Goal: Information Seeking & Learning: Learn about a topic

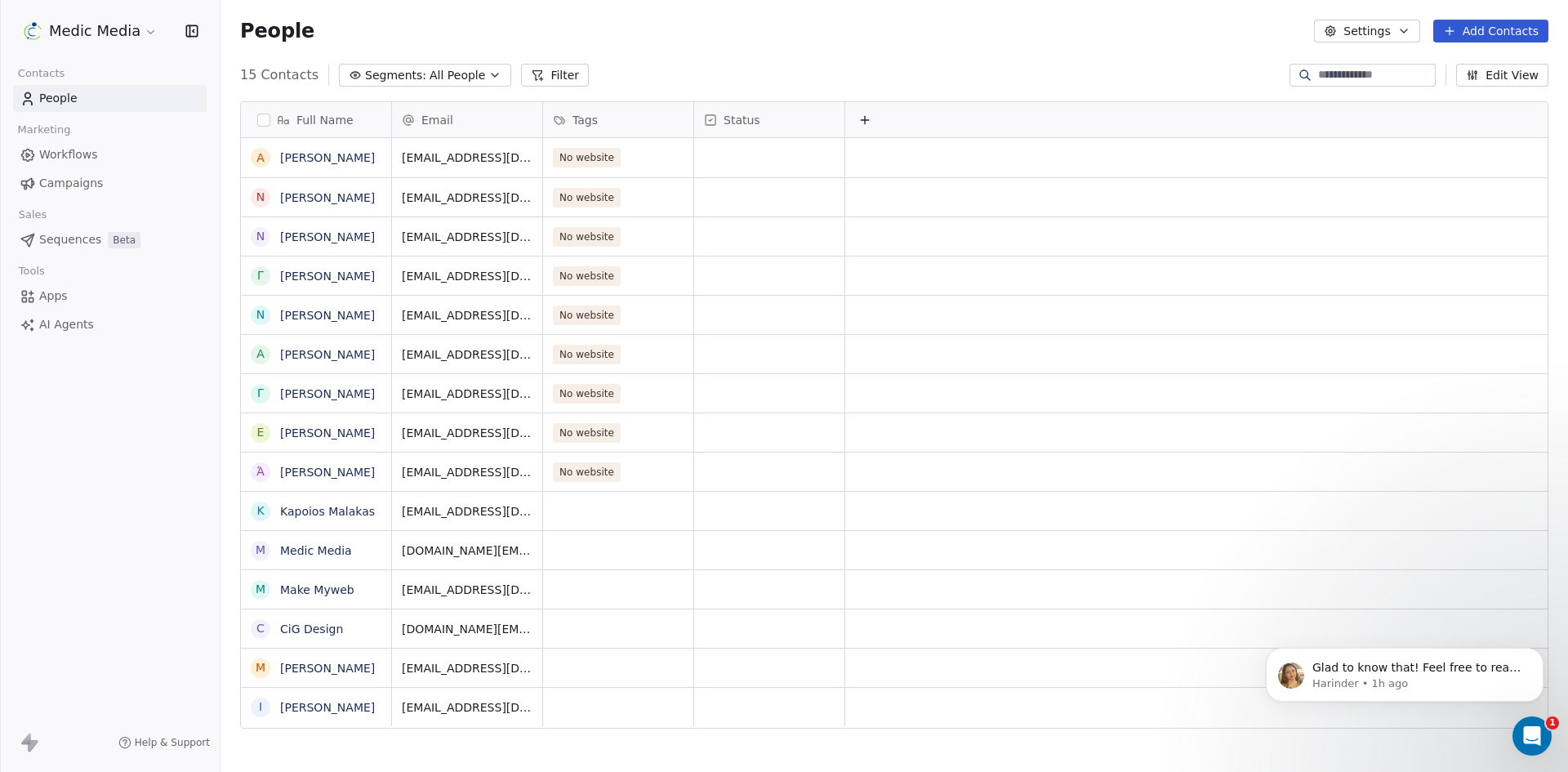
scroll to position [667, 1335]
click at [338, 152] on link "[PERSON_NAME]" at bounding box center [327, 158] width 95 height 13
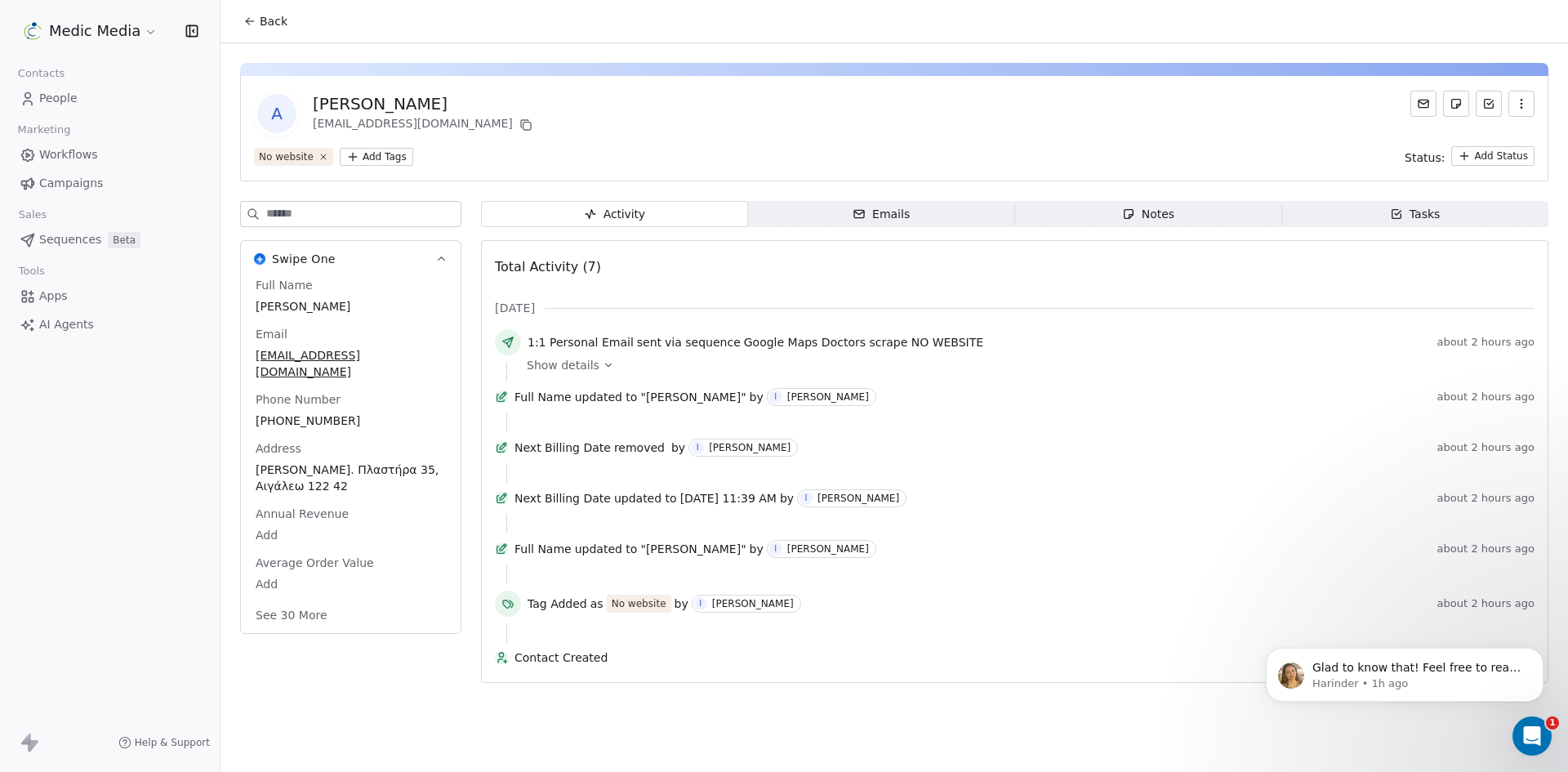
click at [285, 601] on button "See 30 More" at bounding box center [291, 615] width 92 height 30
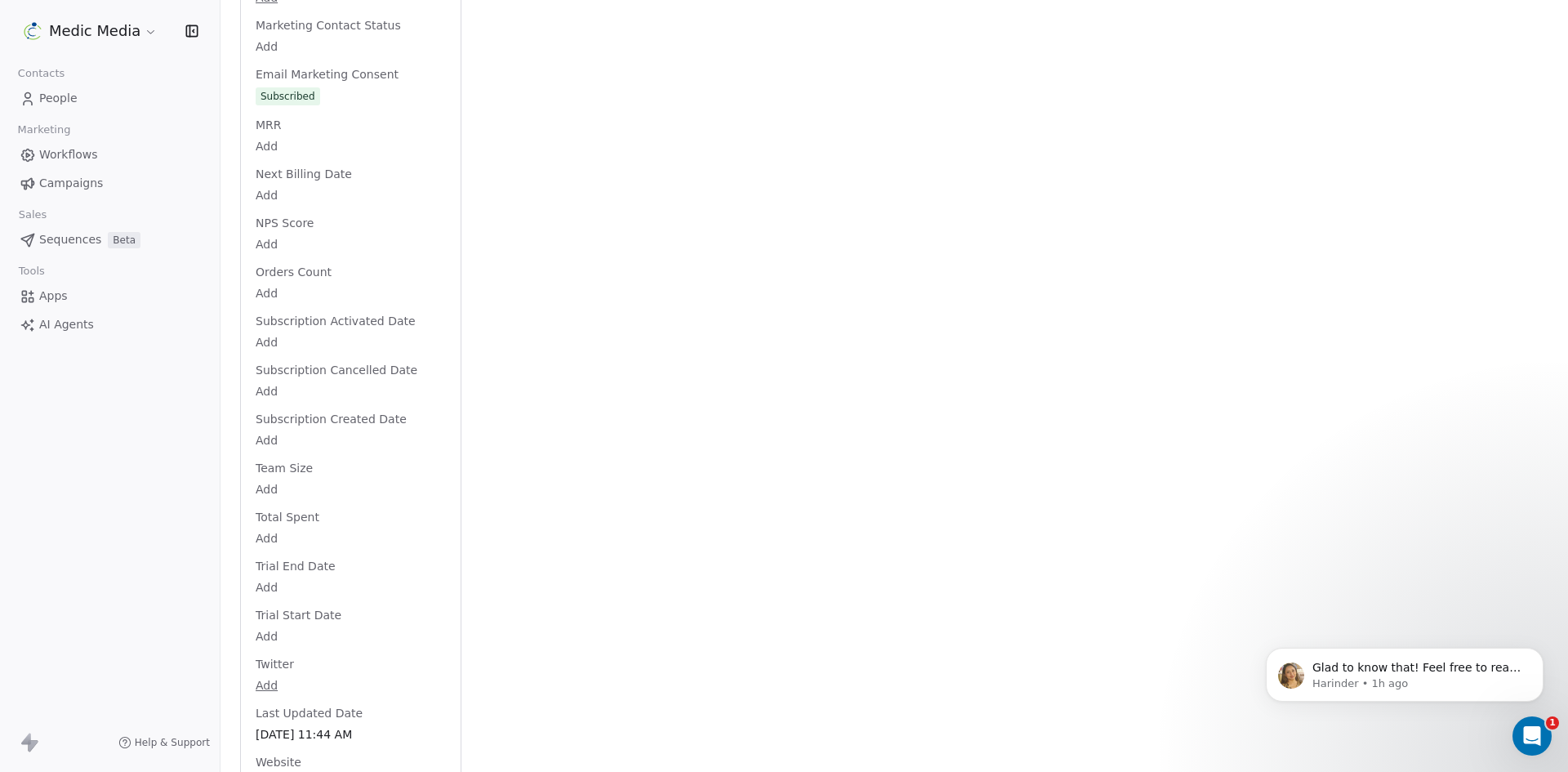
scroll to position [1314, 0]
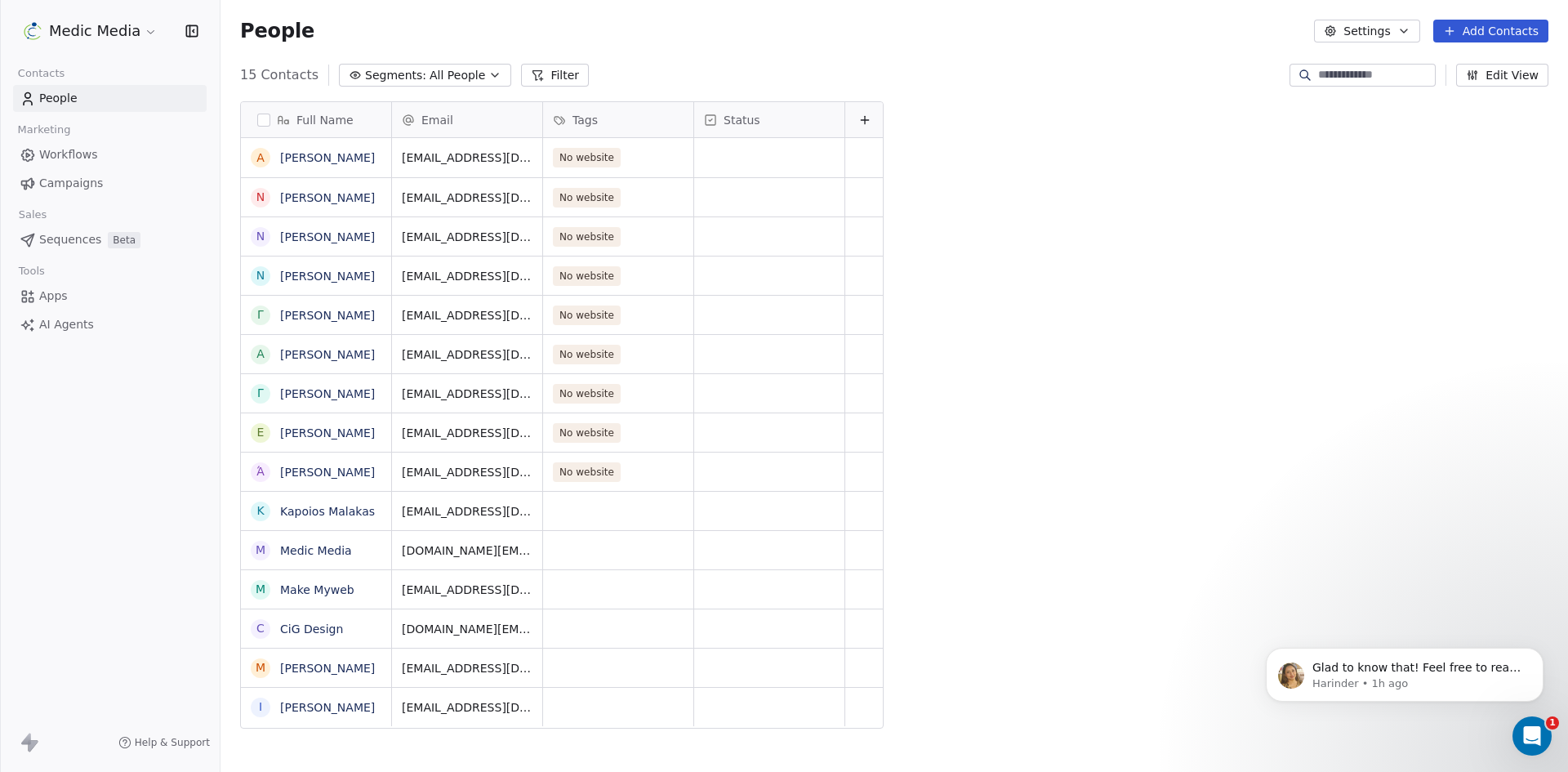
scroll to position [667, 1335]
click at [305, 196] on link "[PERSON_NAME]" at bounding box center [327, 198] width 95 height 13
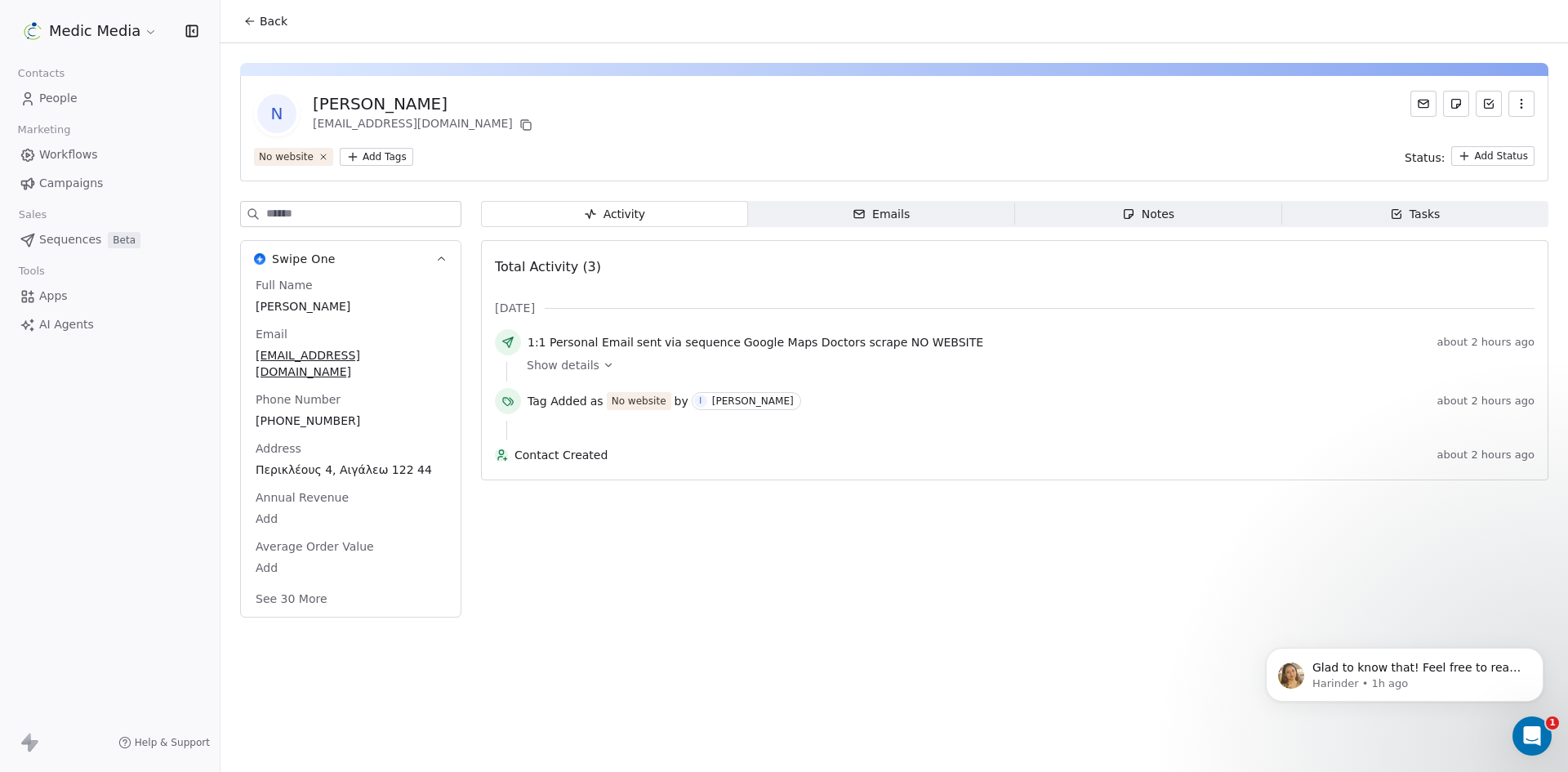
click at [318, 585] on button "See 30 More" at bounding box center [291, 599] width 92 height 30
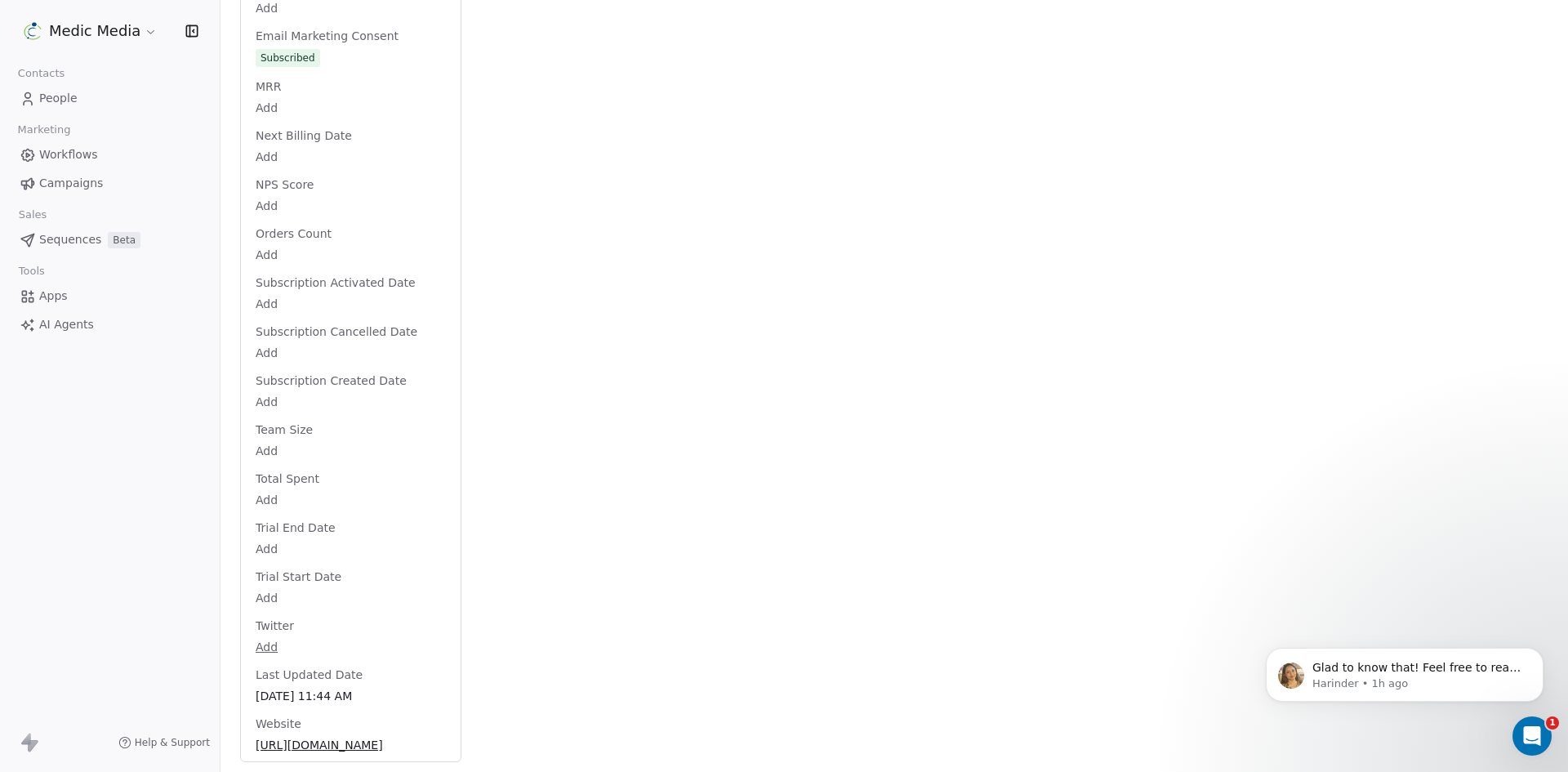
scroll to position [1461, 0]
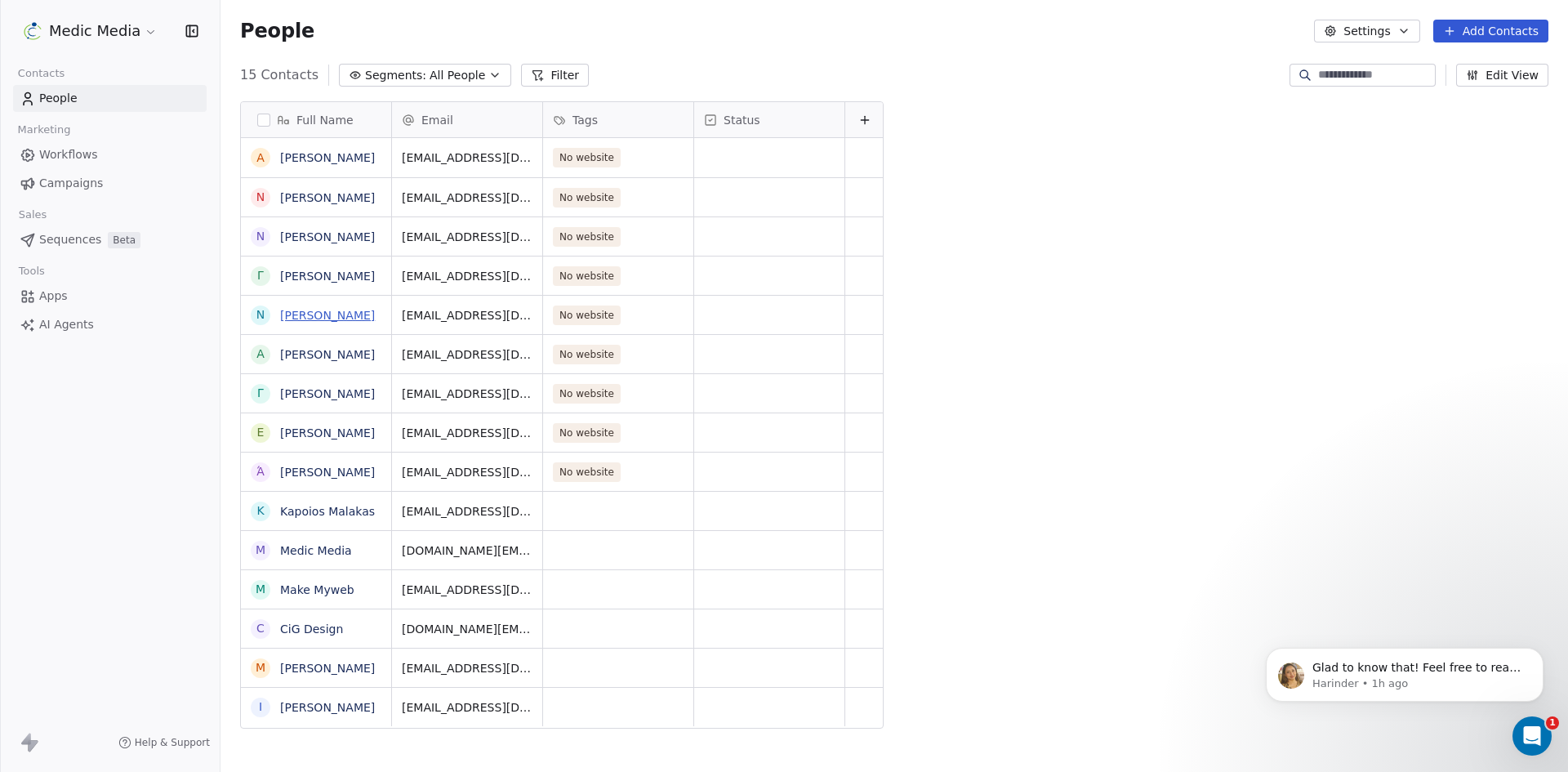
scroll to position [667, 1335]
click at [294, 232] on link "Νίκη Ράδου" at bounding box center [327, 237] width 95 height 13
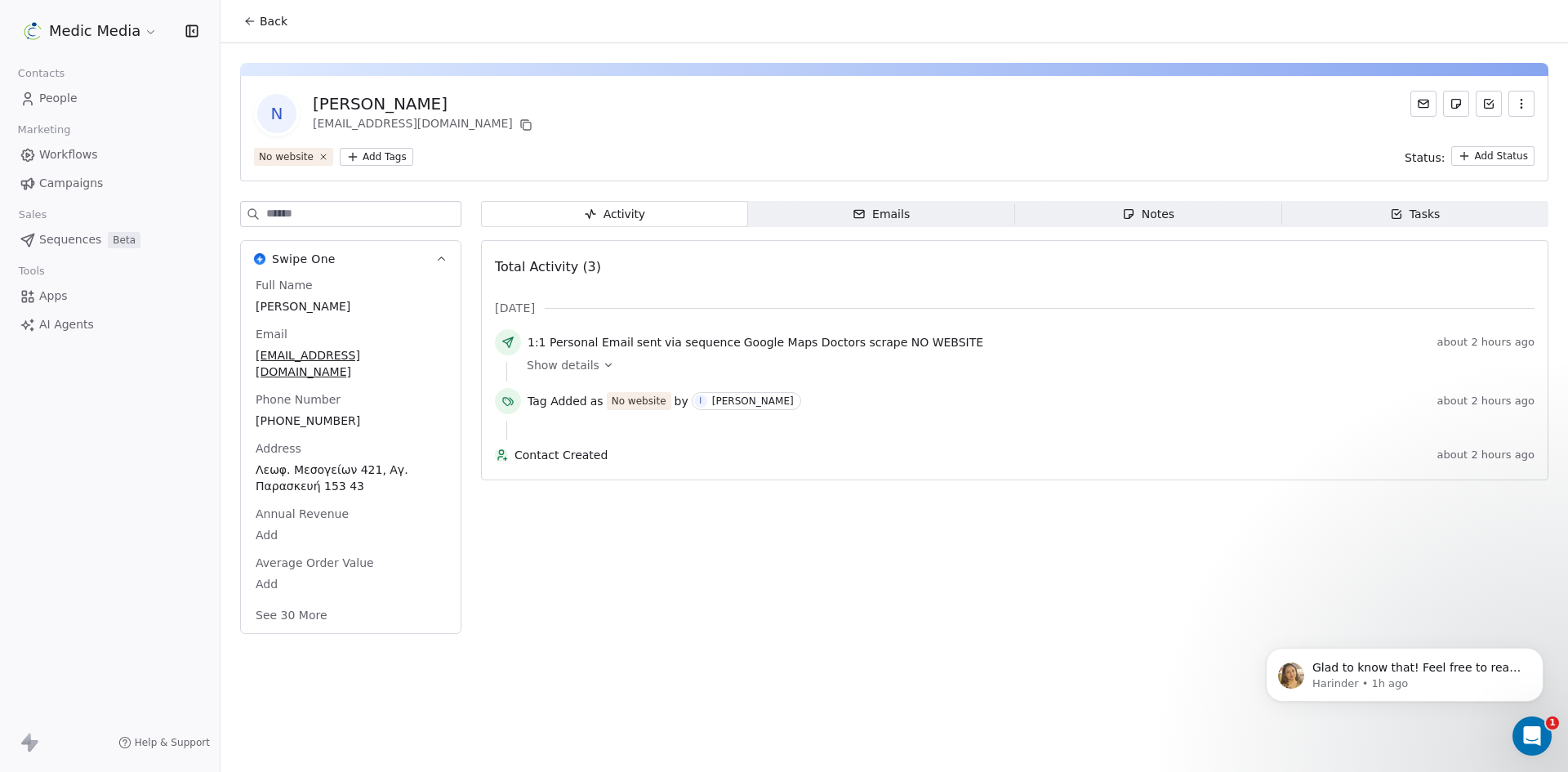
click at [283, 600] on button "See 30 More" at bounding box center [291, 615] width 92 height 30
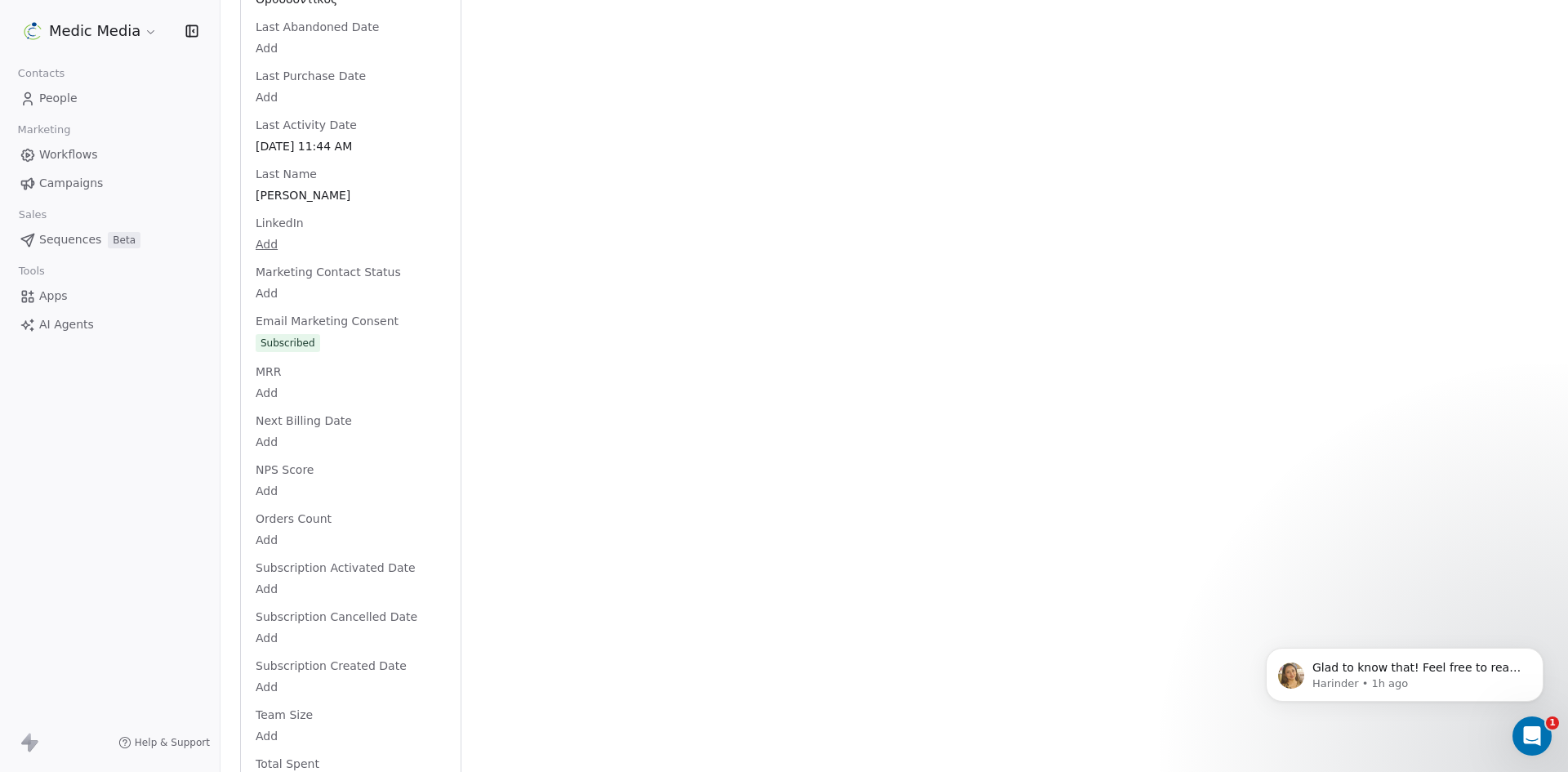
scroll to position [1314, 0]
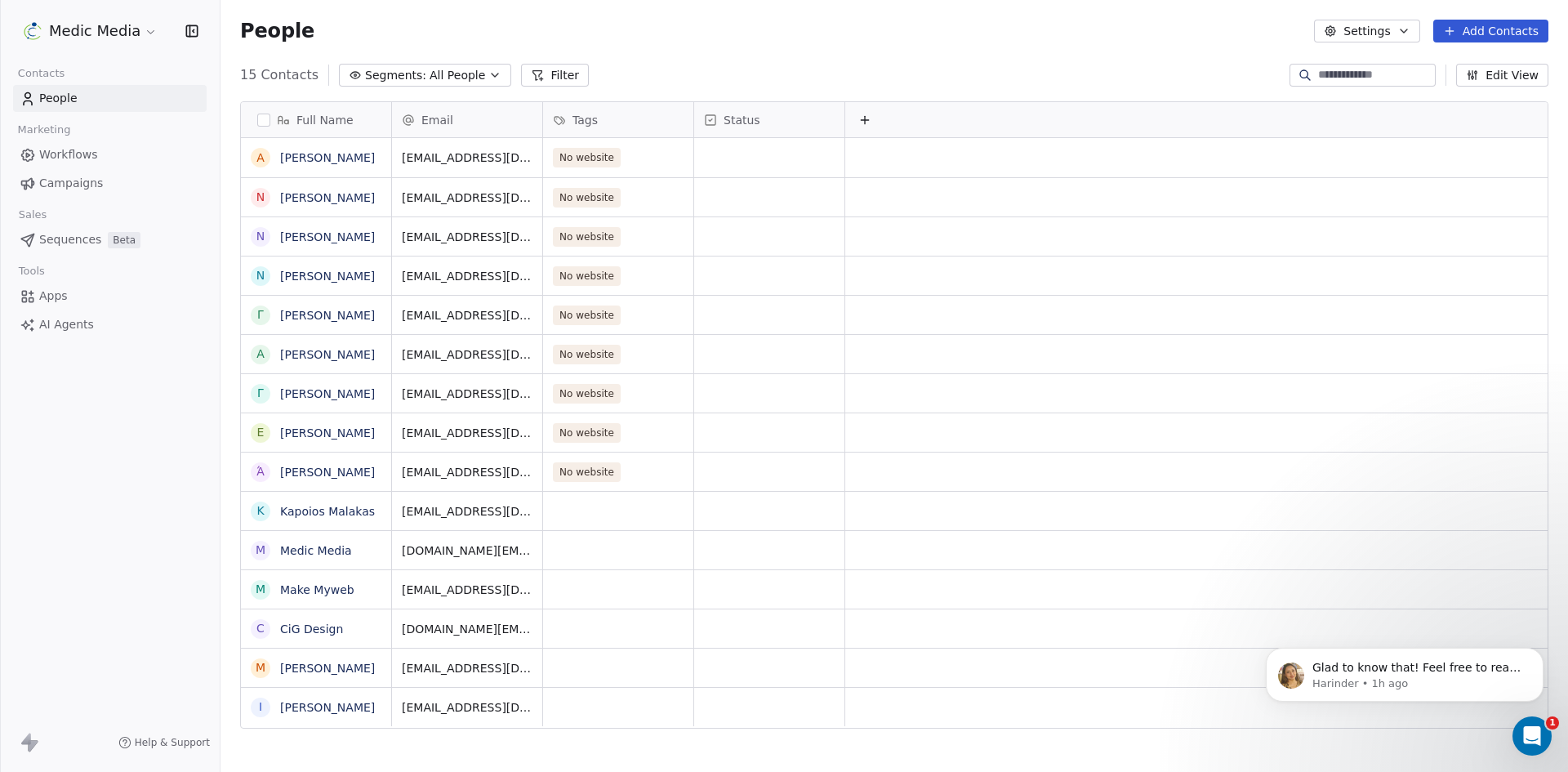
scroll to position [667, 1335]
click at [311, 277] on link "Γεωργία Μπαϊμάκου" at bounding box center [327, 277] width 95 height 13
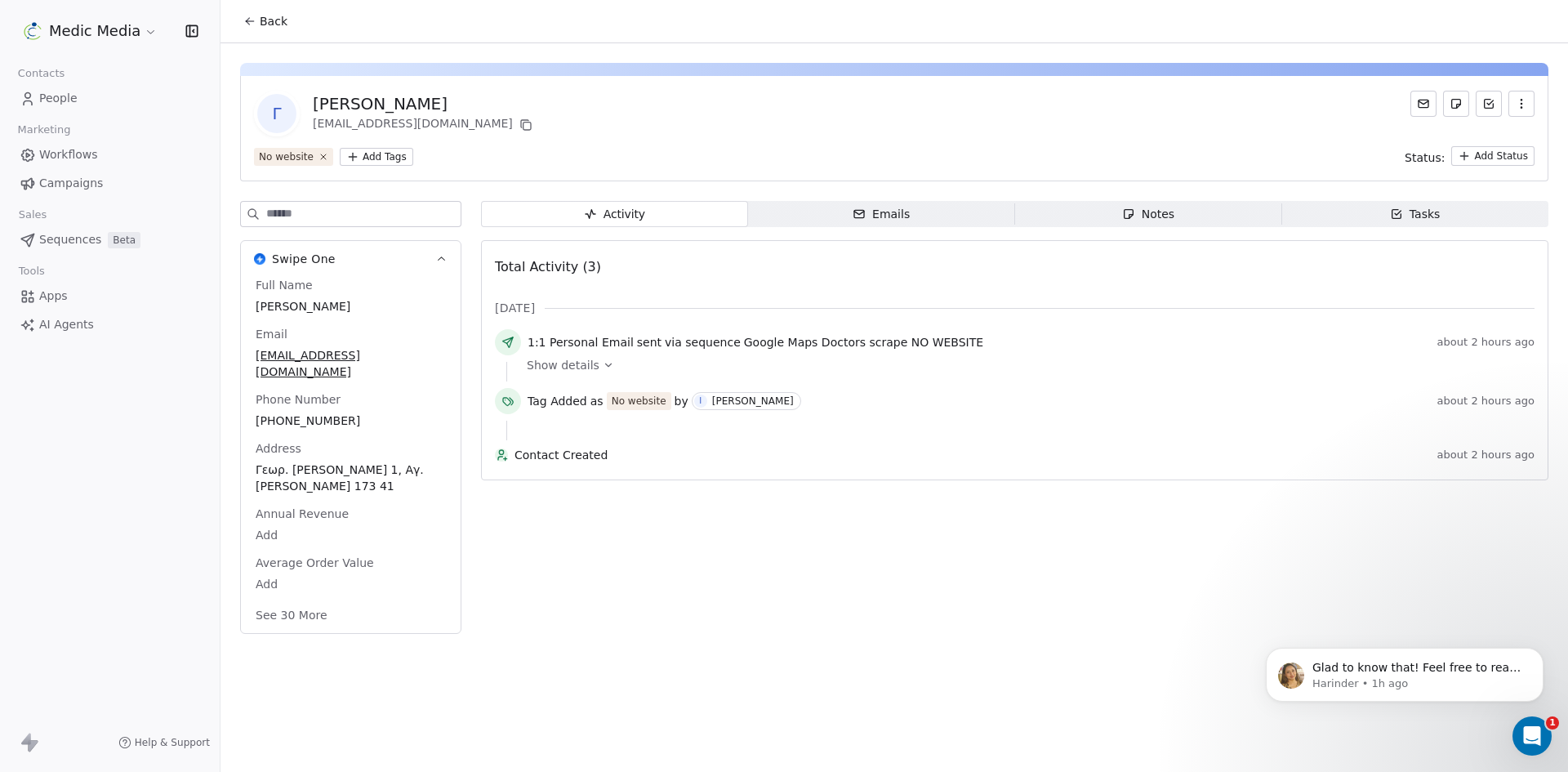
click at [304, 600] on button "See 30 More" at bounding box center [291, 615] width 92 height 30
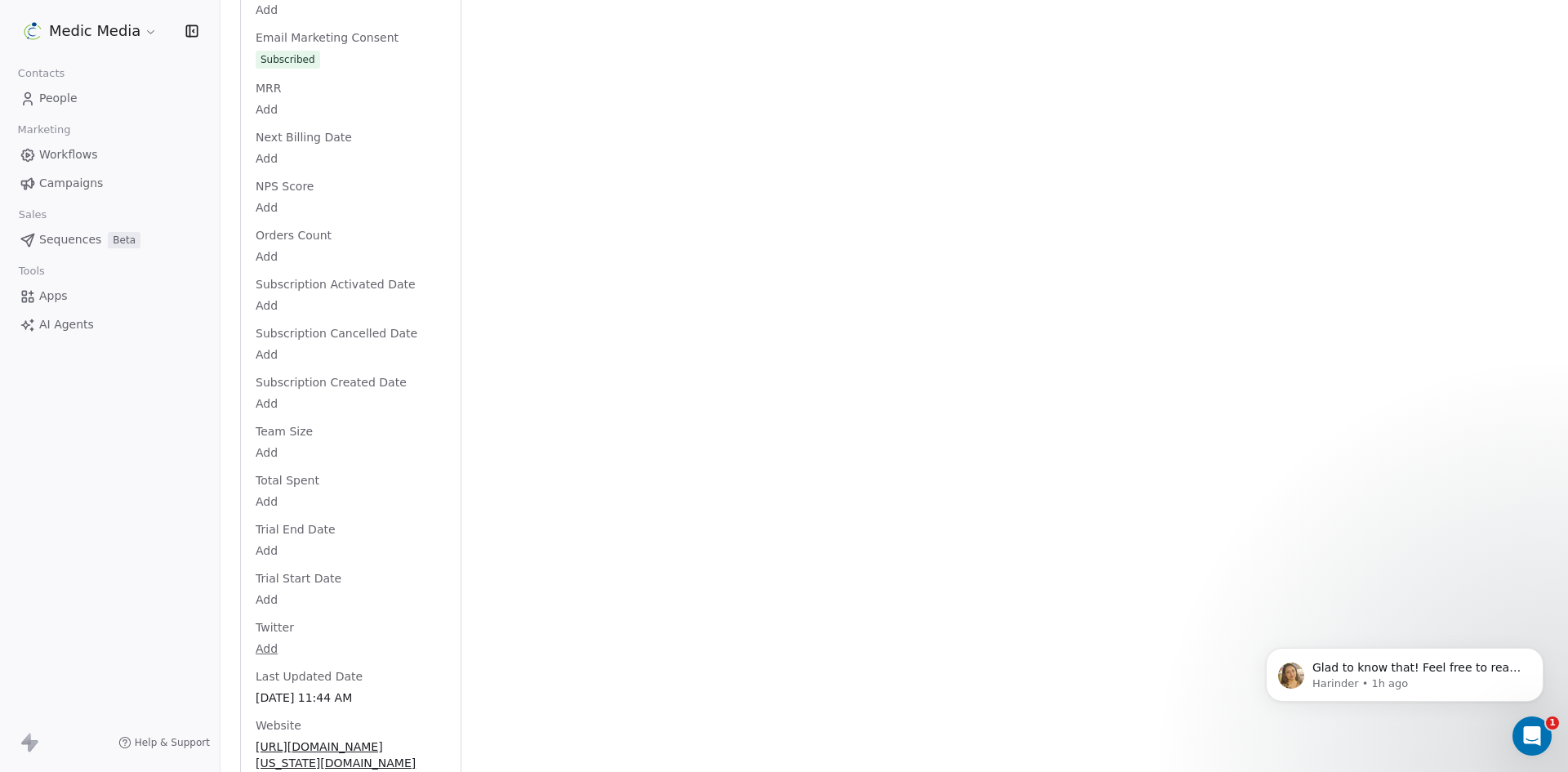
scroll to position [1314, 0]
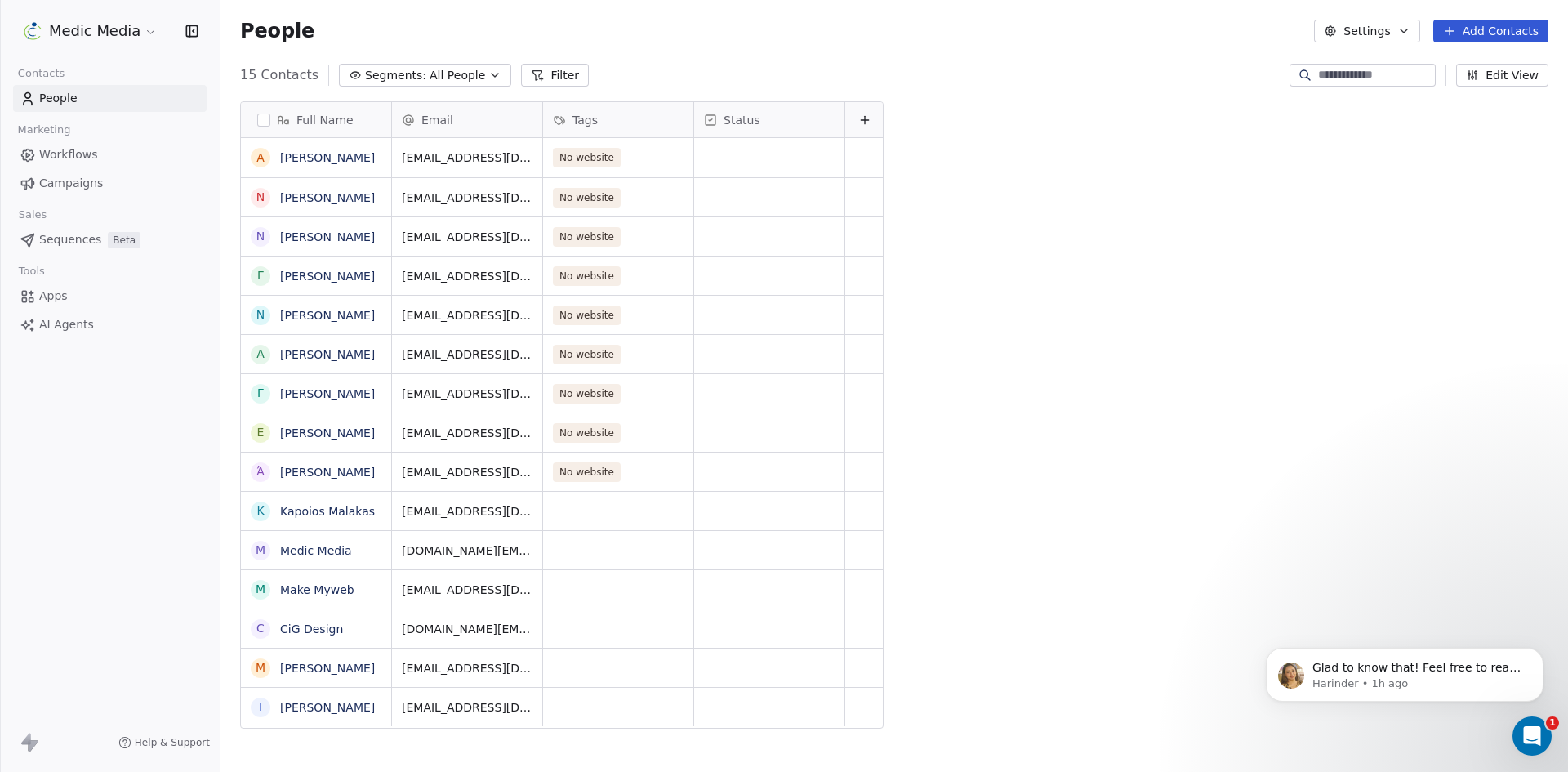
scroll to position [667, 1335]
click at [330, 277] on link "Νεκτάριος Πανηγυράκης" at bounding box center [327, 277] width 95 height 13
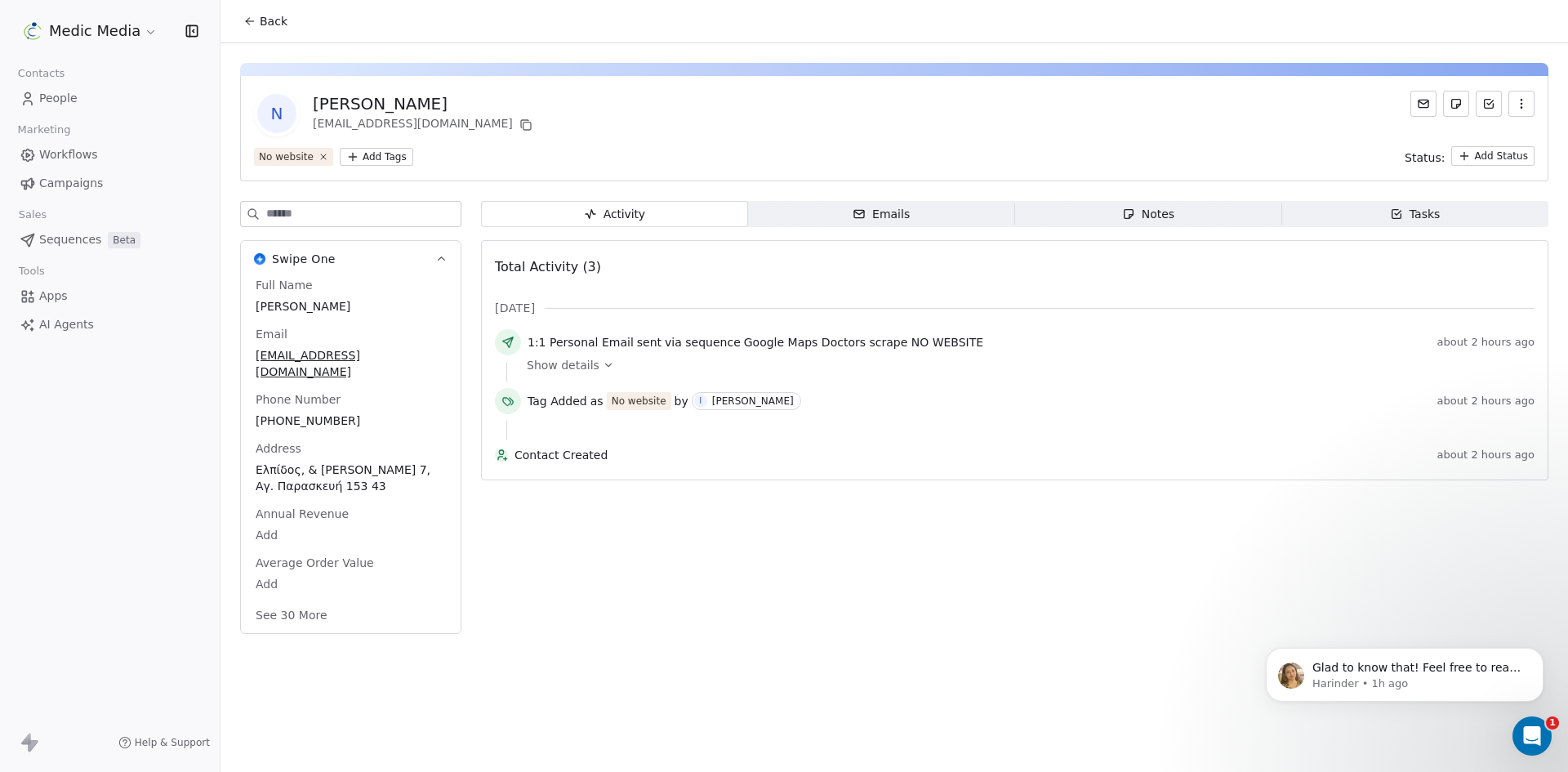
click at [894, 214] on div "Emails" at bounding box center [881, 214] width 57 height 17
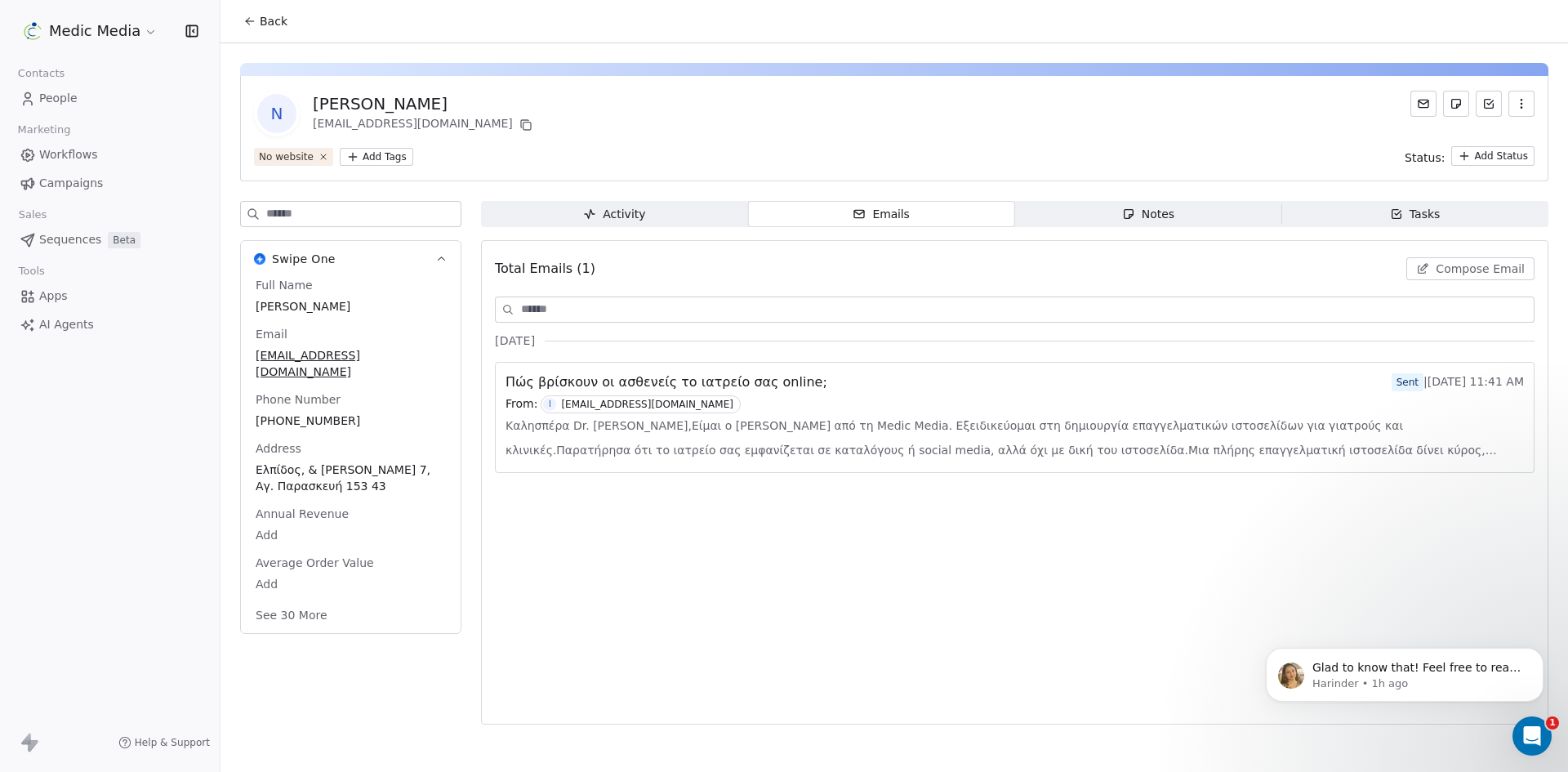
click at [753, 378] on span "Πώς βρίσκουν οι ασθενείς το ιατρείο σας online;" at bounding box center [667, 382] width 322 height 20
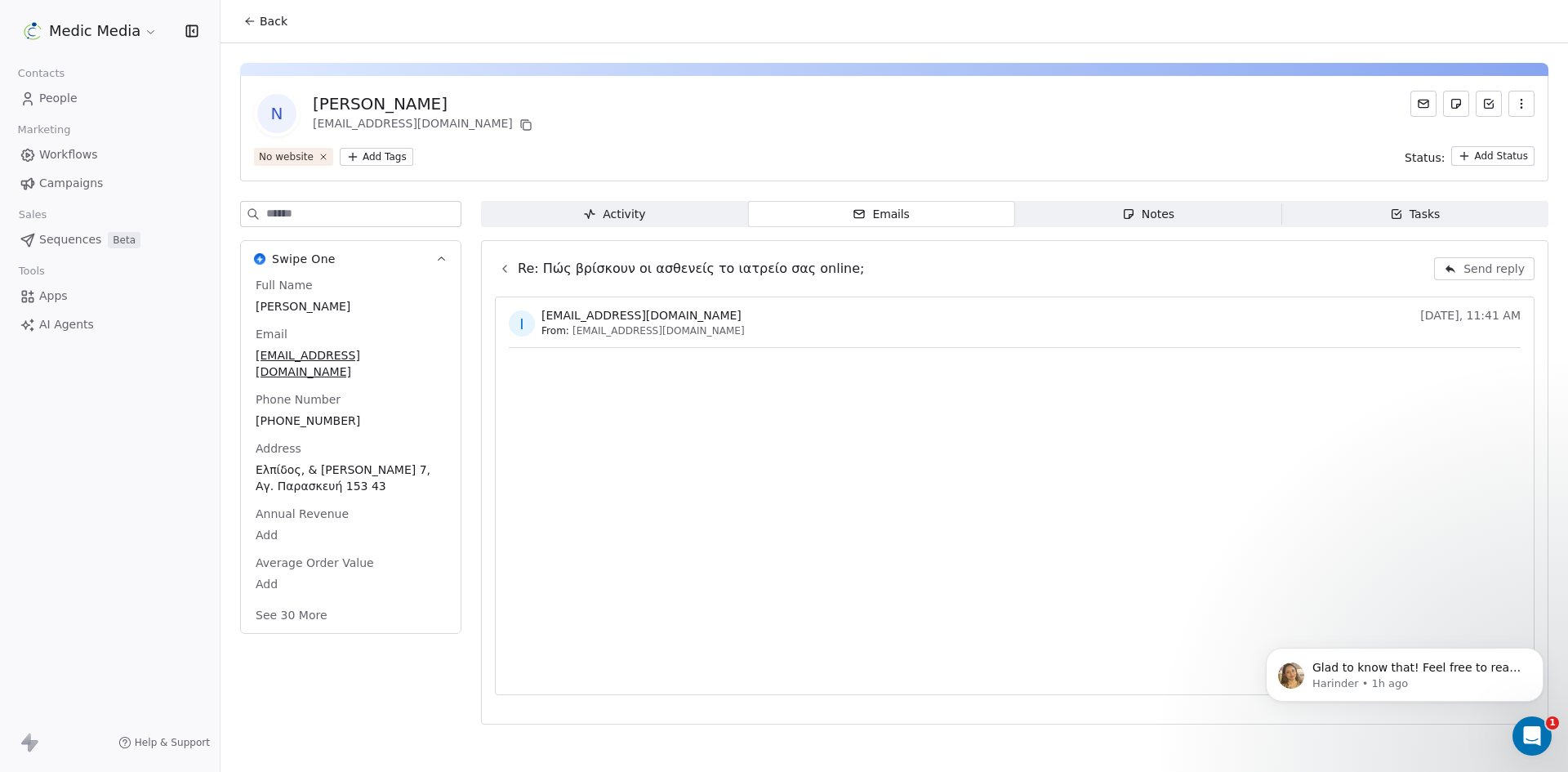
click at [619, 206] on div "Activity" at bounding box center [614, 214] width 62 height 17
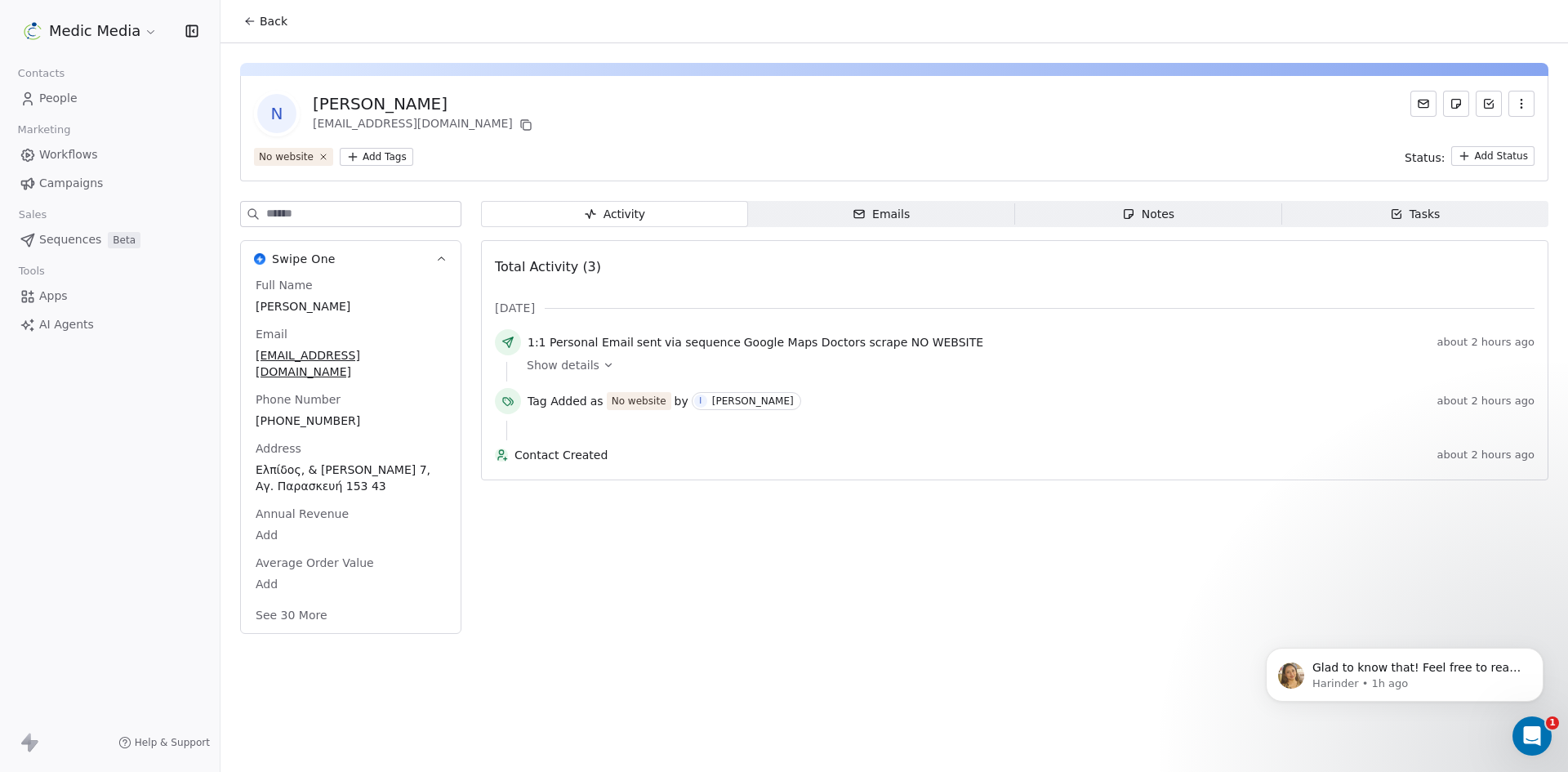
click at [49, 92] on span "People" at bounding box center [59, 98] width 39 height 17
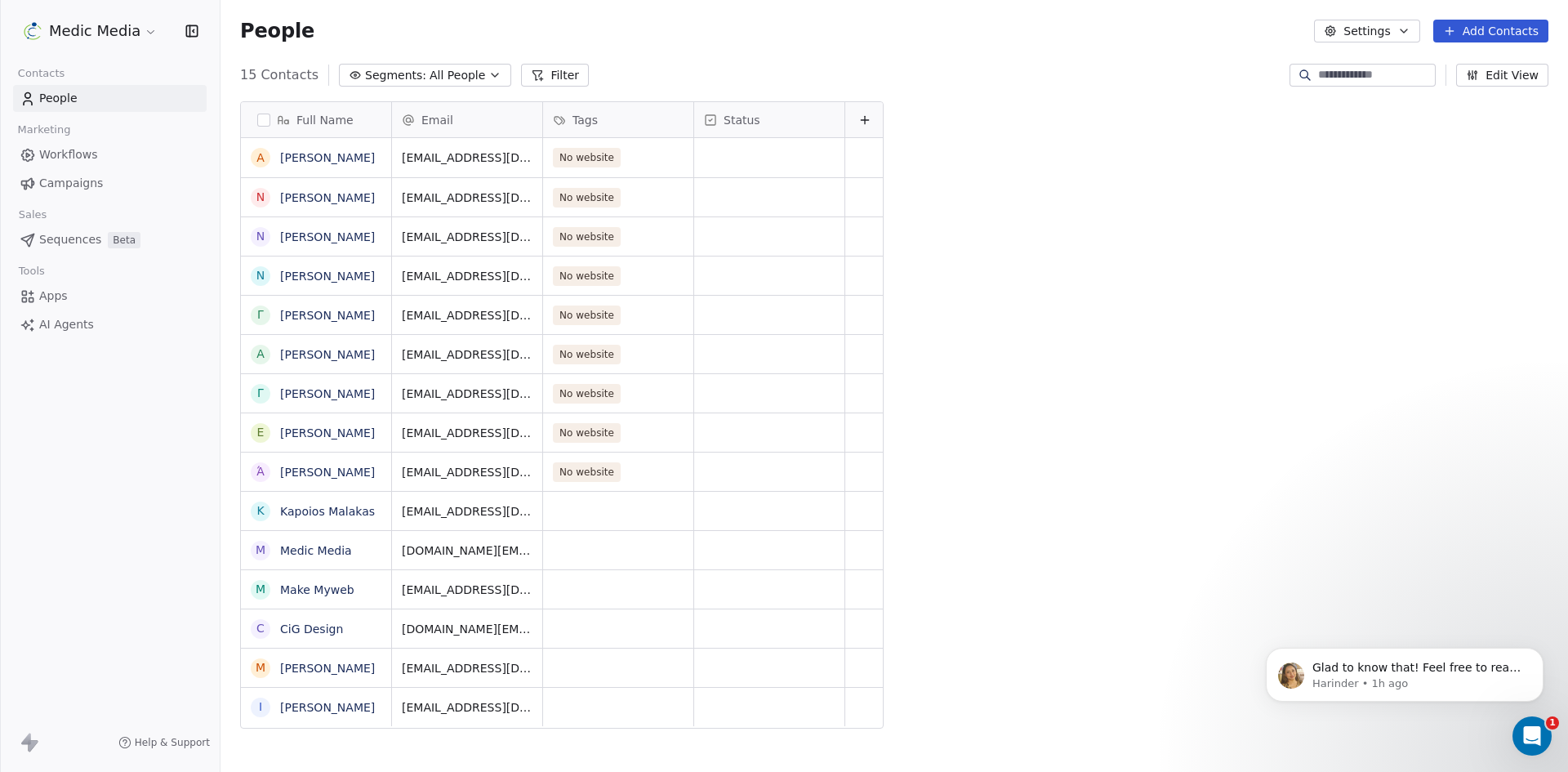
scroll to position [667, 1335]
click at [49, 92] on span "People" at bounding box center [59, 98] width 39 height 17
click at [348, 702] on link "Ilias Grigoriadis" at bounding box center [327, 708] width 95 height 13
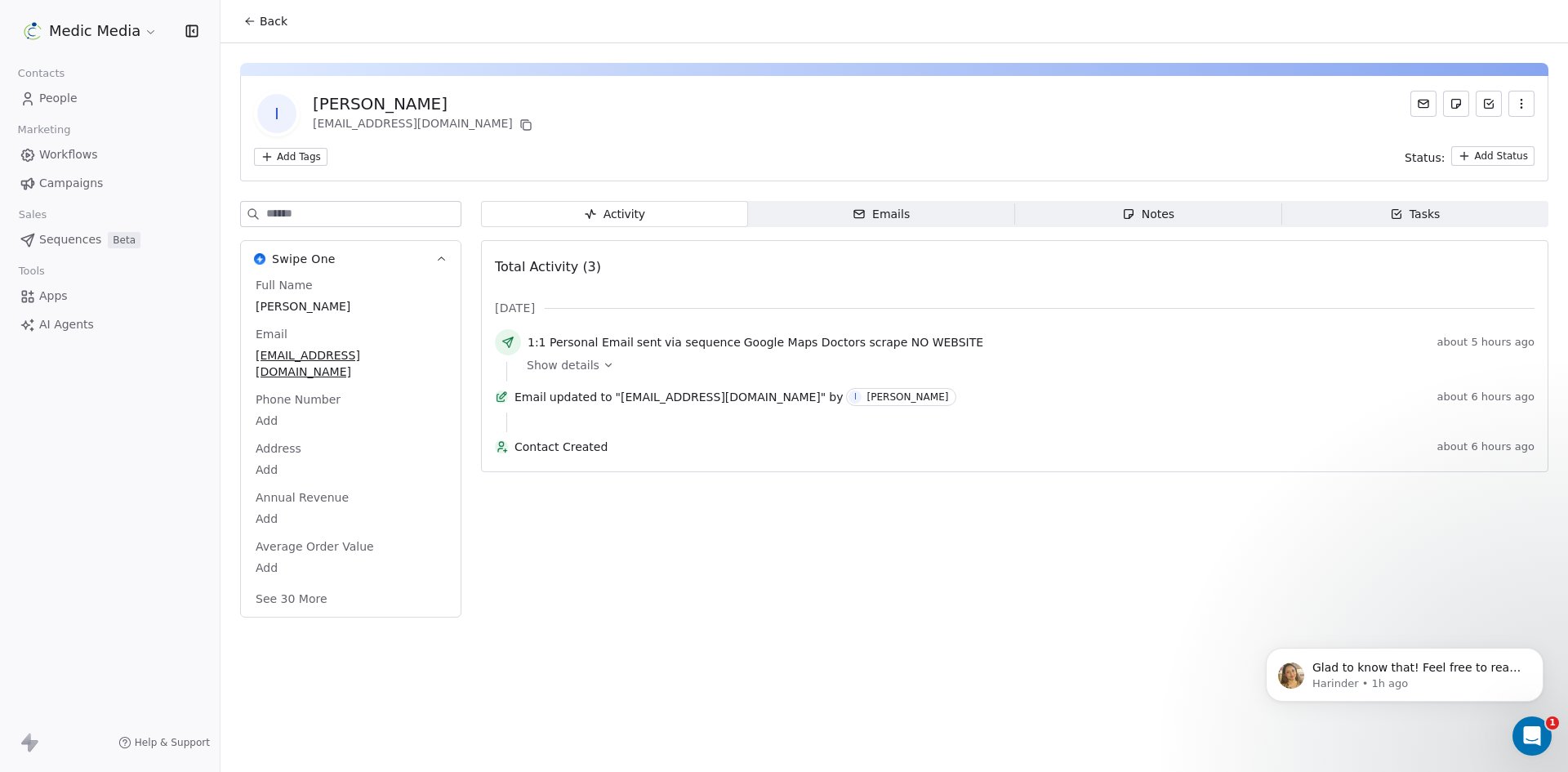
click at [751, 684] on div "Back I Ilias Grigoriadis igrigoriadis@gmail.com Add Tags Status: Add Status Swi…" at bounding box center [894, 386] width 1348 height 772
click at [832, 584] on div "Activity Activity Emails Emails Notes Notes Tasks Tasks Total Activity (3) Σεπ …" at bounding box center [1015, 414] width 1068 height 427
click at [295, 585] on button "See 30 More" at bounding box center [291, 599] width 92 height 30
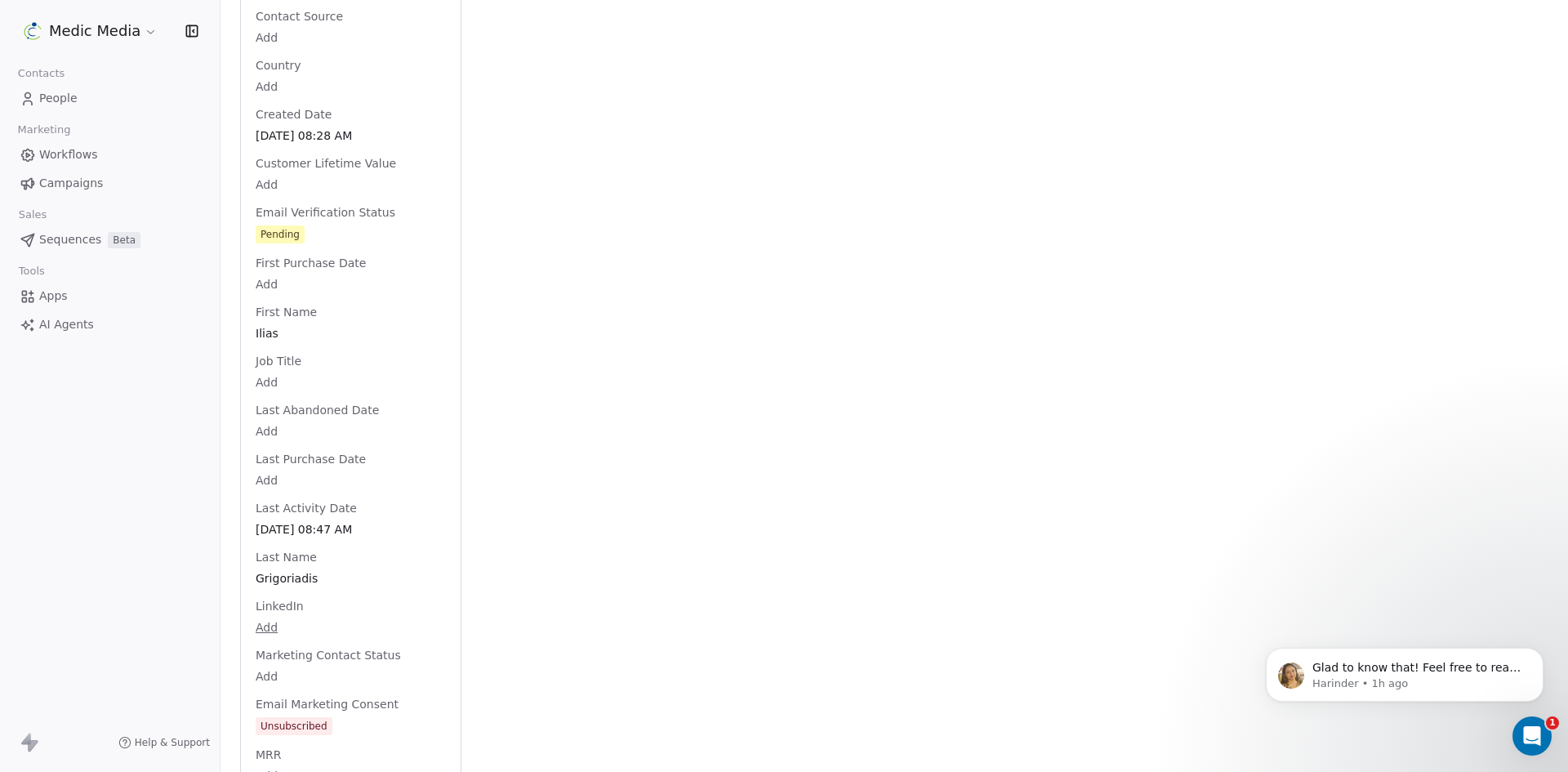
scroll to position [627, 0]
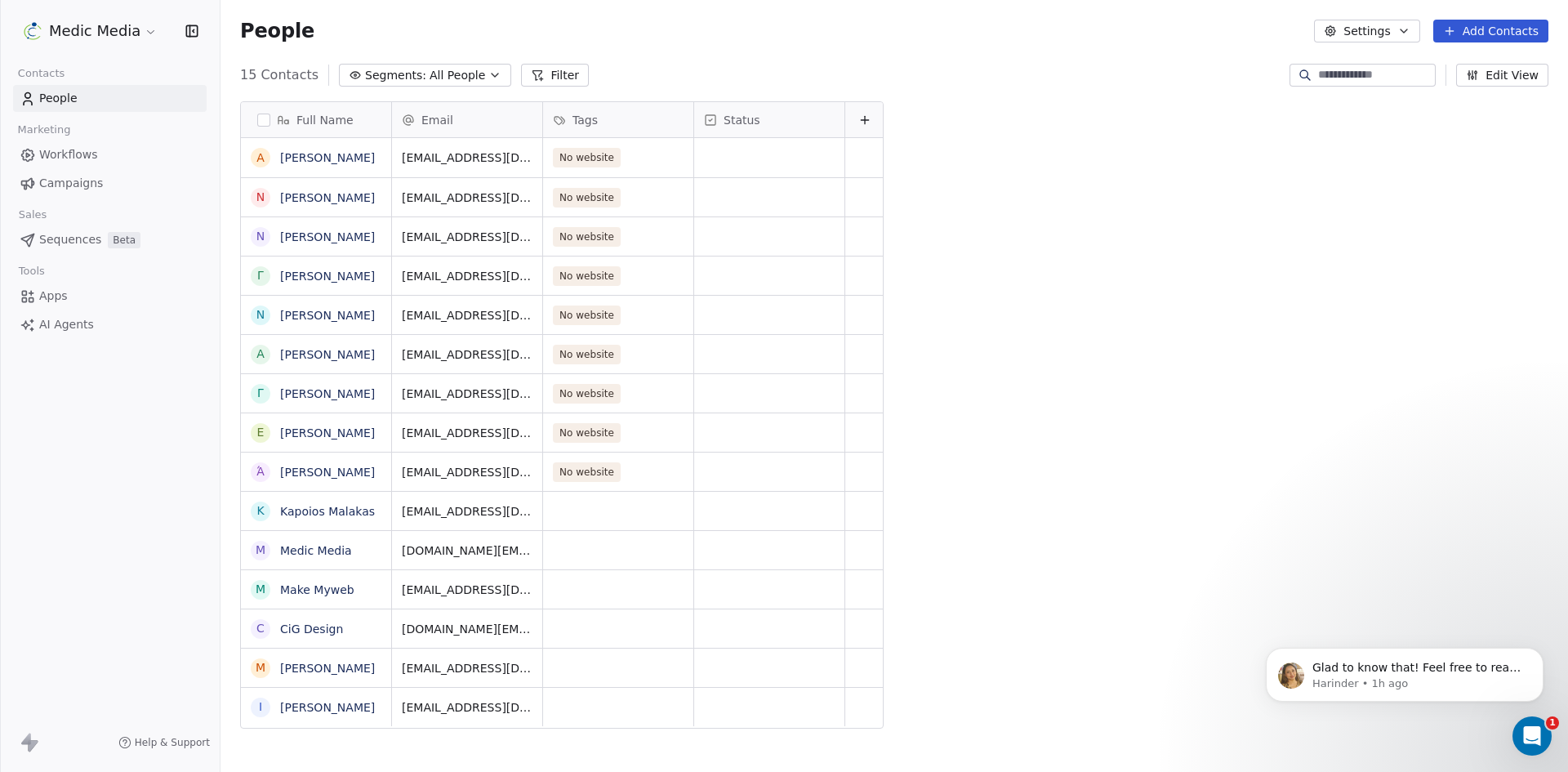
scroll to position [667, 1335]
click at [323, 625] on link "CiG Design" at bounding box center [311, 629] width 63 height 13
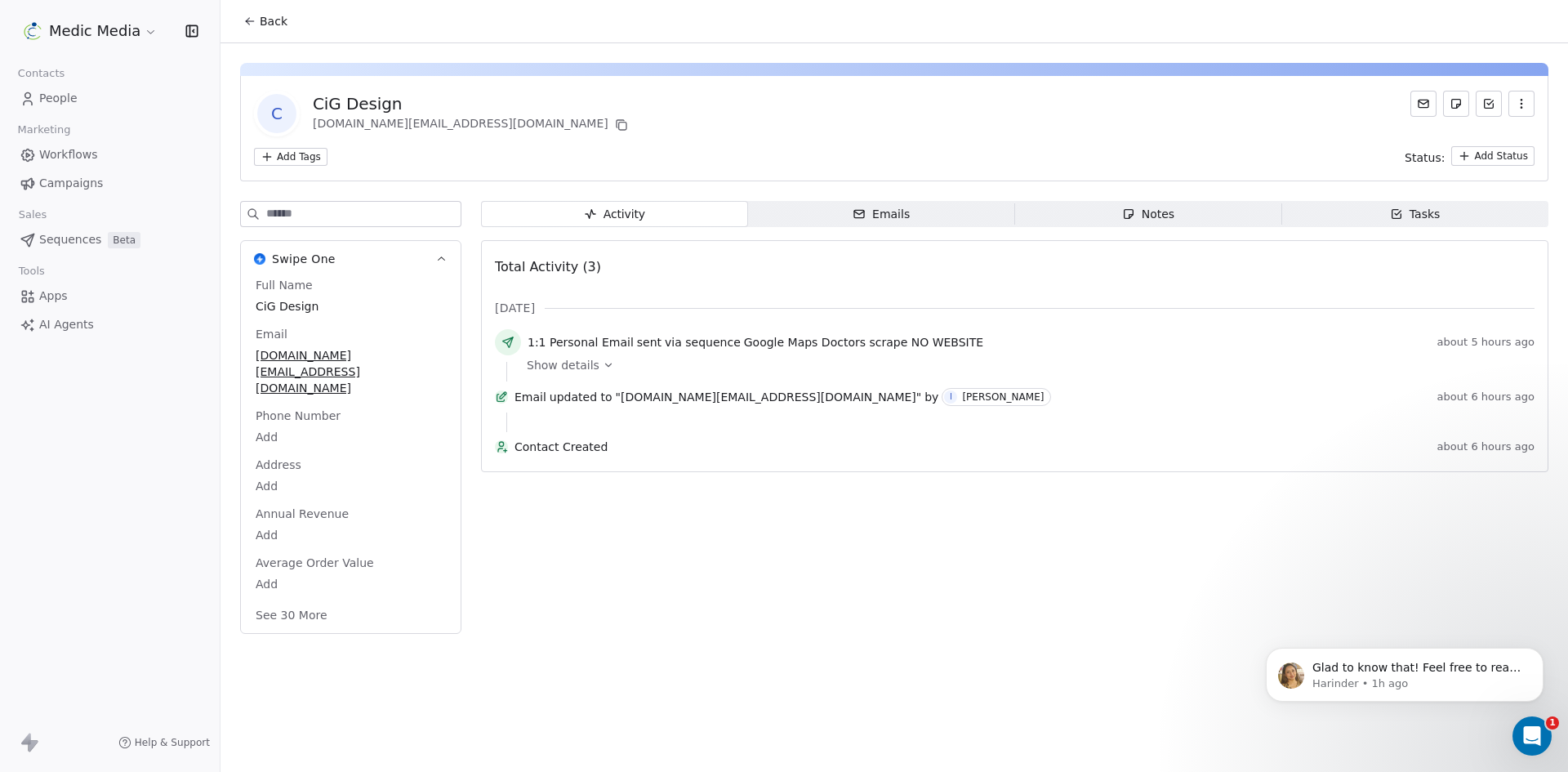
click at [310, 600] on button "See 30 More" at bounding box center [291, 615] width 92 height 30
click at [602, 367] on icon at bounding box center [608, 365] width 12 height 12
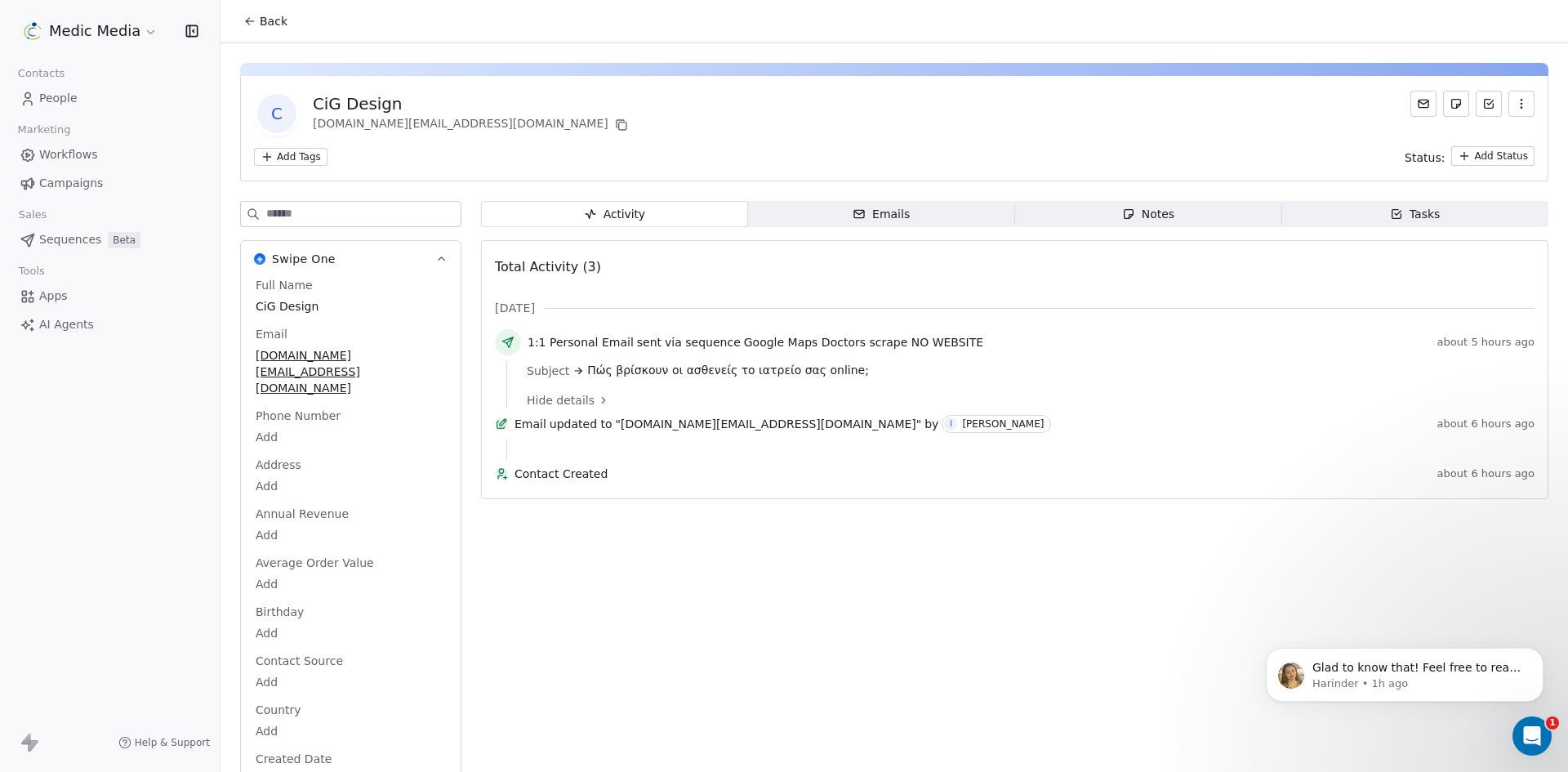
click at [45, 98] on span "People" at bounding box center [59, 98] width 39 height 17
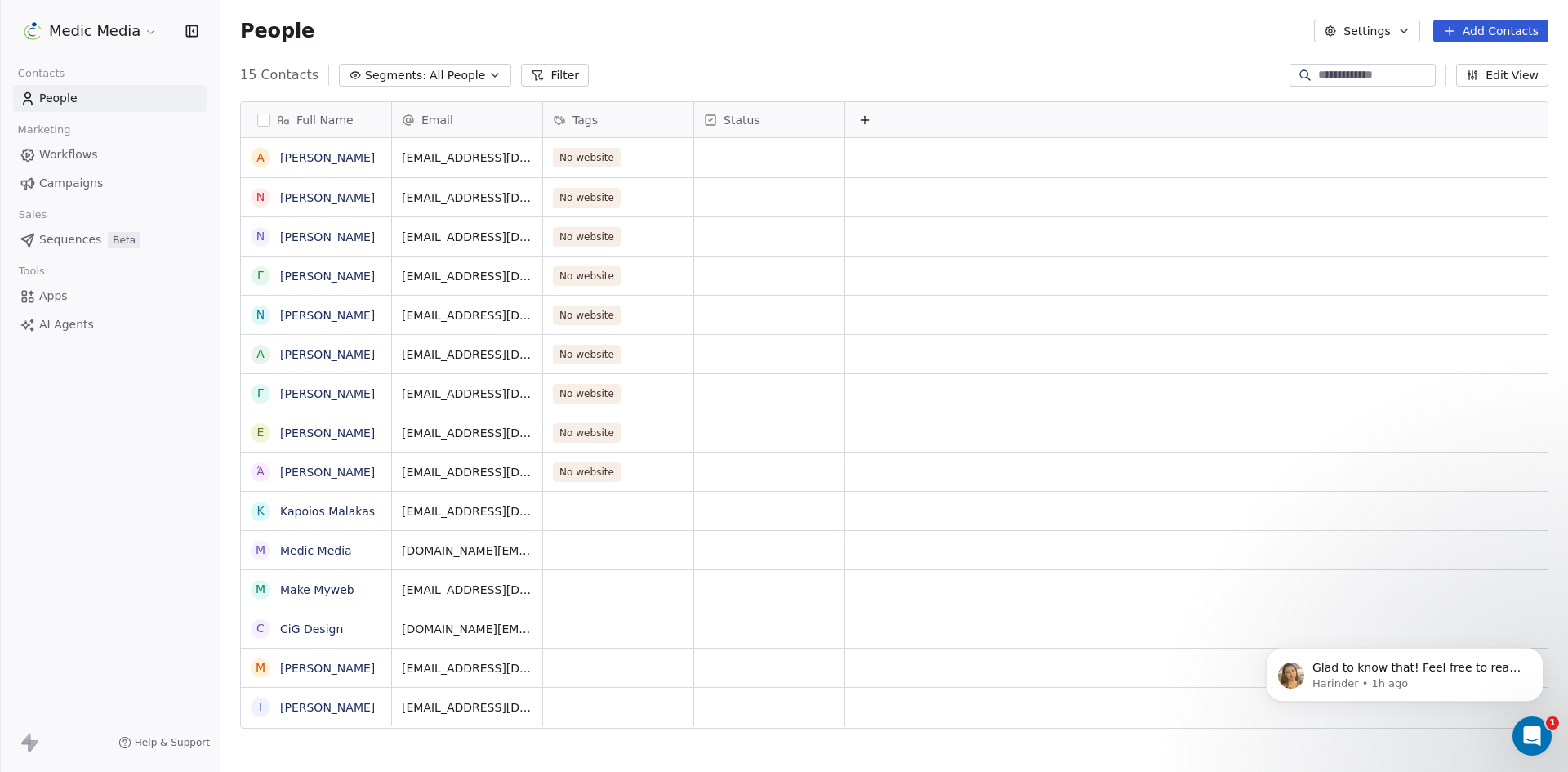
scroll to position [667, 1335]
click at [337, 193] on link "Νικόλαος Τσάκαλης" at bounding box center [327, 198] width 95 height 13
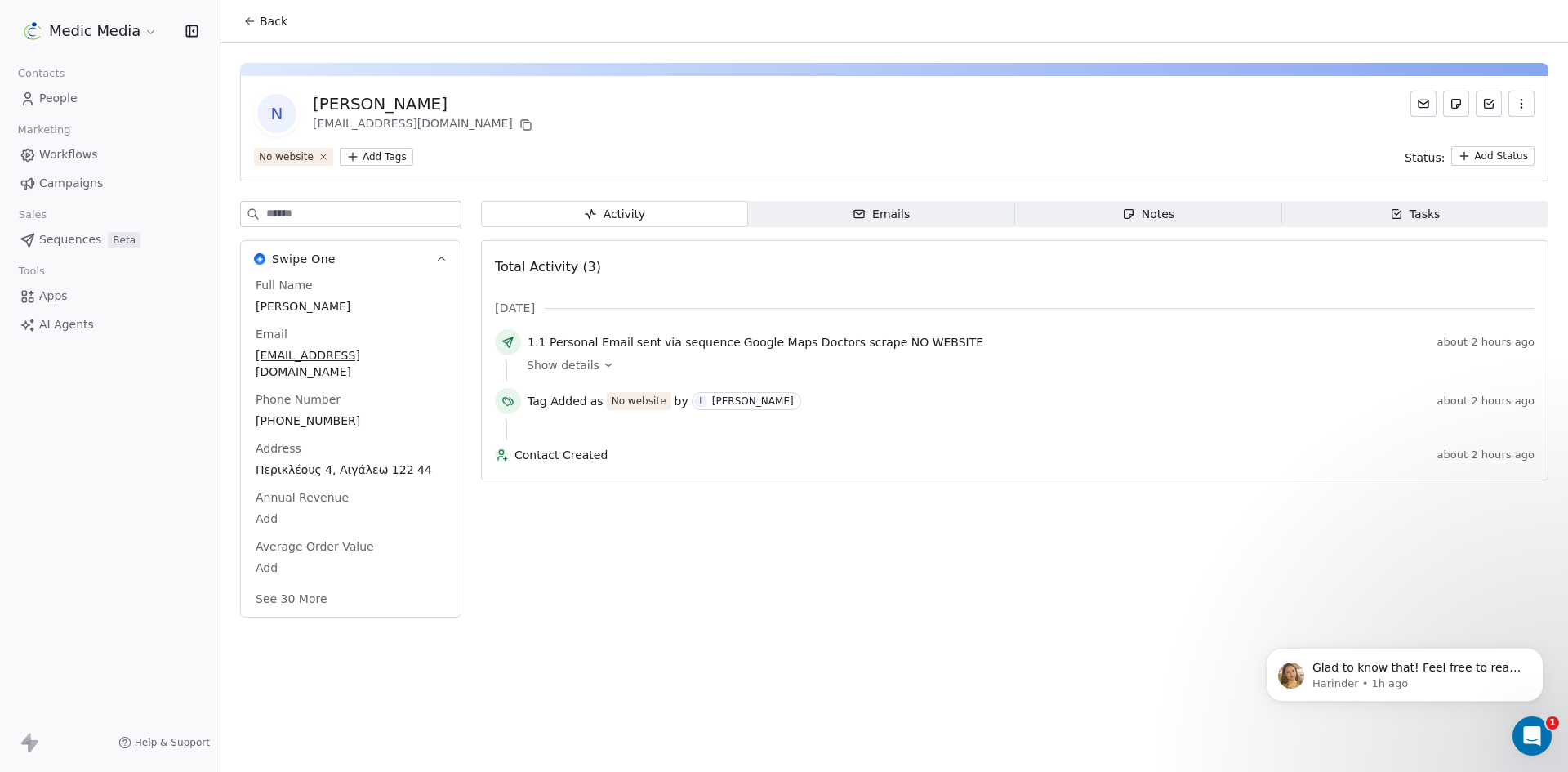
click at [606, 361] on icon at bounding box center [608, 365] width 12 height 12
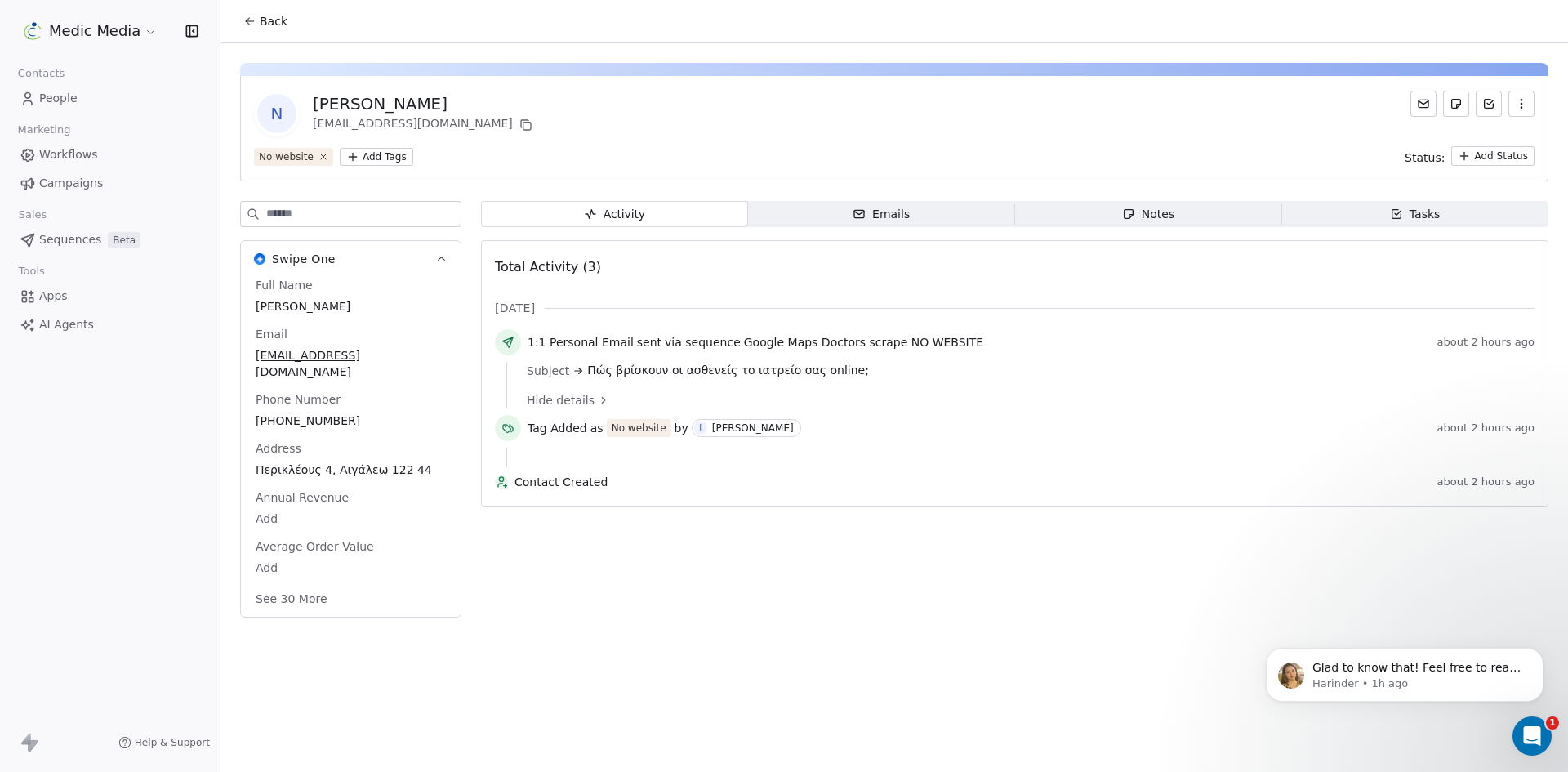
click at [689, 372] on span "Πώς βρίσκουν οι ασθενείς το ιατρείο σας online;" at bounding box center [728, 370] width 281 height 17
click at [573, 335] on span "1:1 Personal Email" at bounding box center [580, 343] width 106 height 17
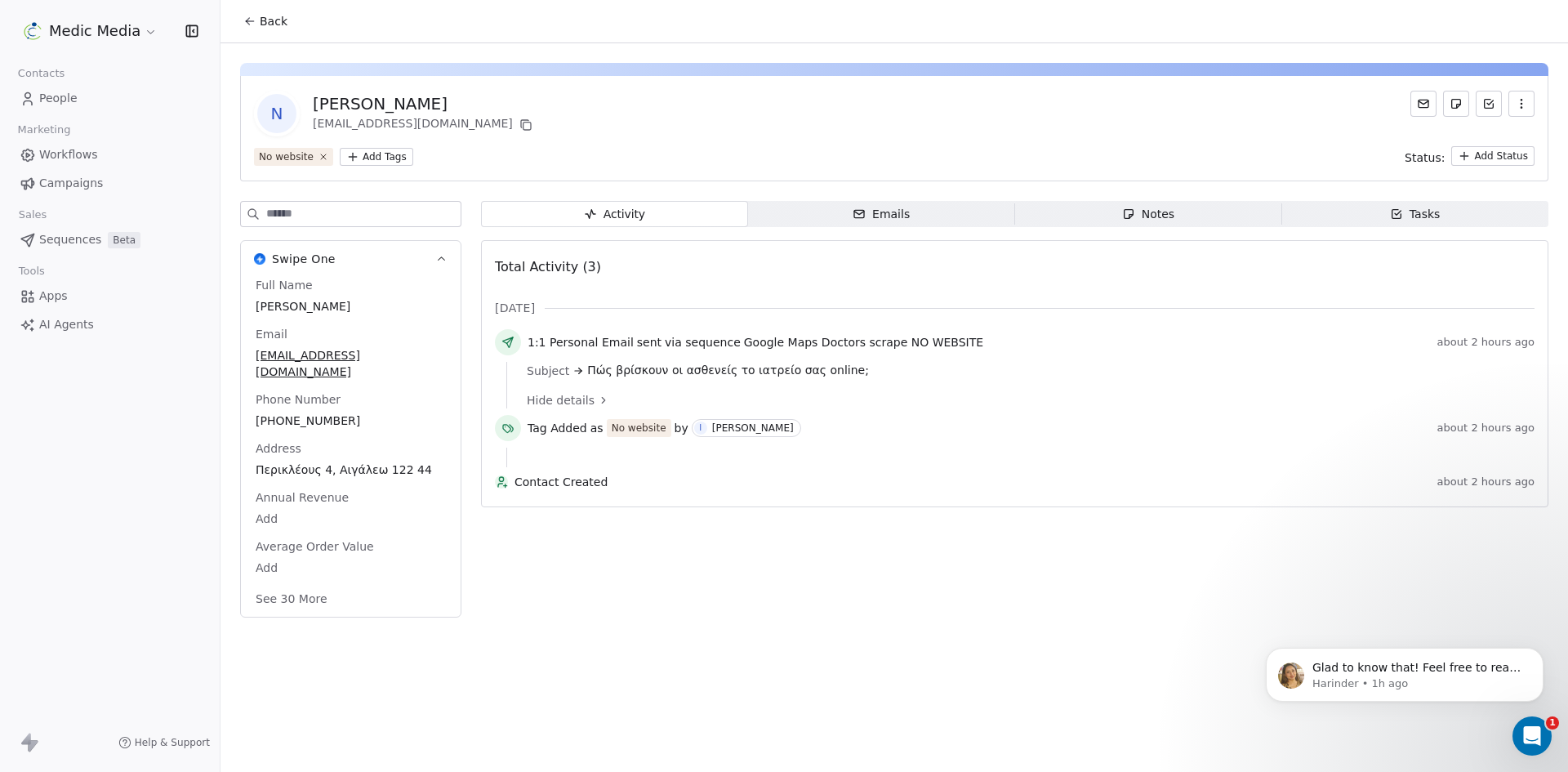
click at [512, 338] on icon at bounding box center [508, 343] width 13 height 13
click at [512, 340] on icon at bounding box center [508, 343] width 13 height 13
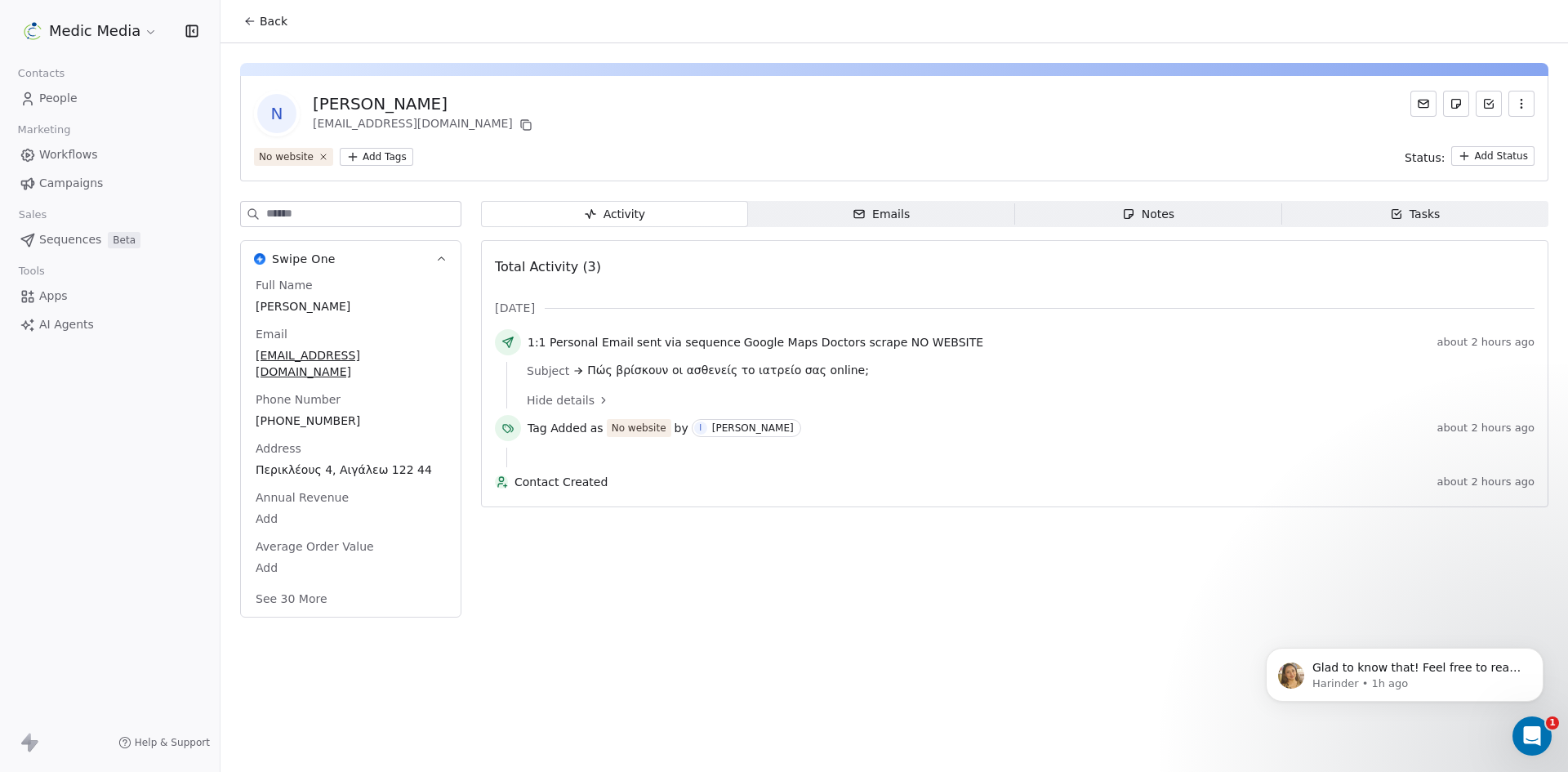
click at [305, 585] on button "See 30 More" at bounding box center [291, 599] width 92 height 30
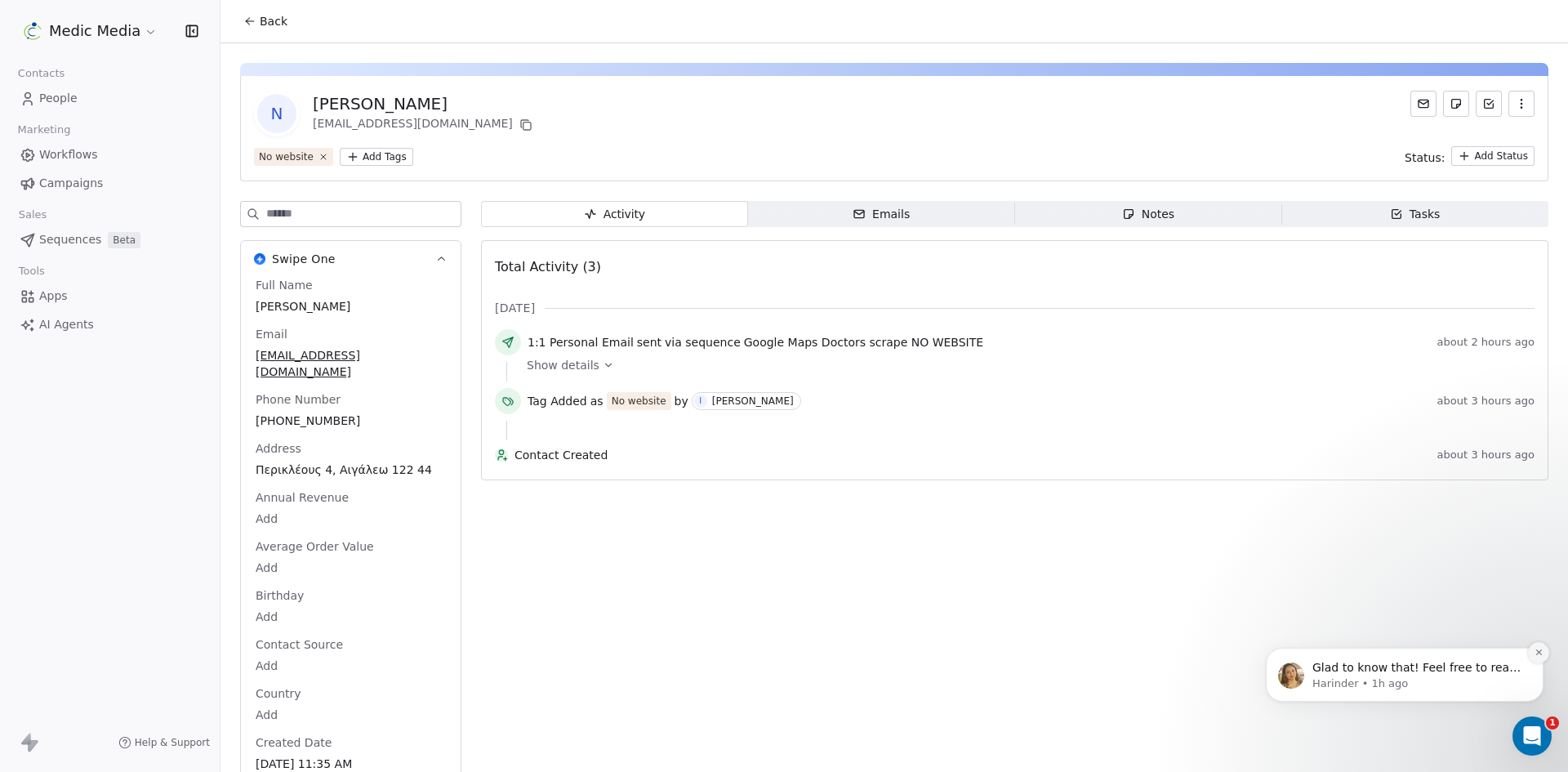
click at [1532, 654] on button "Dismiss notification" at bounding box center [1539, 653] width 21 height 21
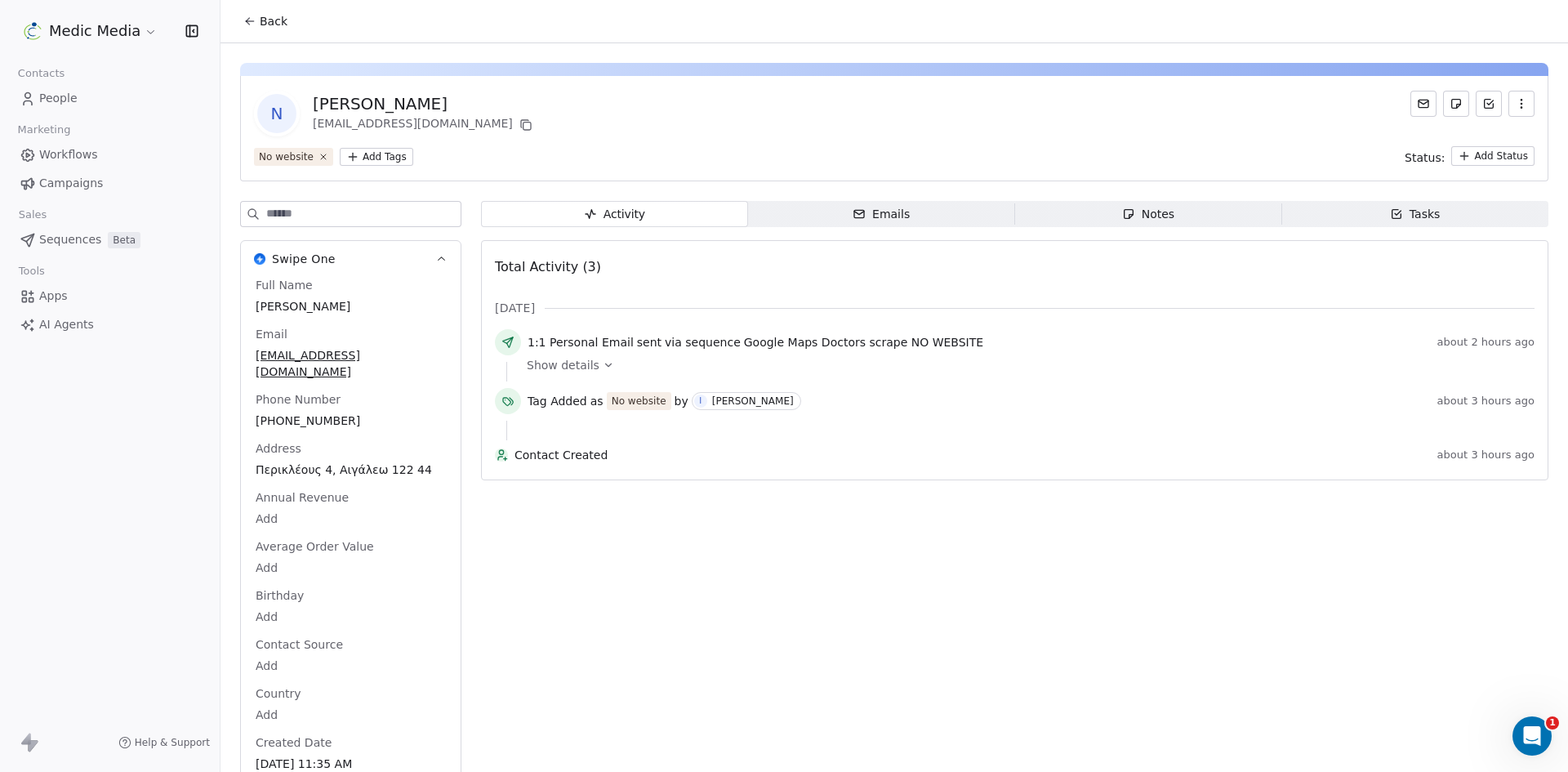
click at [1536, 732] on icon "Open Intercom Messenger" at bounding box center [1530, 734] width 27 height 27
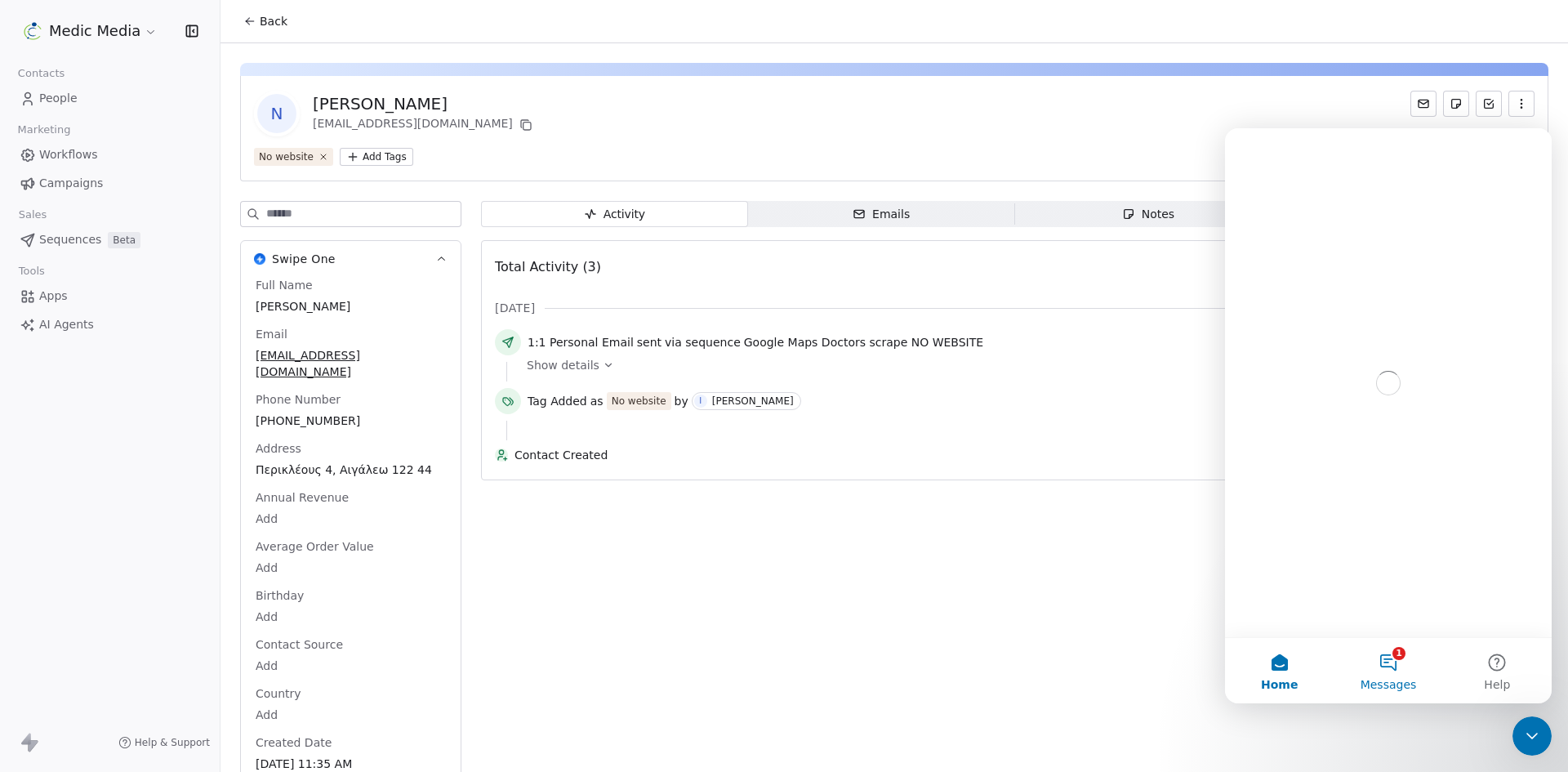
click at [1386, 666] on button "1 Messages" at bounding box center [1388, 670] width 109 height 65
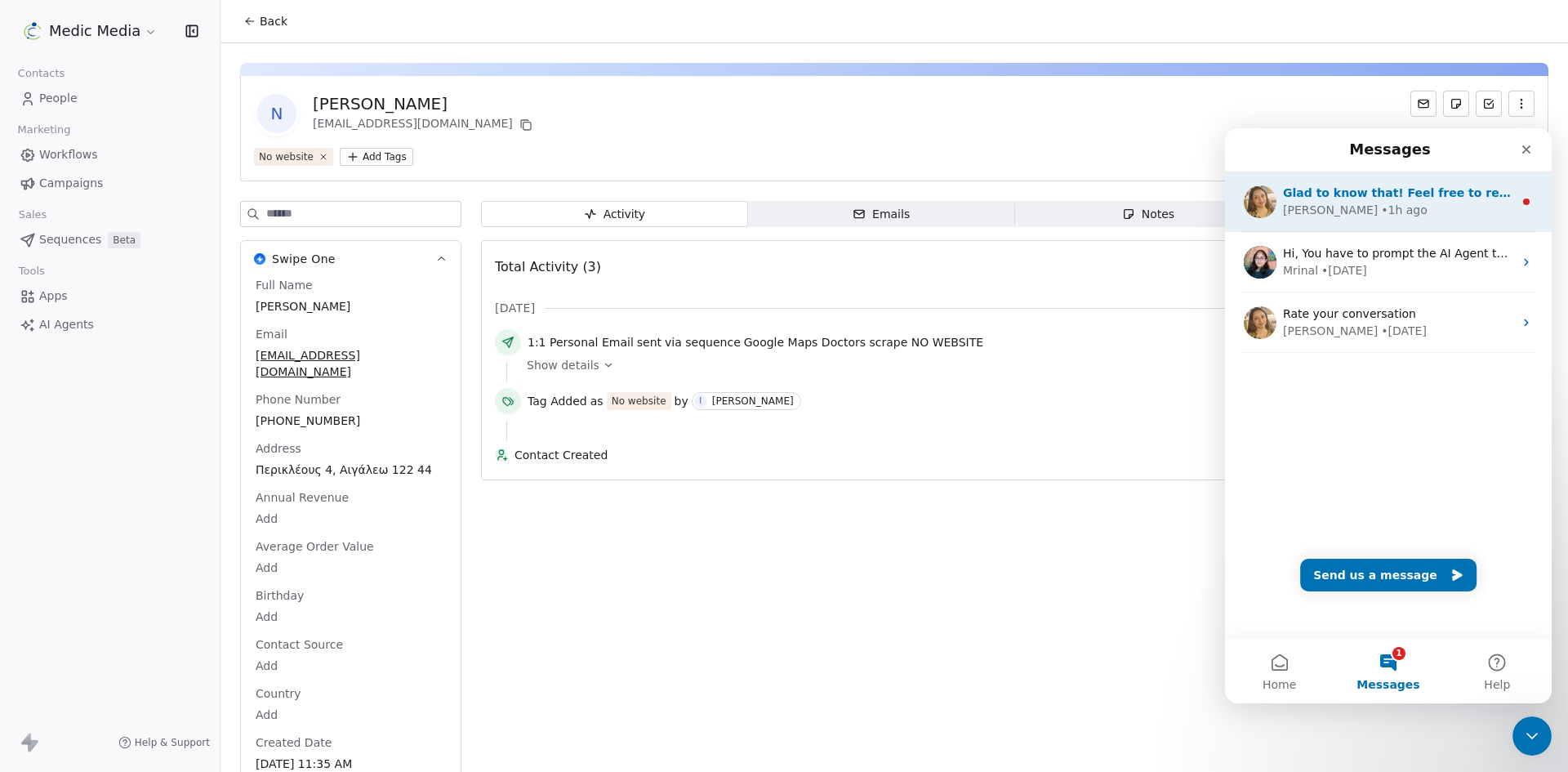
click at [1381, 214] on div "• 1h ago" at bounding box center [1405, 210] width 46 height 17
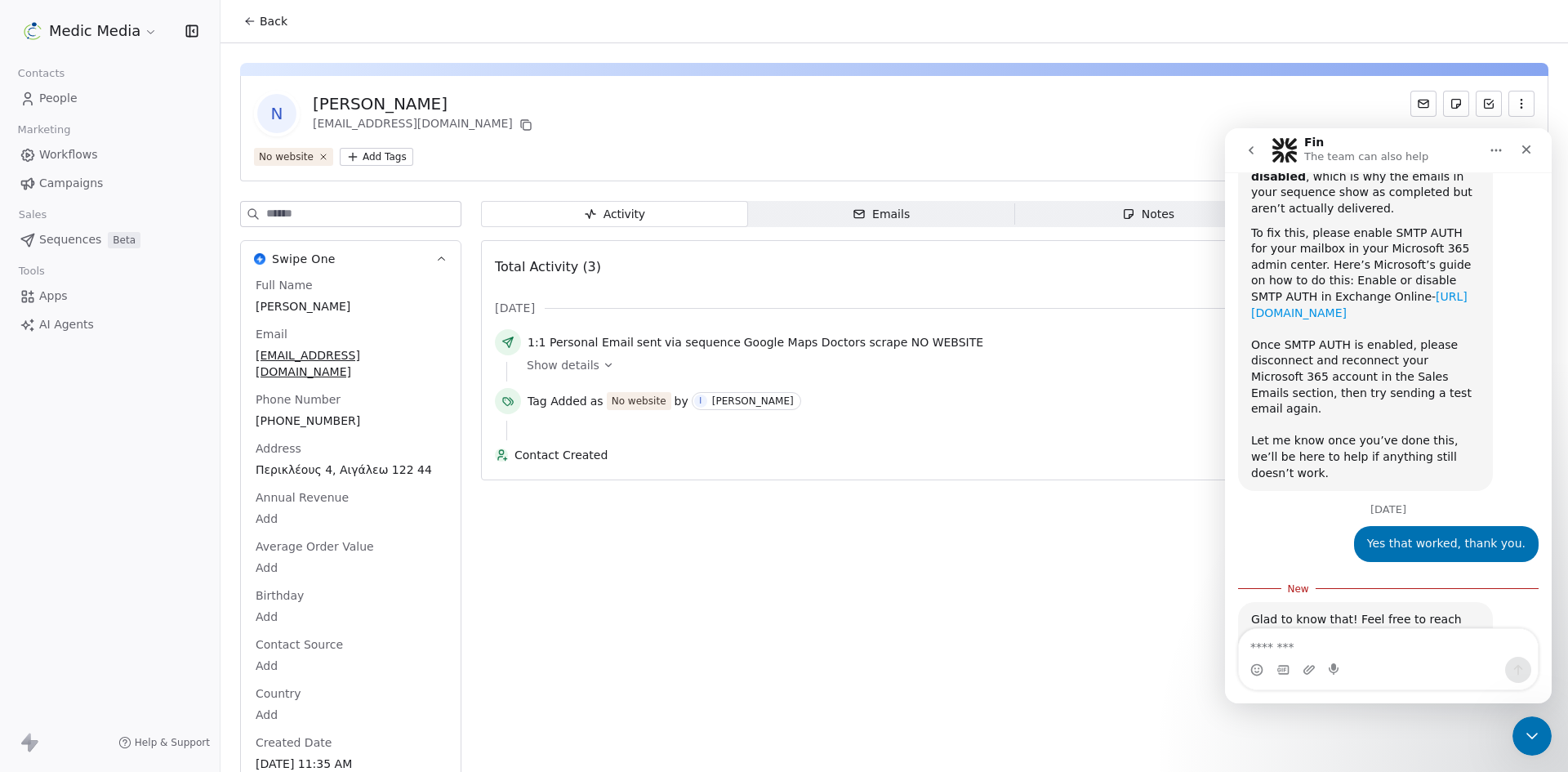
scroll to position [692, 0]
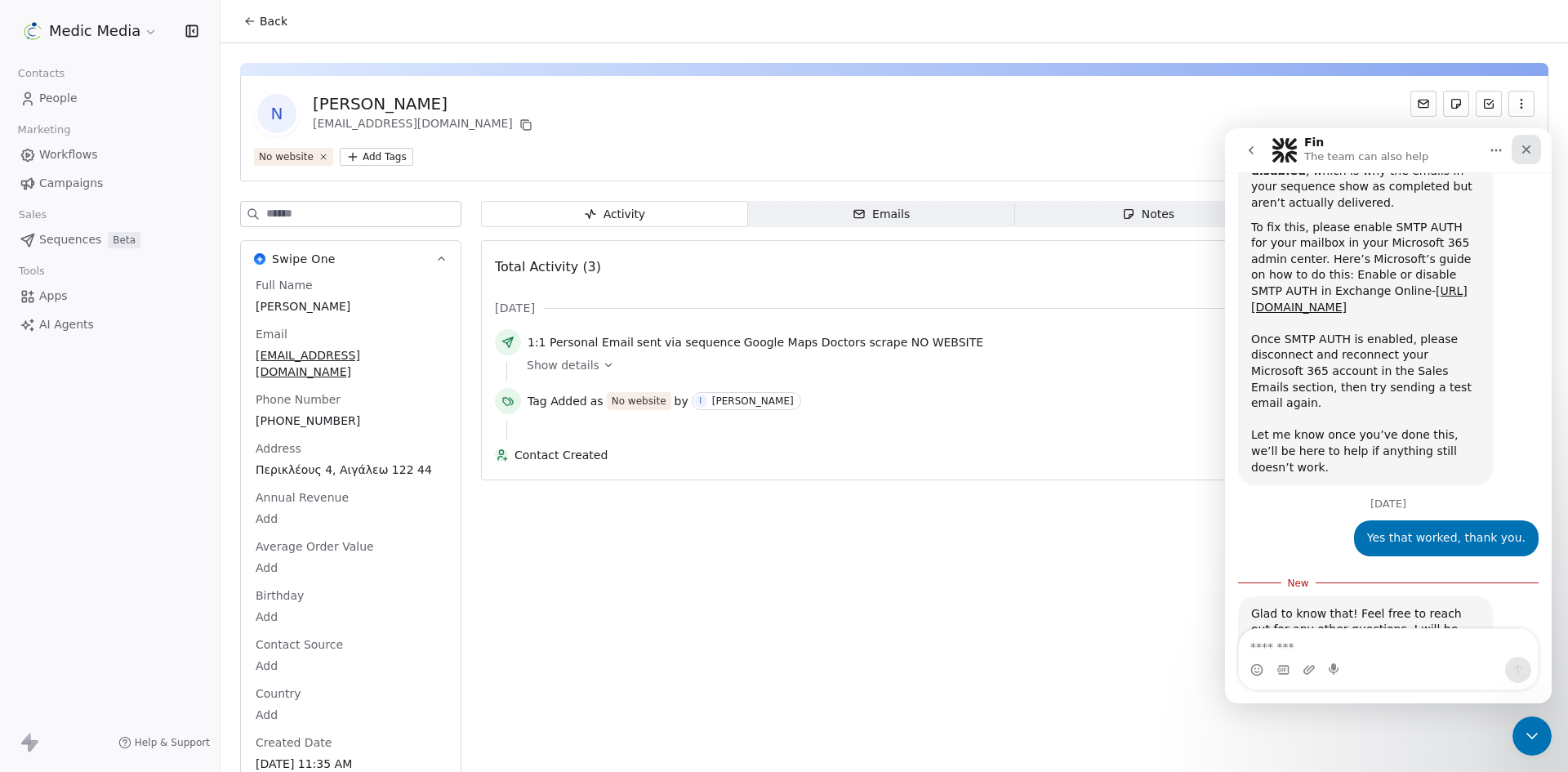
click at [1521, 153] on icon "Close" at bounding box center [1527, 149] width 13 height 13
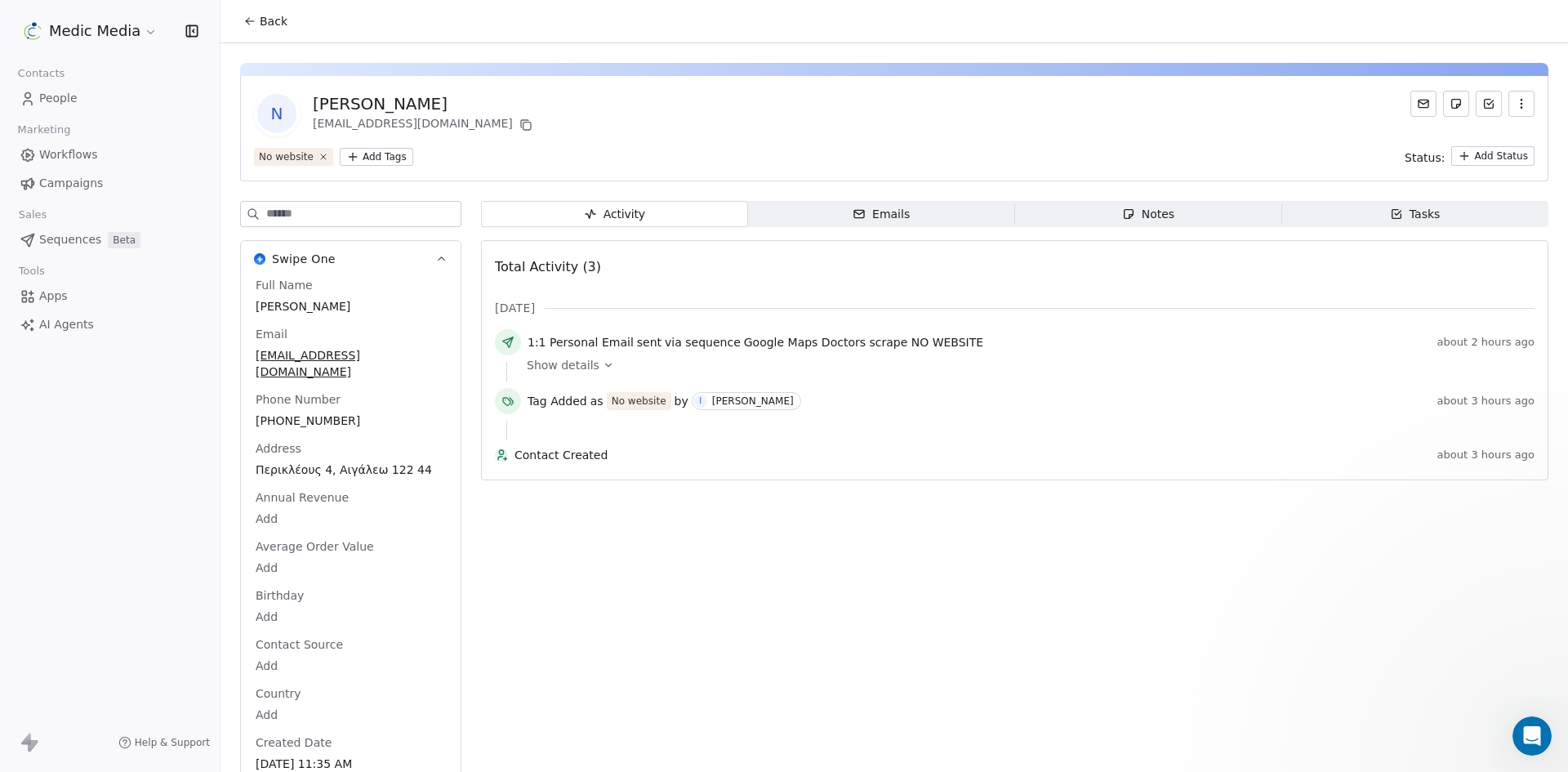
scroll to position [665, 0]
click at [1382, 469] on div "Contact Created about 3 hours ago" at bounding box center [1015, 458] width 1040 height 23
click at [70, 103] on span "People" at bounding box center [59, 98] width 39 height 17
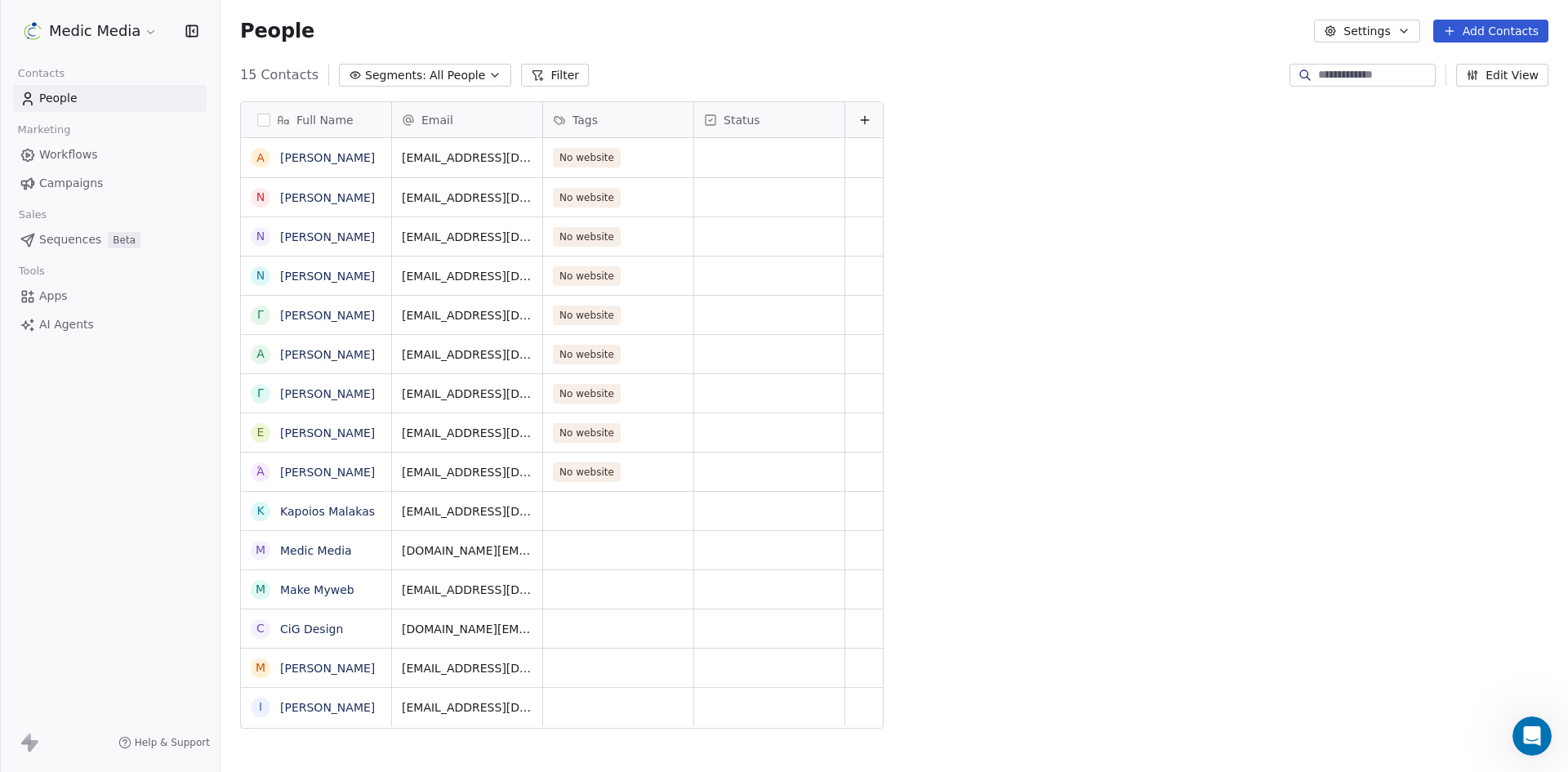
scroll to position [667, 1335]
click at [54, 99] on span "People" at bounding box center [59, 98] width 39 height 17
click at [50, 239] on span "Sequences" at bounding box center [70, 239] width 62 height 17
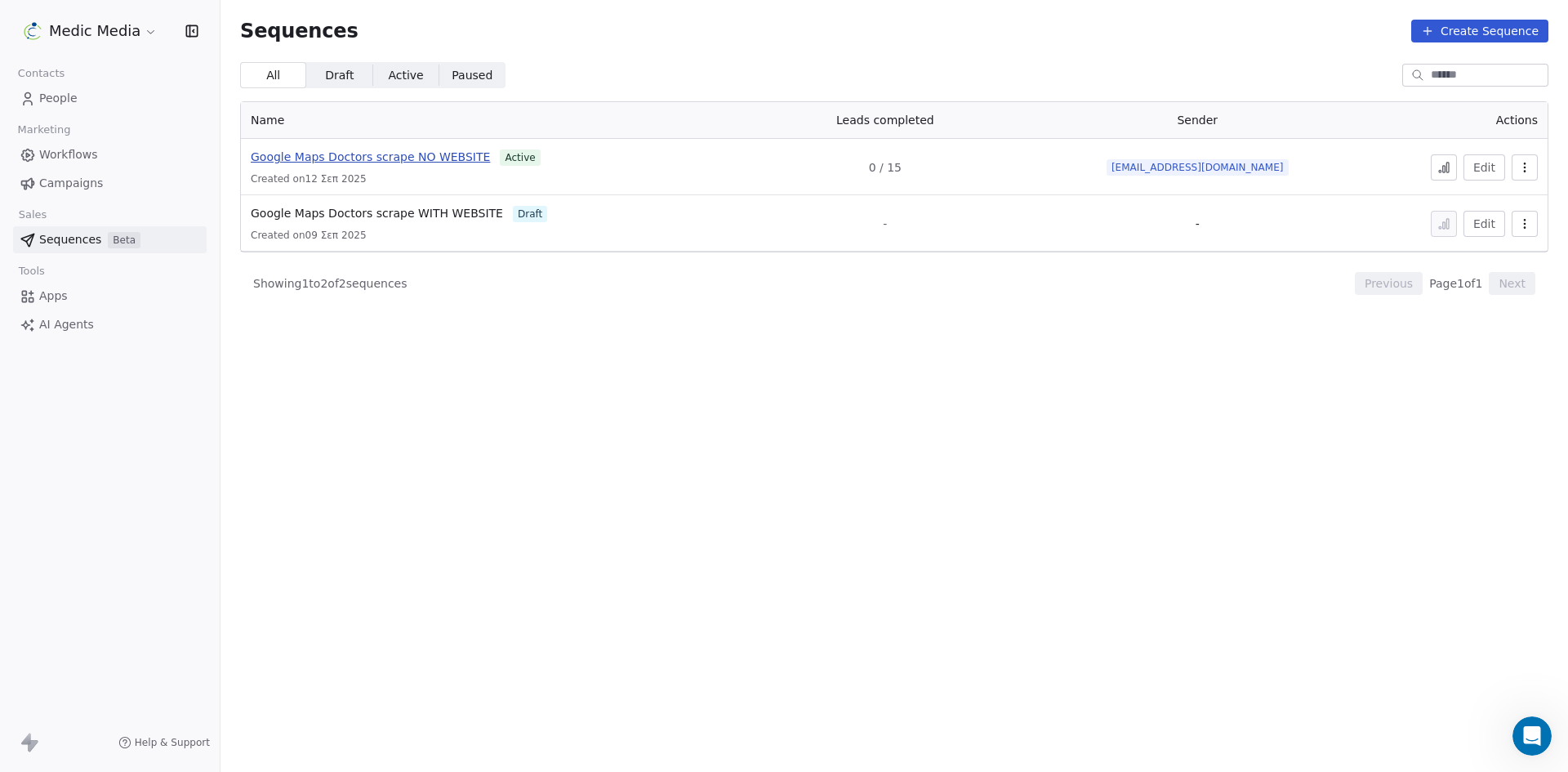
click at [392, 159] on span "Google Maps Doctors scrape NO WEBSITE" at bounding box center [371, 157] width 239 height 13
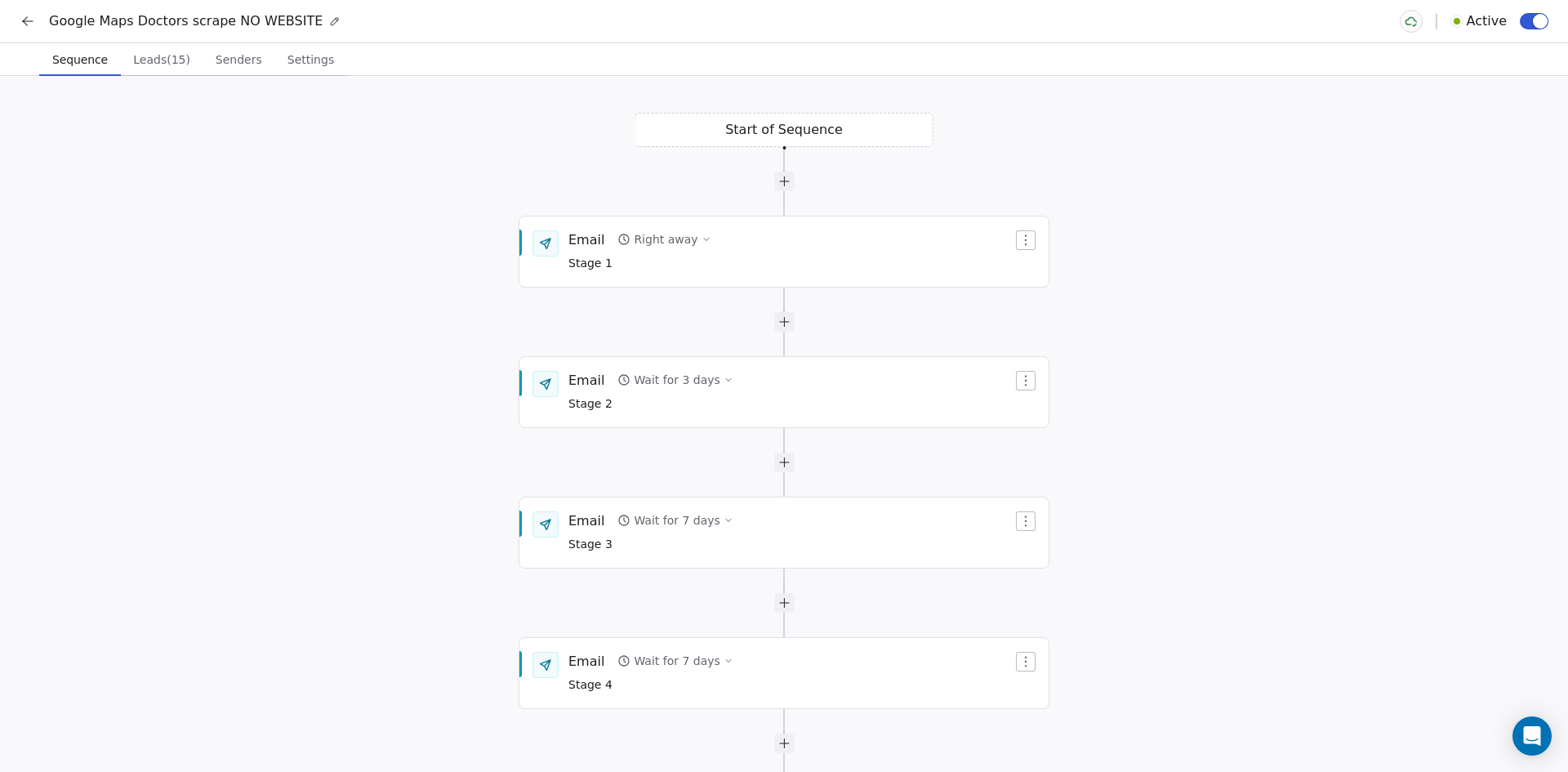
click at [31, 15] on icon at bounding box center [28, 21] width 17 height 17
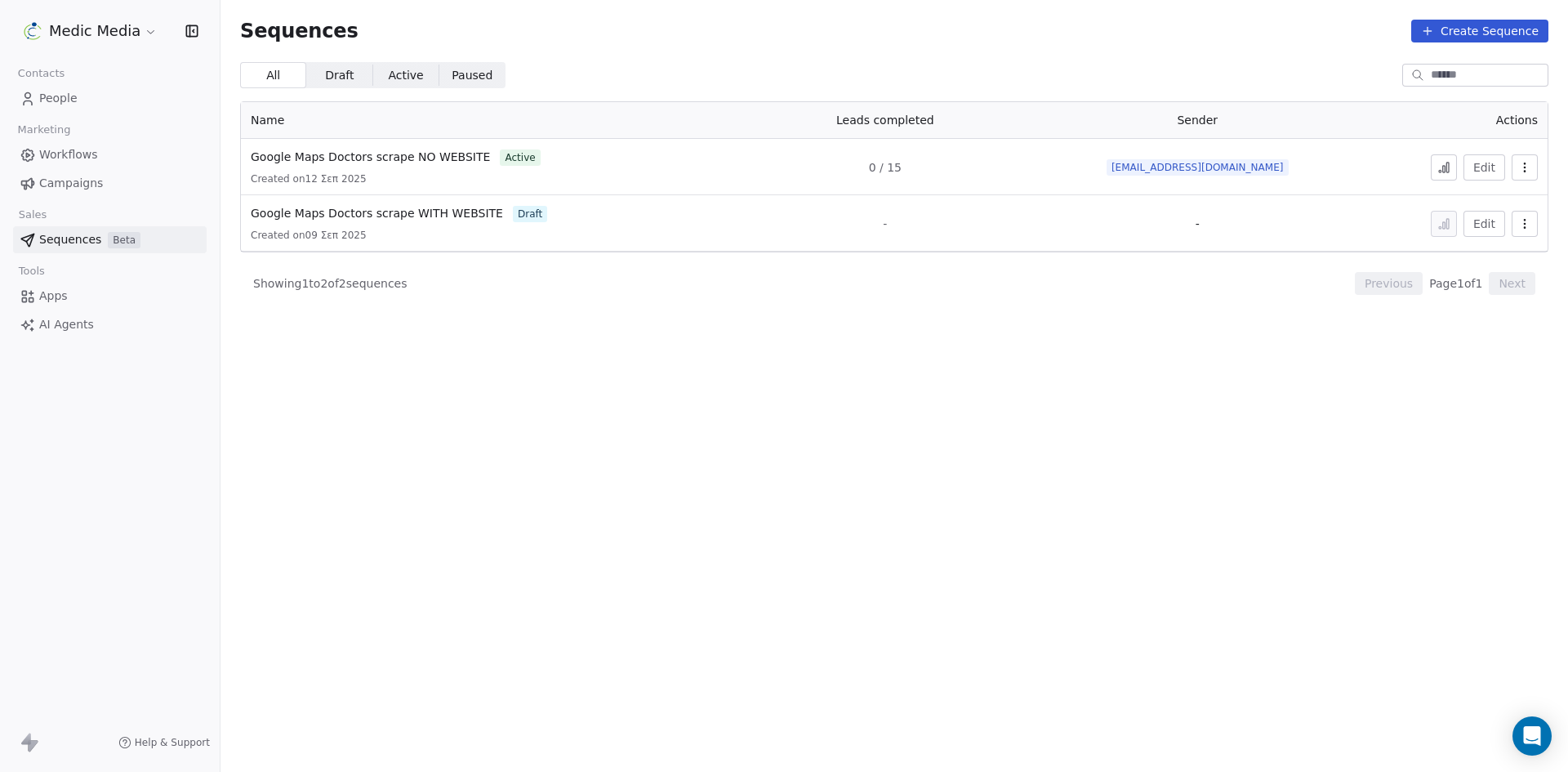
click at [1442, 172] on icon at bounding box center [1440, 171] width 2 height 2
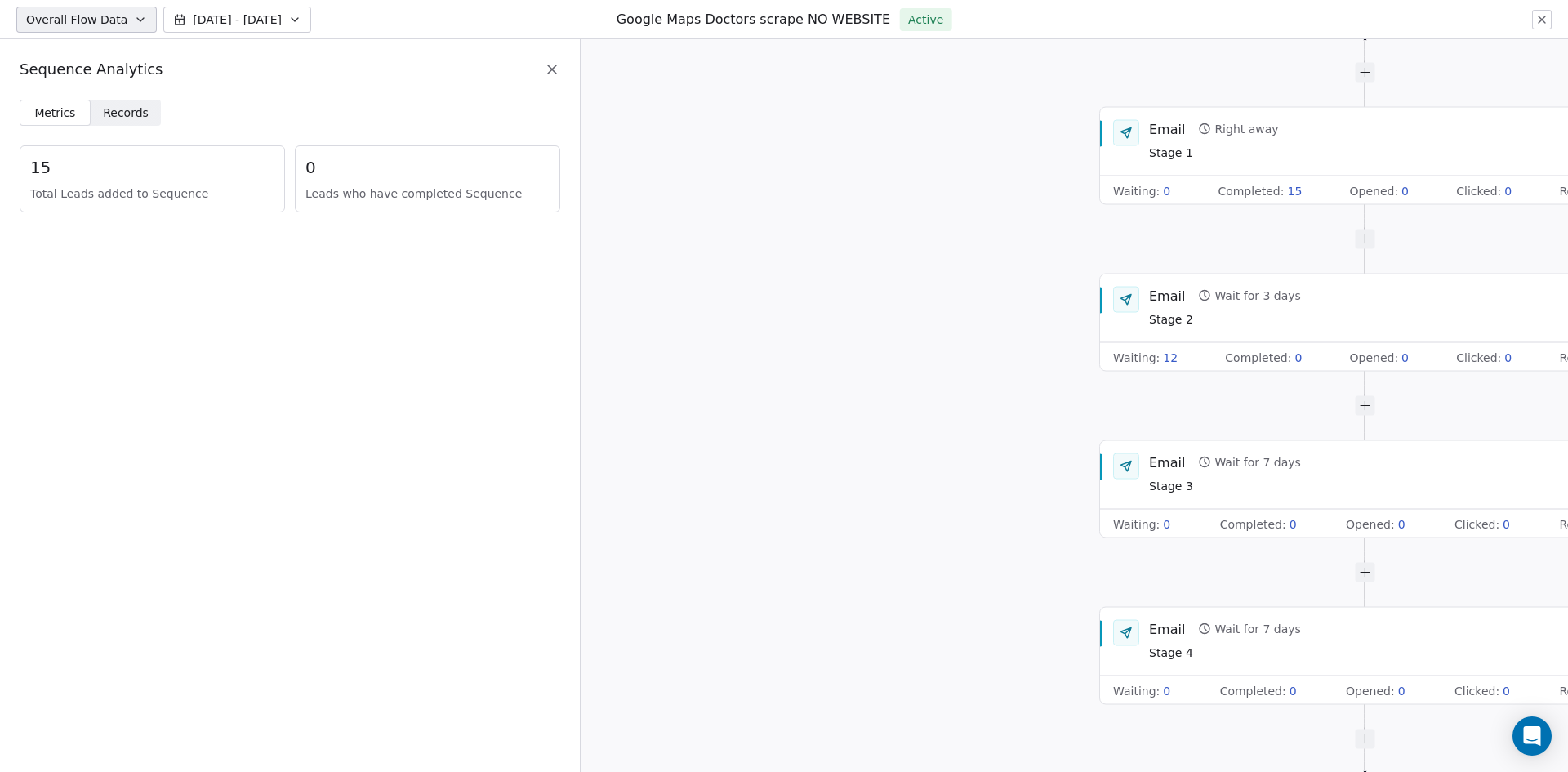
click at [131, 111] on span "Records" at bounding box center [125, 113] width 45 height 17
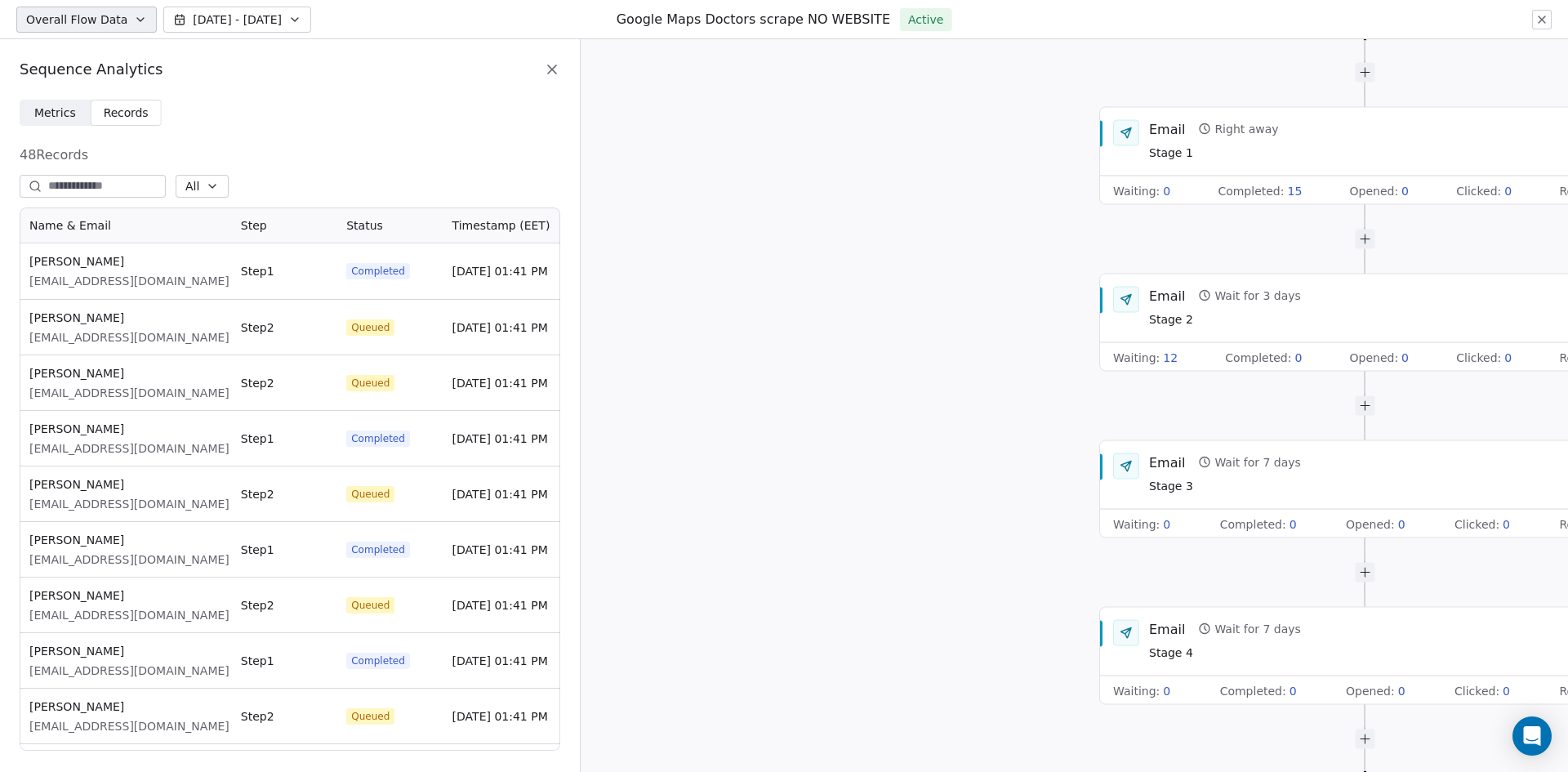
click at [898, 268] on div "Start of Sequence Email Right away Stage 1 Waiting : 0 Completed : 15 Opened : …" at bounding box center [1074, 406] width 988 height 733
click at [1405, 192] on div "Waiting : 0 Completed : 15 Opened : 0 Clicked : 0 Replied : 0" at bounding box center [1364, 191] width 529 height 30
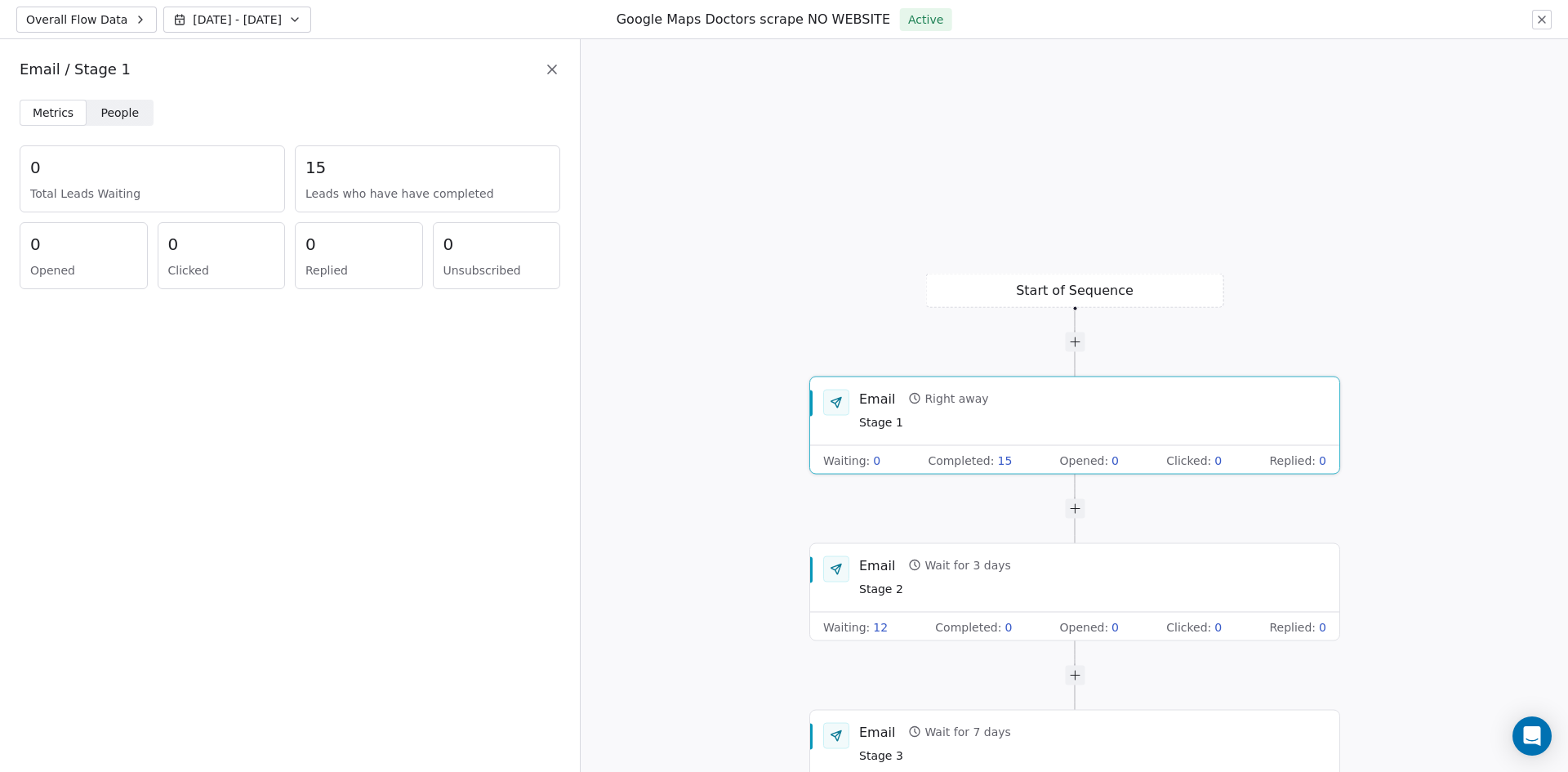
click at [117, 220] on div "0 Total Leads Waiting 15 Leads who have have completed 0 Opened 0 Clicked 0 Rep…" at bounding box center [290, 217] width 541 height 144
click at [128, 113] on span "People" at bounding box center [120, 113] width 39 height 17
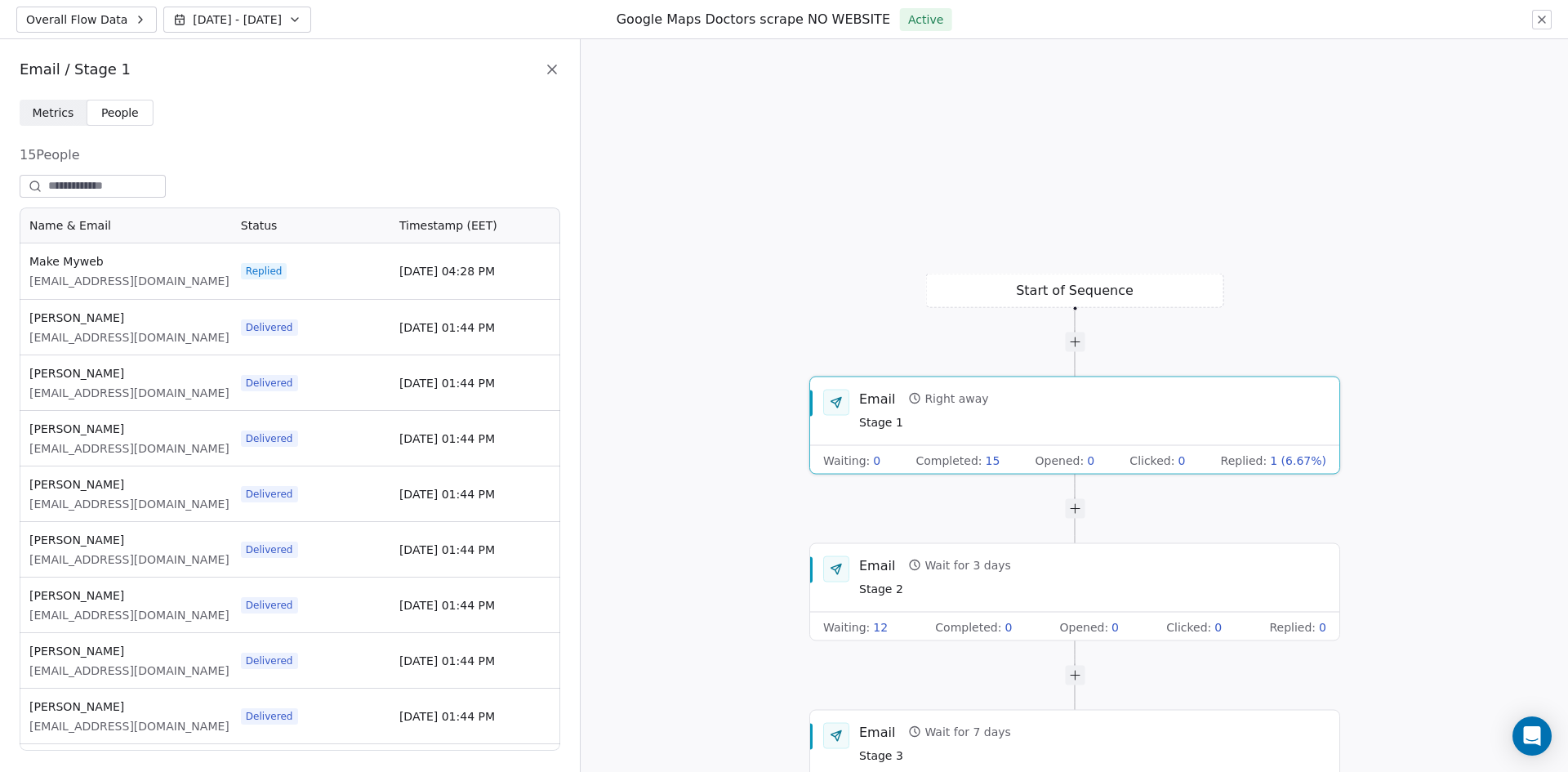
click at [545, 64] on icon at bounding box center [552, 69] width 17 height 17
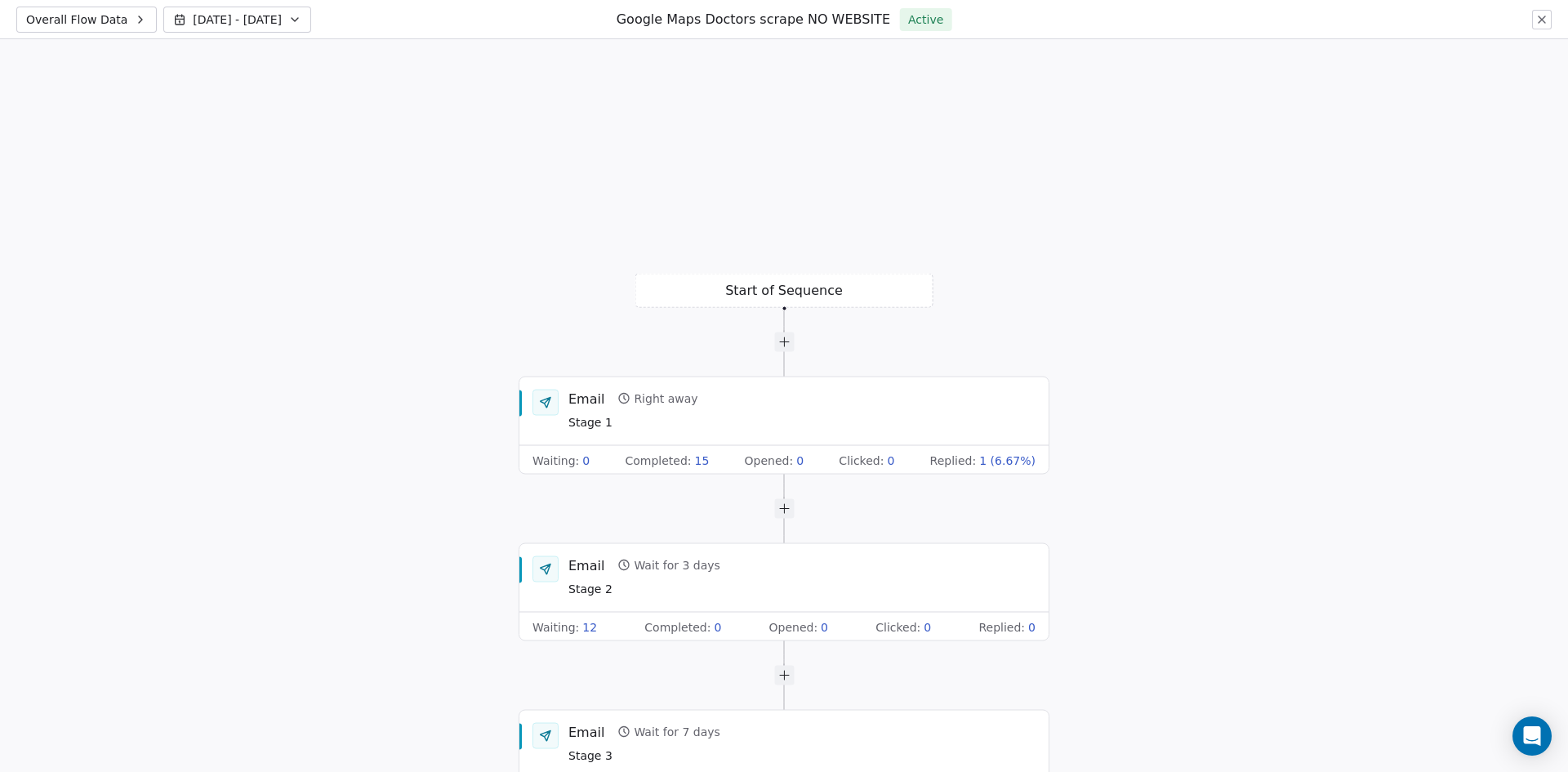
click at [1533, 18] on div "Overall Flow Data Sep 05 - Sep 12 Google Maps Doctors scrape NO WEBSITE Active" at bounding box center [784, 20] width 1568 height 40
click at [1542, 16] on icon at bounding box center [1542, 20] width 13 height 13
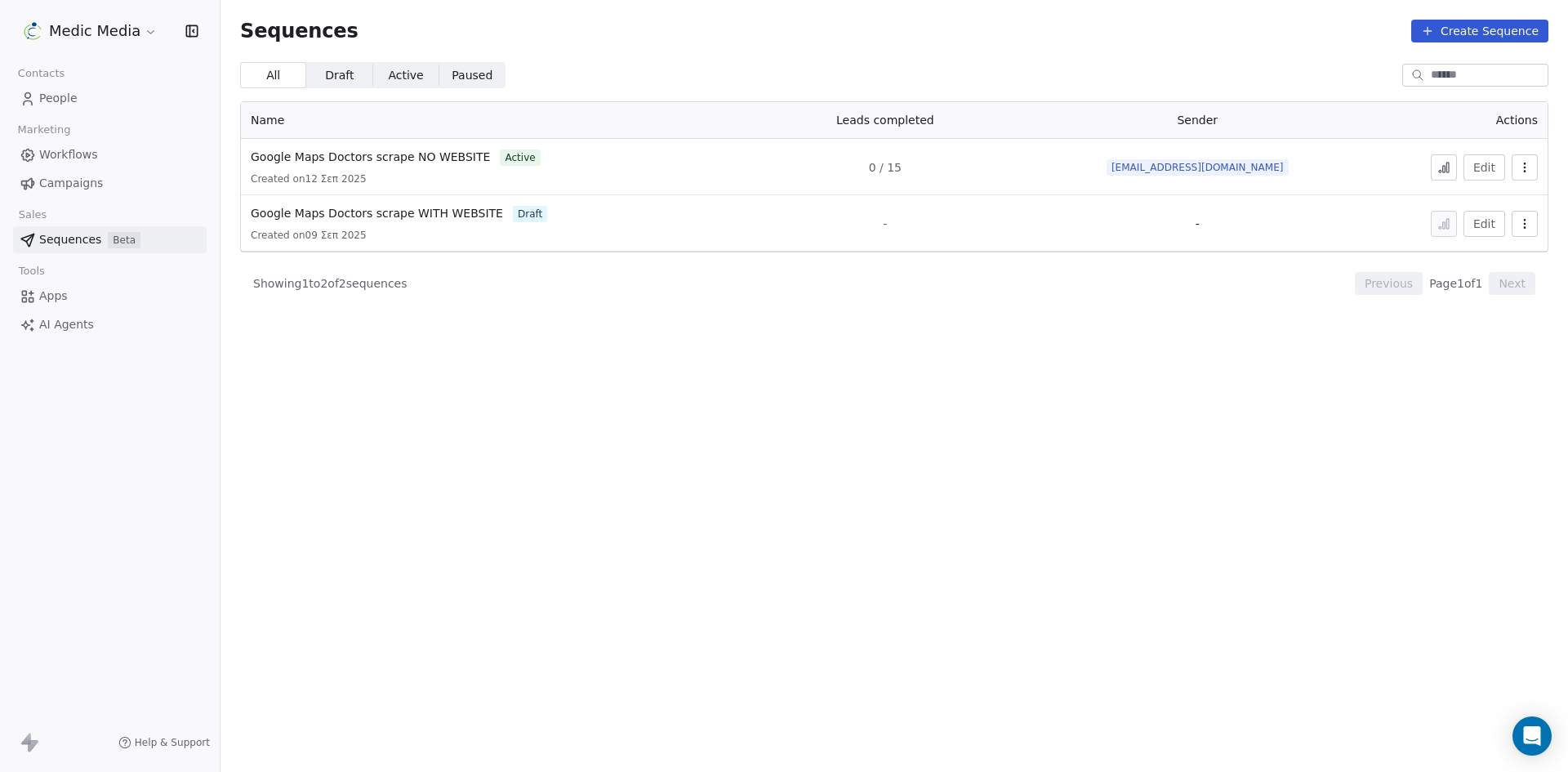
click at [116, 32] on html "Medic Media Contacts People Marketing Workflows Campaigns Sales Sequences Beta …" at bounding box center [784, 386] width 1568 height 772
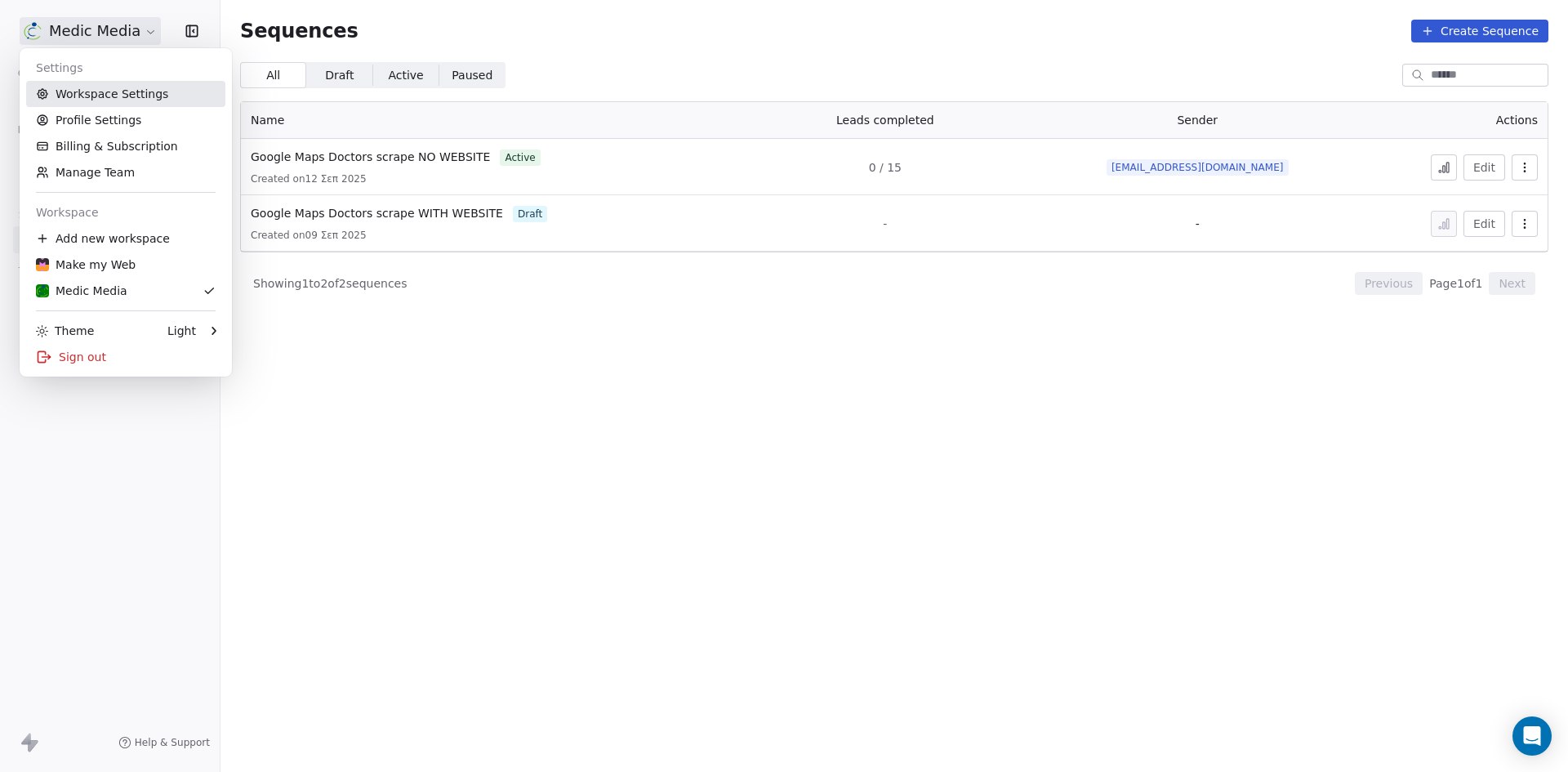
click at [105, 94] on link "Workspace Settings" at bounding box center [125, 94] width 199 height 26
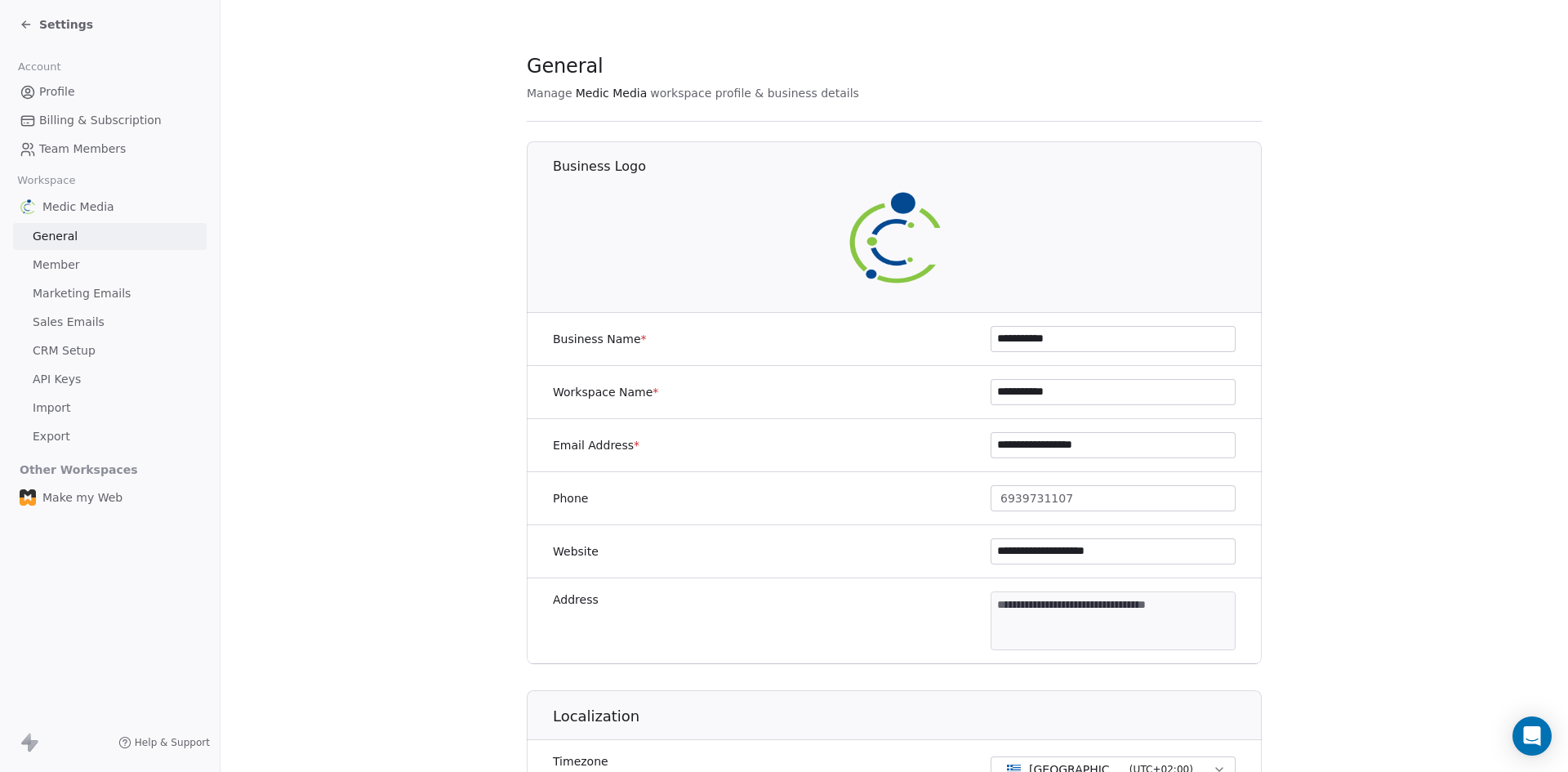
click at [87, 324] on span "Sales Emails" at bounding box center [68, 322] width 72 height 17
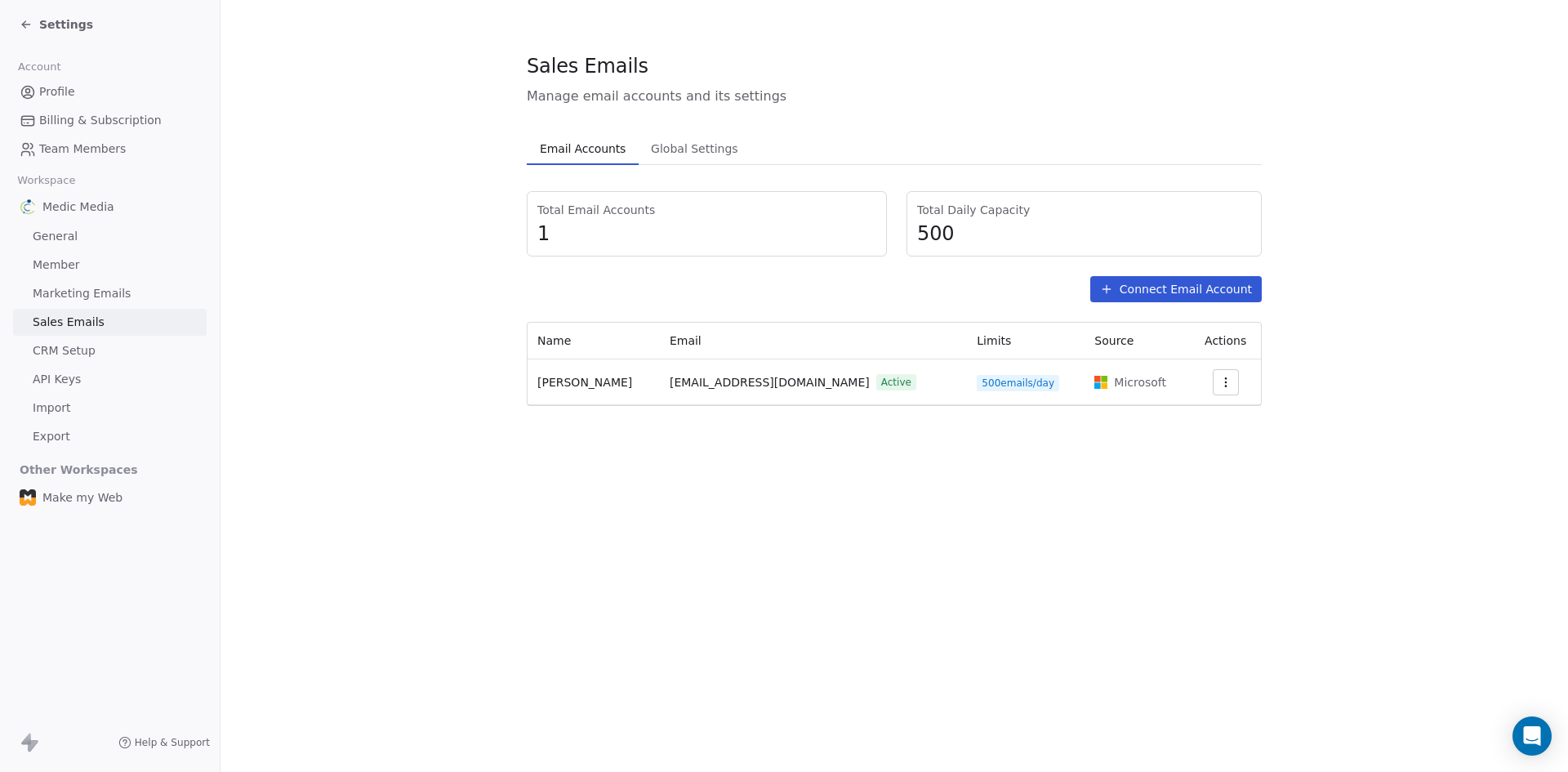
click at [701, 144] on span "Global Settings" at bounding box center [695, 149] width 101 height 23
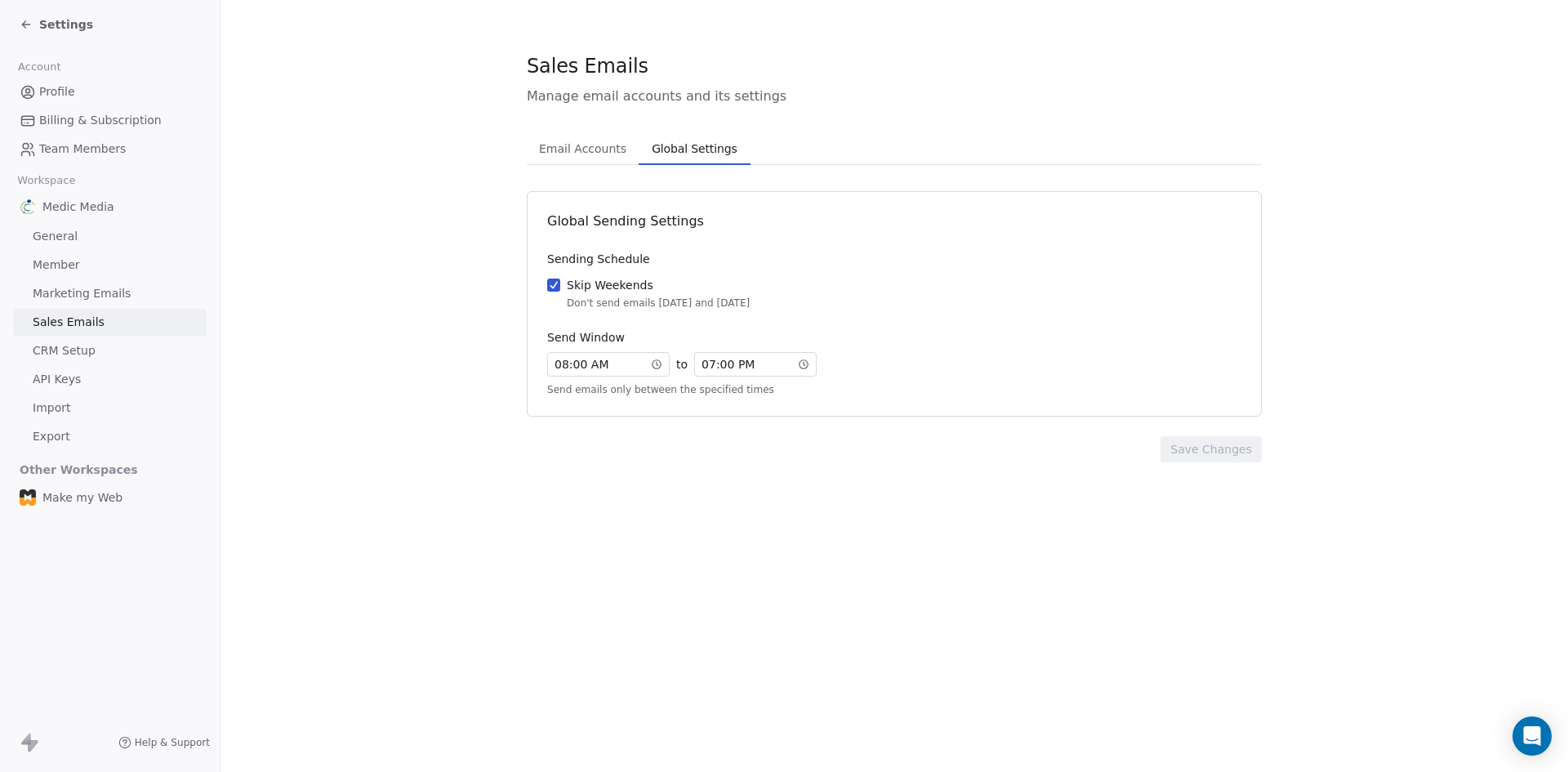
click at [572, 158] on span "Email Accounts" at bounding box center [583, 149] width 101 height 23
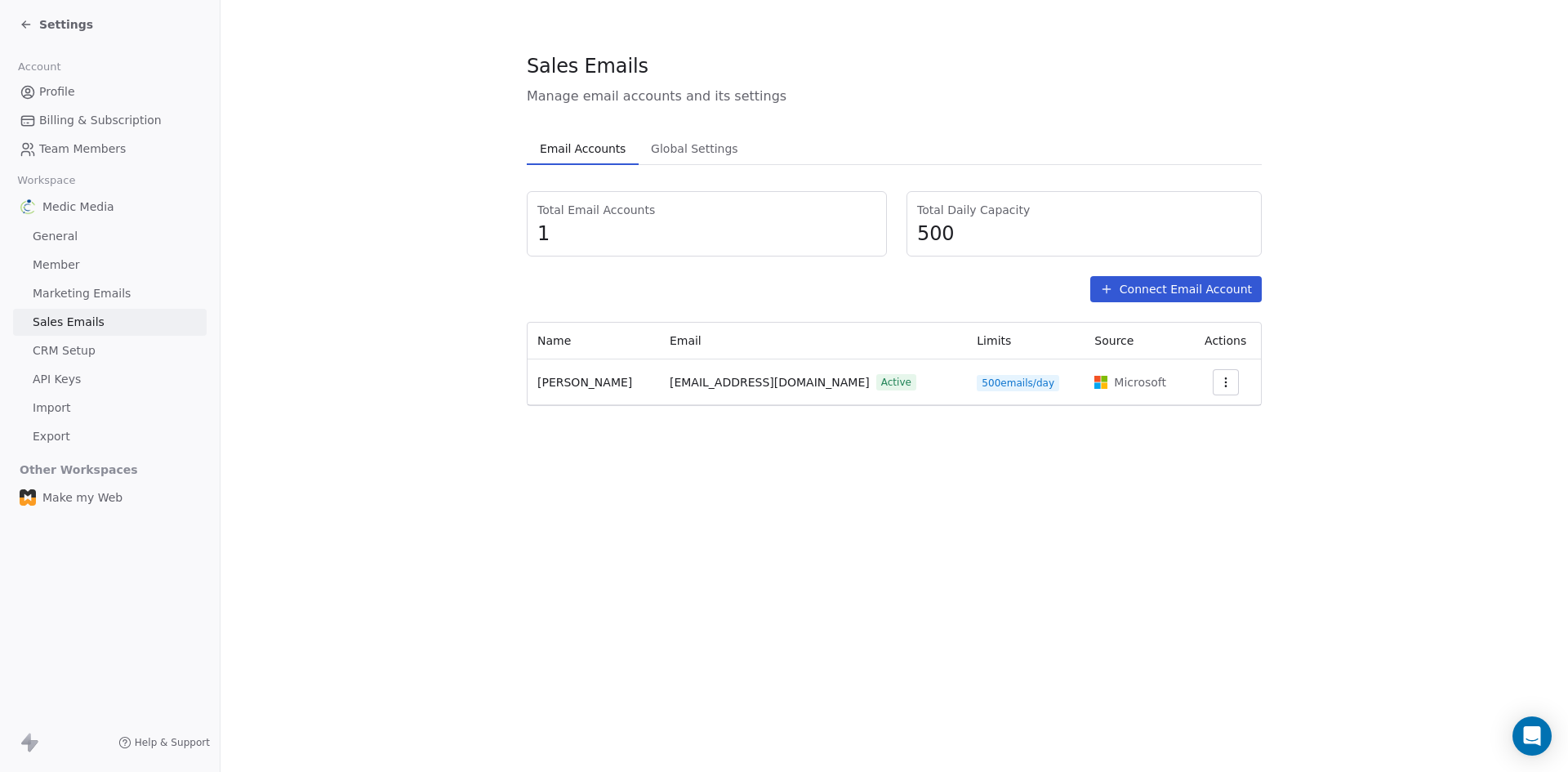
click at [87, 288] on span "Marketing Emails" at bounding box center [82, 293] width 98 height 17
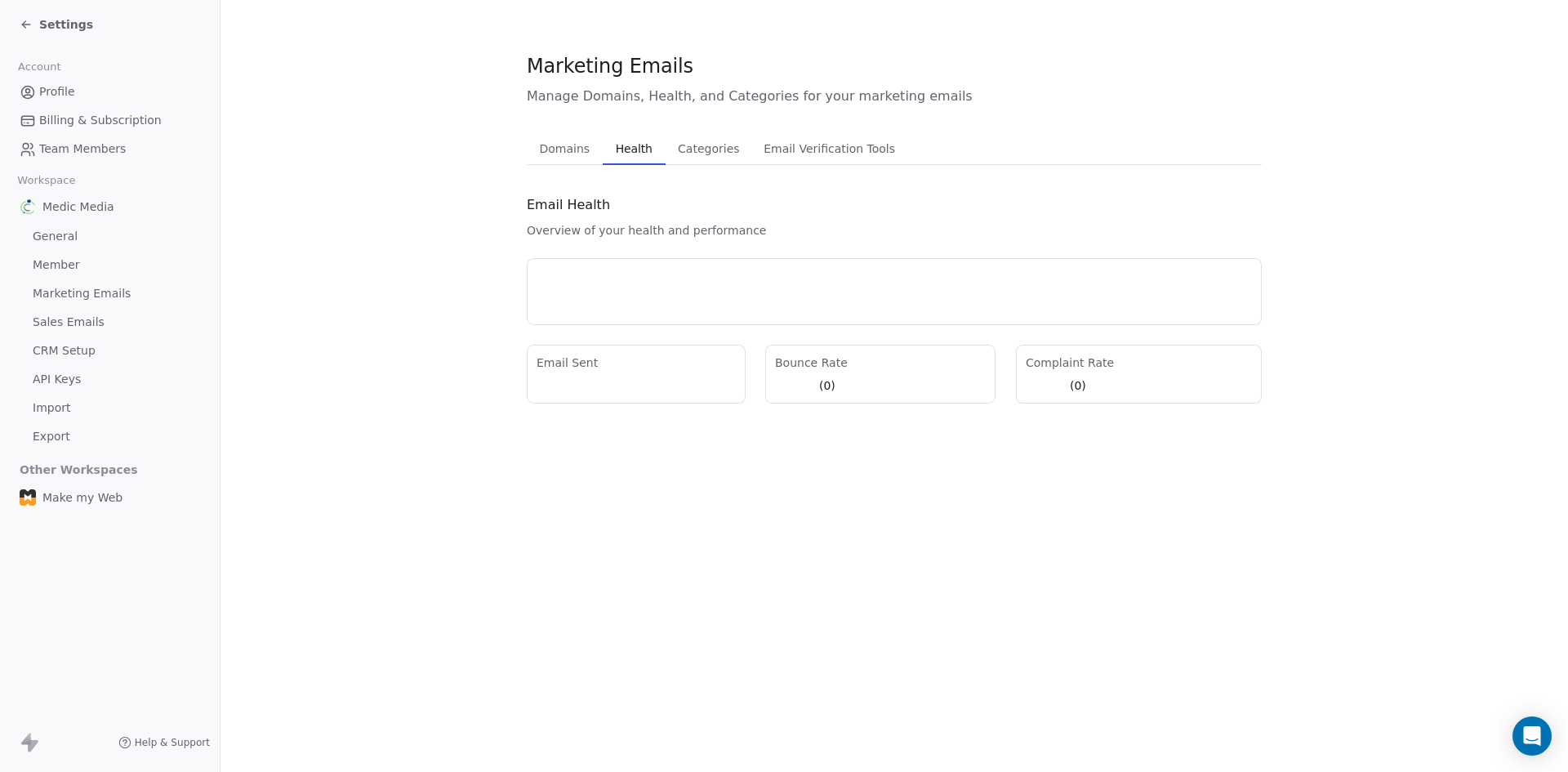
click at [614, 158] on span "Health" at bounding box center [634, 149] width 50 height 23
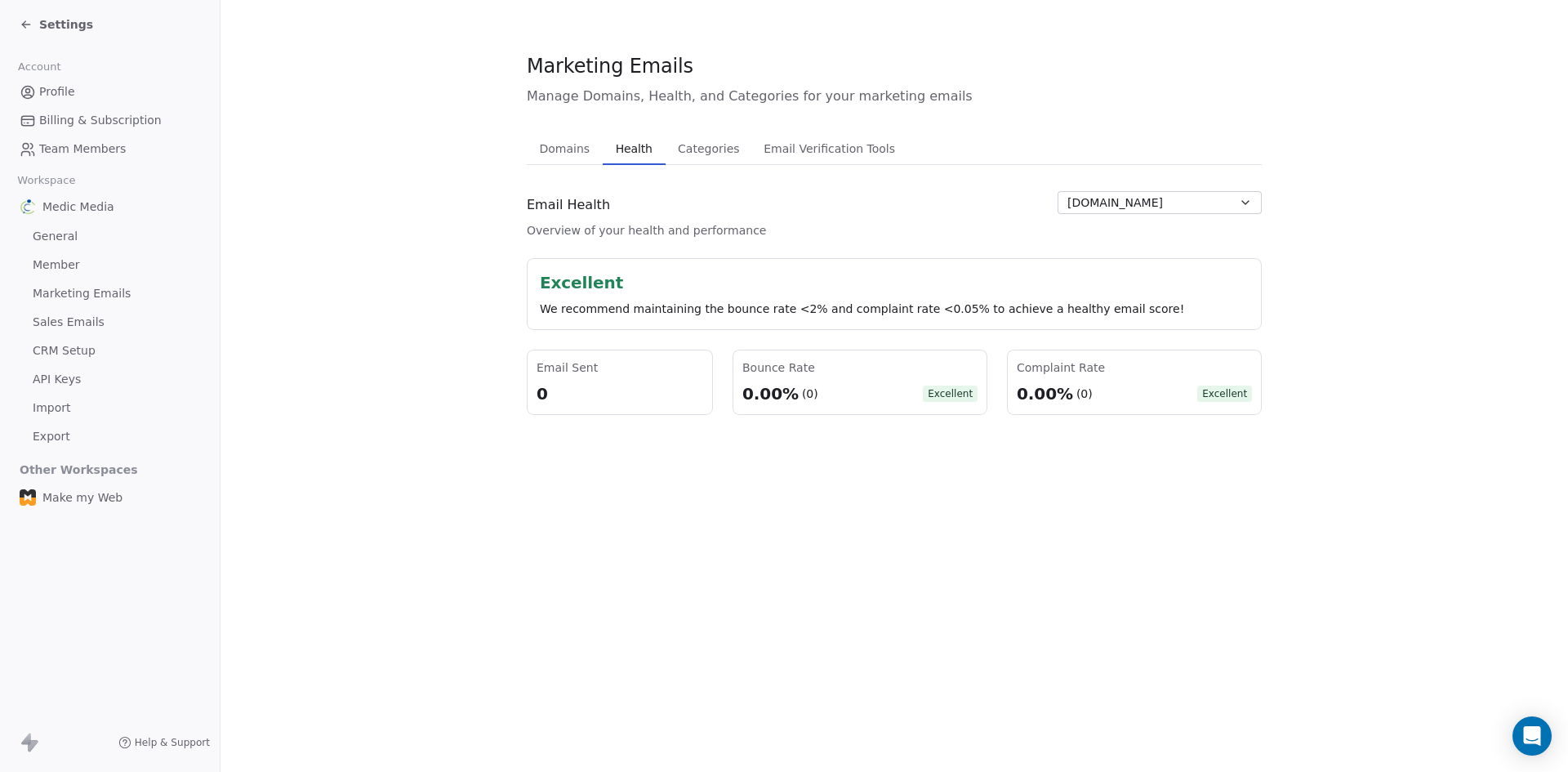
click at [734, 145] on span "Categories" at bounding box center [709, 149] width 74 height 23
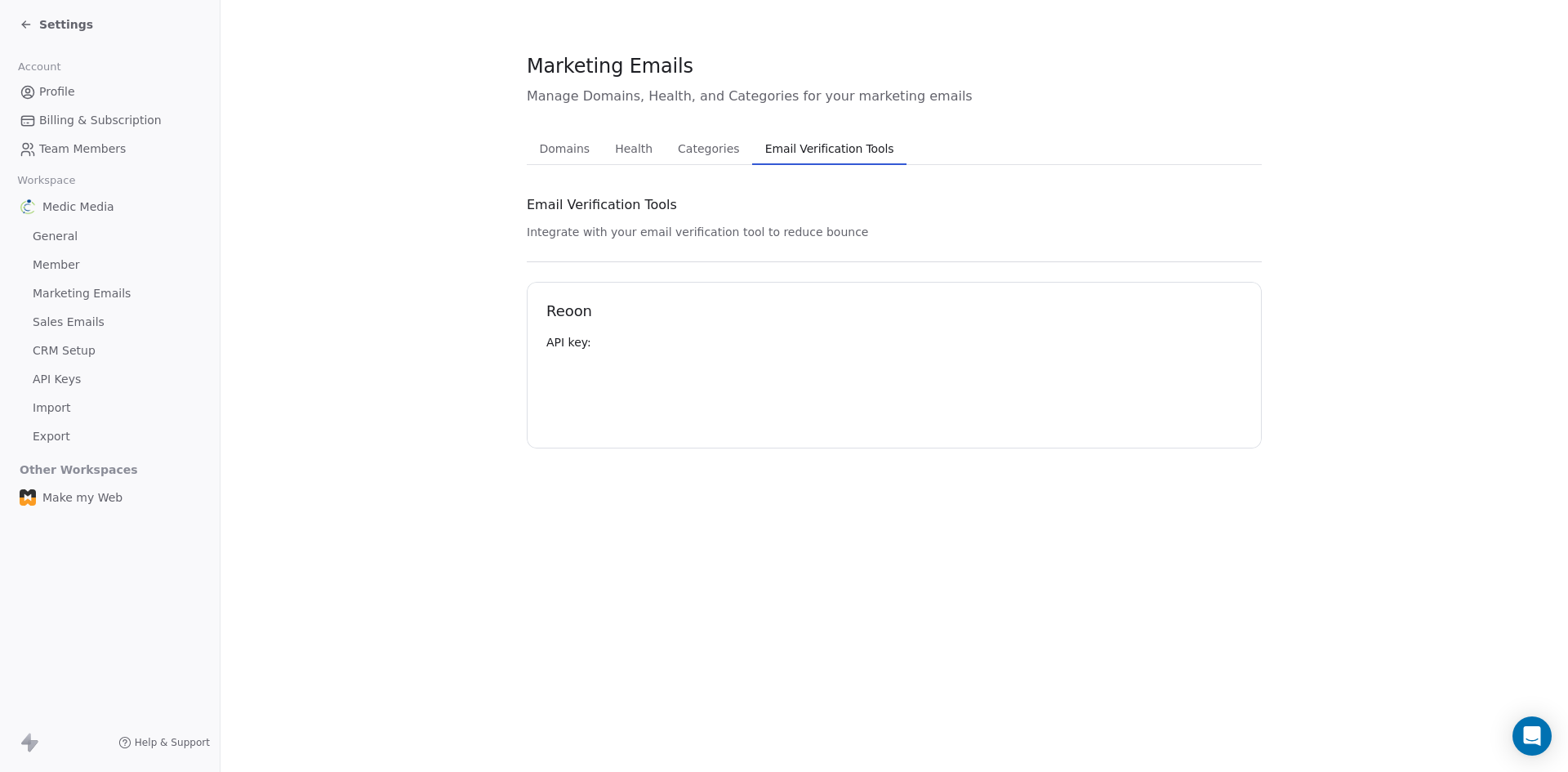
click at [794, 144] on span "Email Verification Tools" at bounding box center [829, 149] width 142 height 23
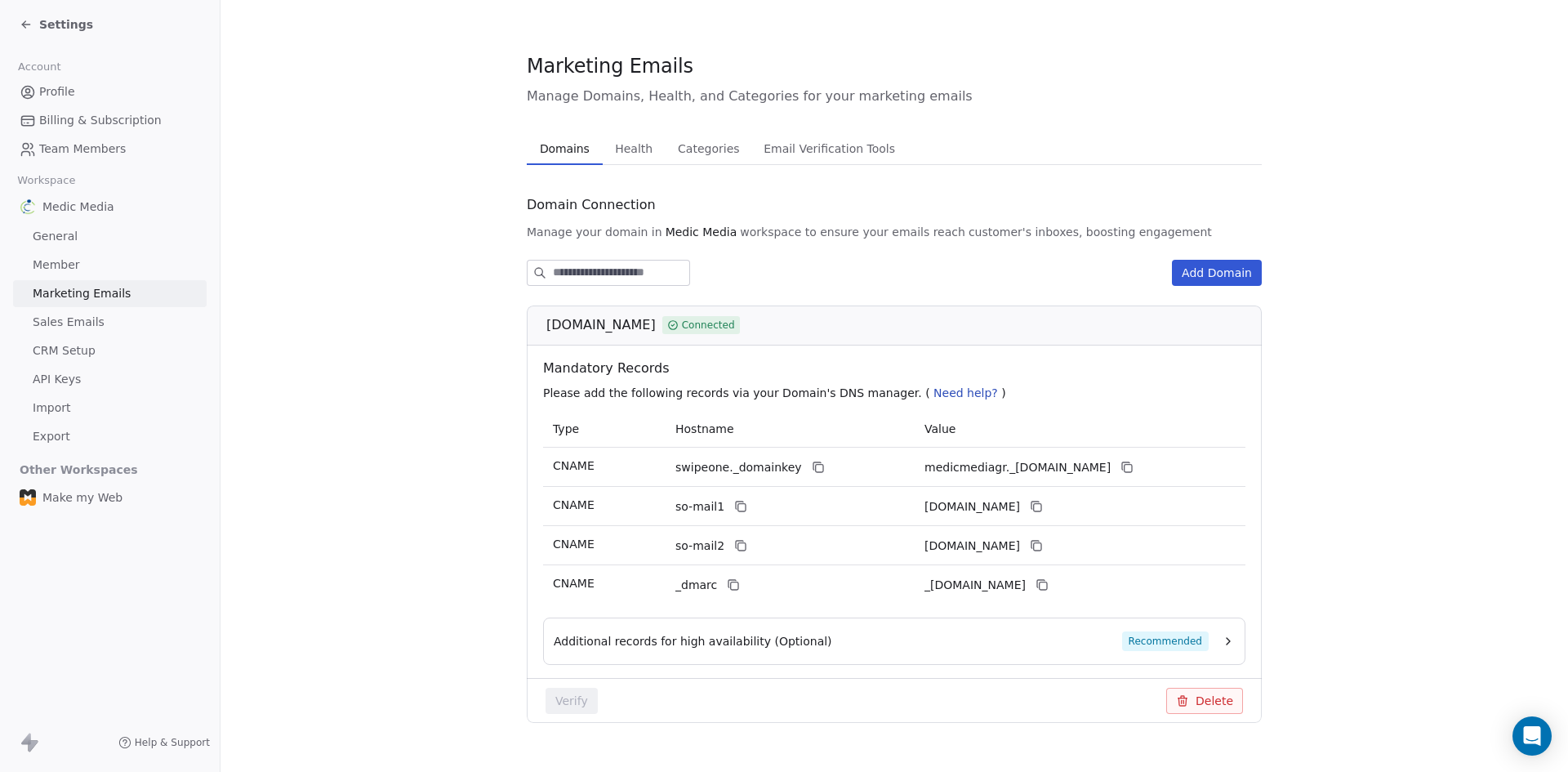
click at [590, 145] on button "Domains Domains" at bounding box center [564, 149] width 76 height 33
click at [44, 23] on span "Settings" at bounding box center [66, 25] width 54 height 17
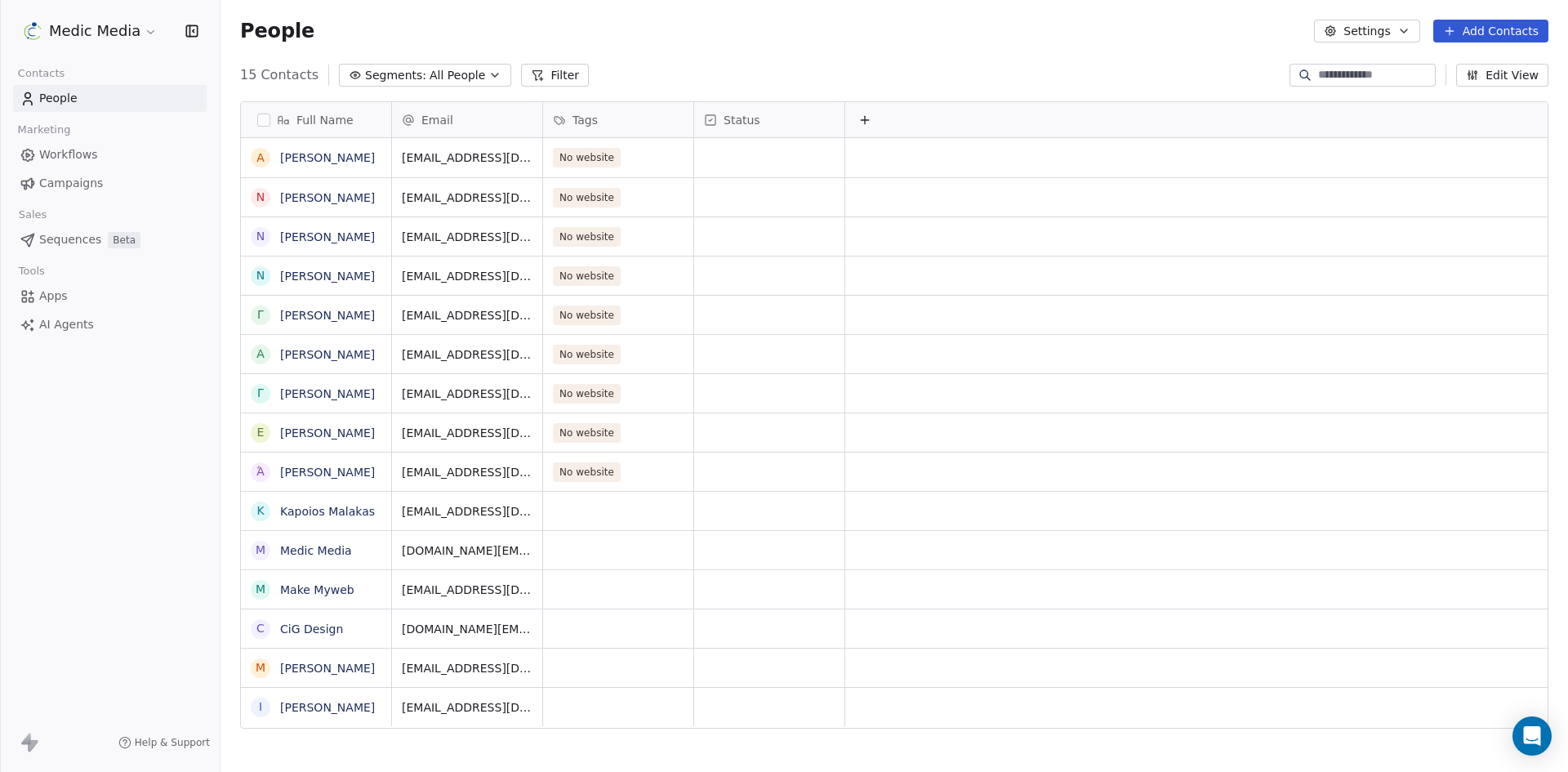
click at [864, 121] on icon at bounding box center [865, 121] width 13 height 13
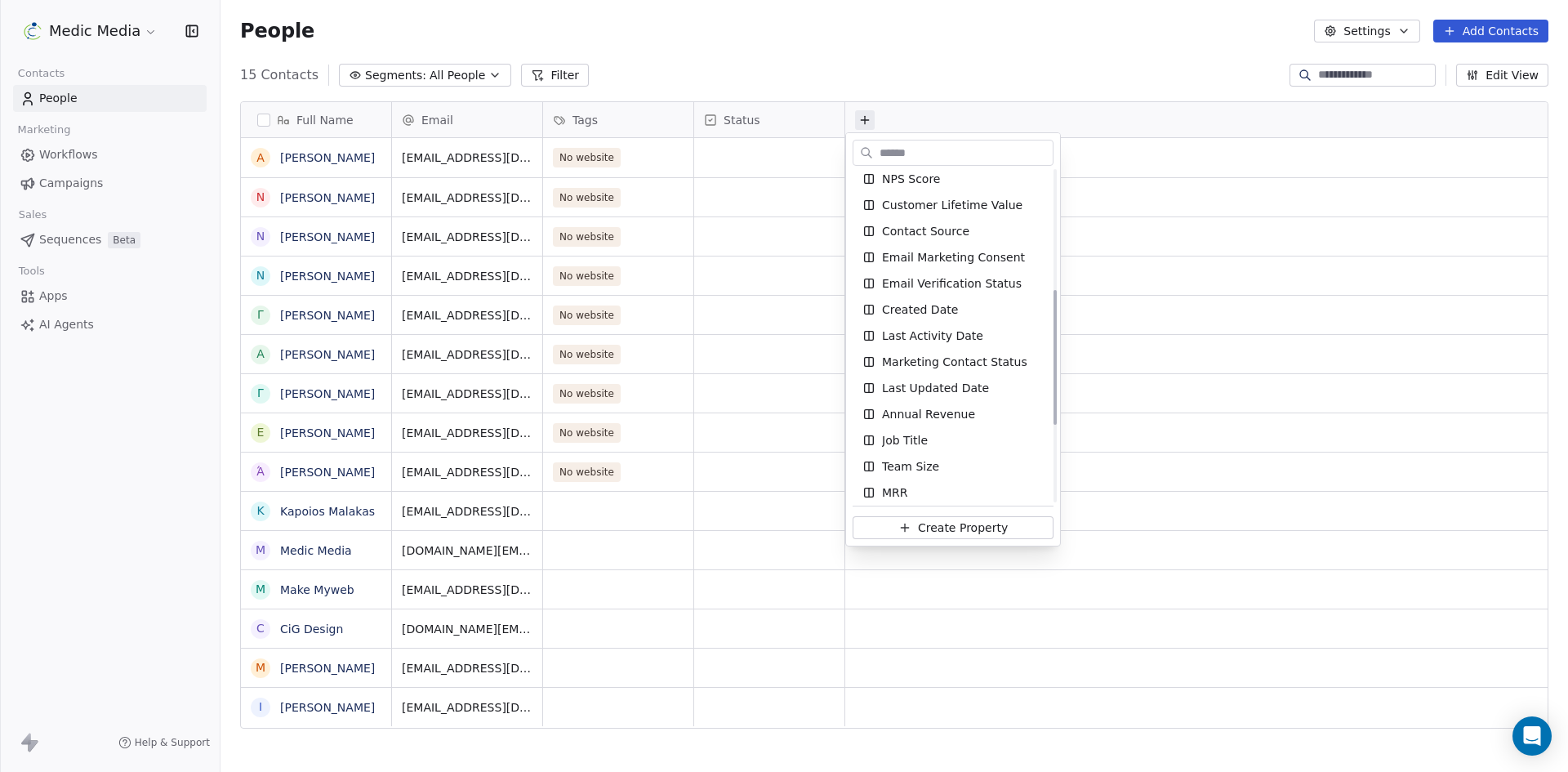
scroll to position [327, 0]
click at [982, 253] on span "Email Marketing Consent" at bounding box center [953, 251] width 143 height 17
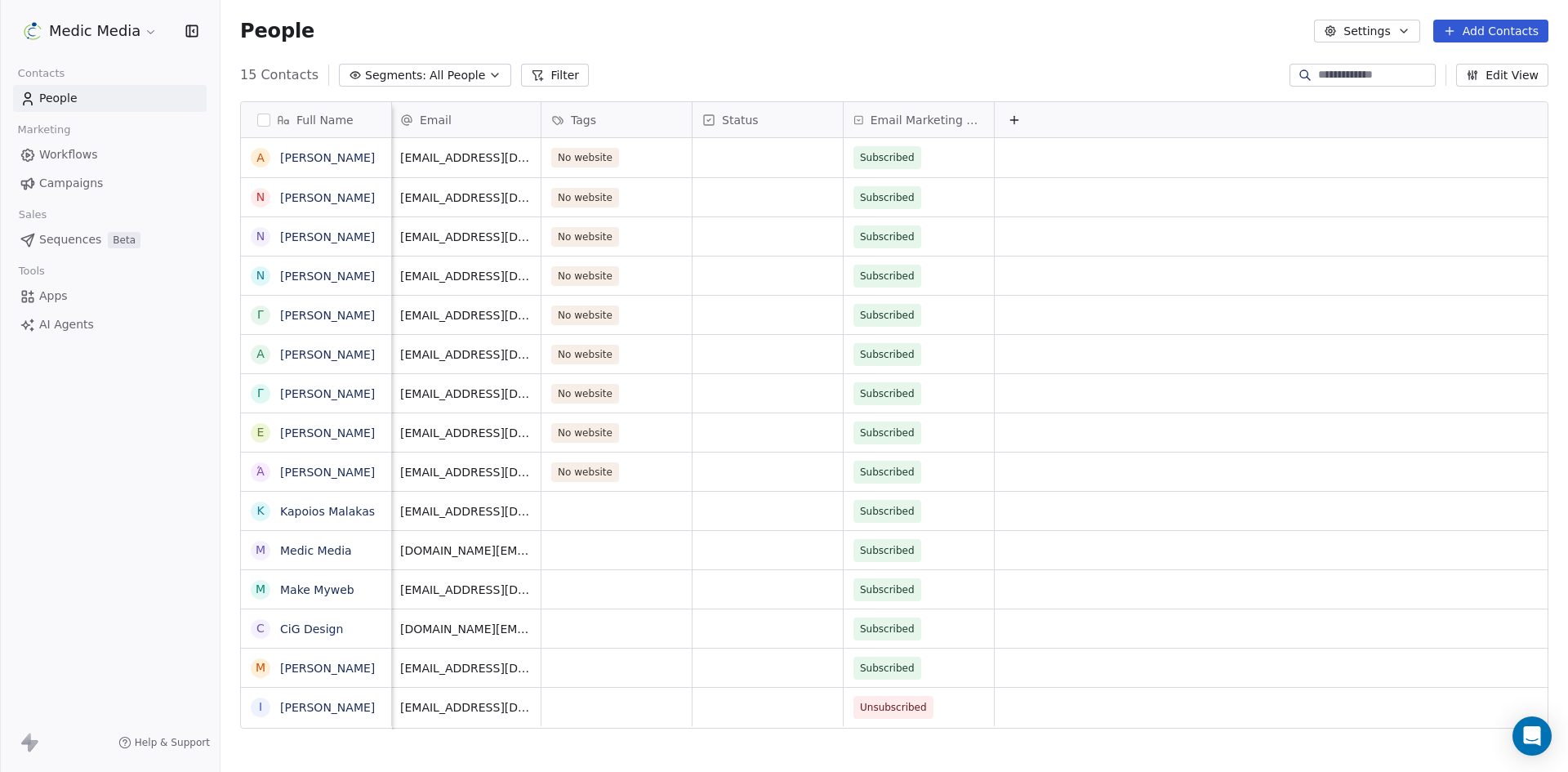
scroll to position [0, 14]
click at [702, 121] on icon at bounding box center [709, 121] width 13 height 13
click at [745, 178] on div "Hide" at bounding box center [767, 181] width 172 height 26
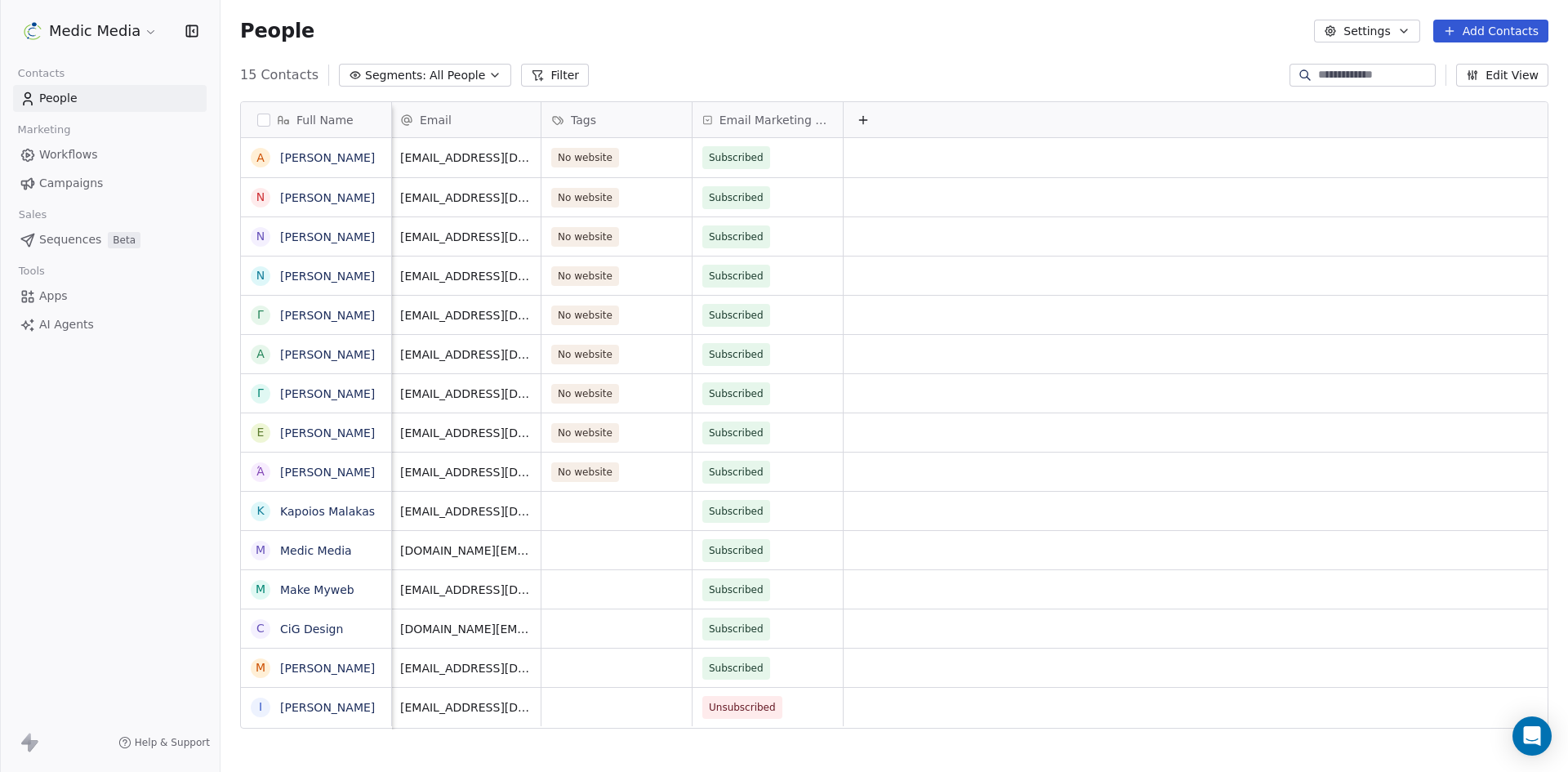
click at [808, 119] on span "Email Marketing Consent" at bounding box center [777, 121] width 114 height 17
click at [852, 117] on html "Medic Media Contacts People Marketing Workflows Campaigns Sales Sequences Beta …" at bounding box center [784, 386] width 1568 height 772
click at [857, 117] on icon at bounding box center [863, 121] width 13 height 13
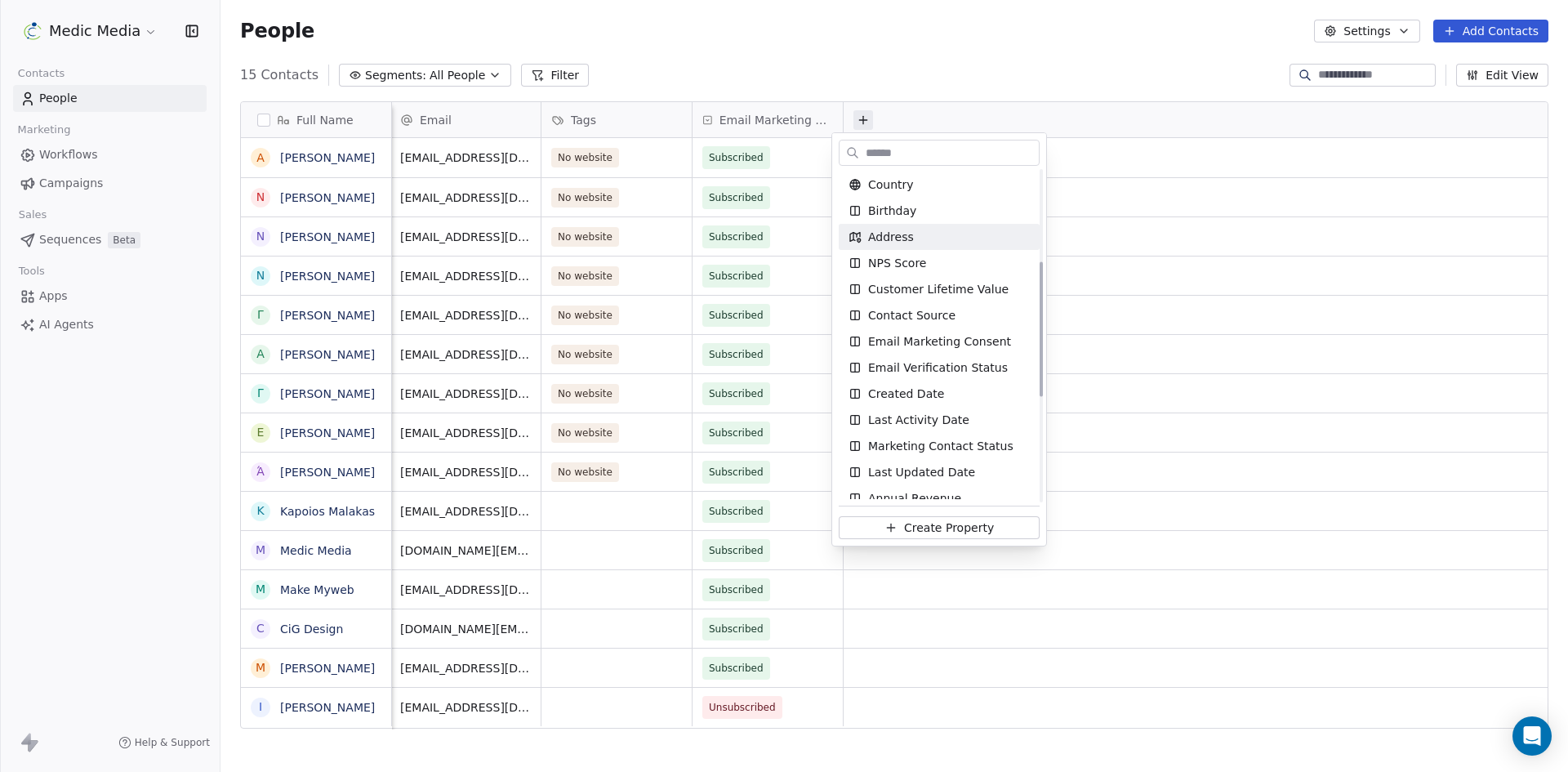
scroll to position [245, 0]
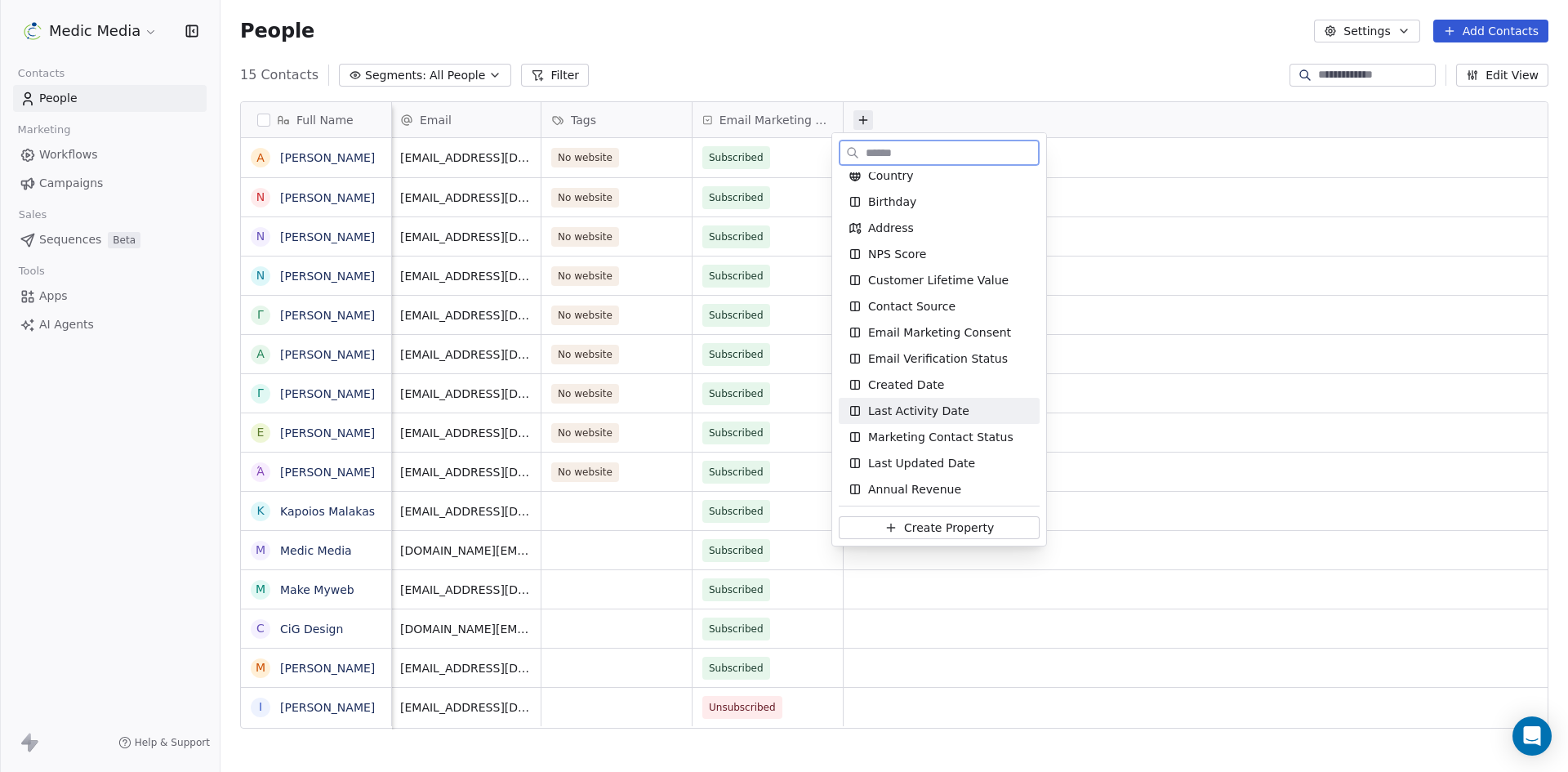
click at [985, 418] on div "Last Activity Date" at bounding box center [939, 411] width 182 height 17
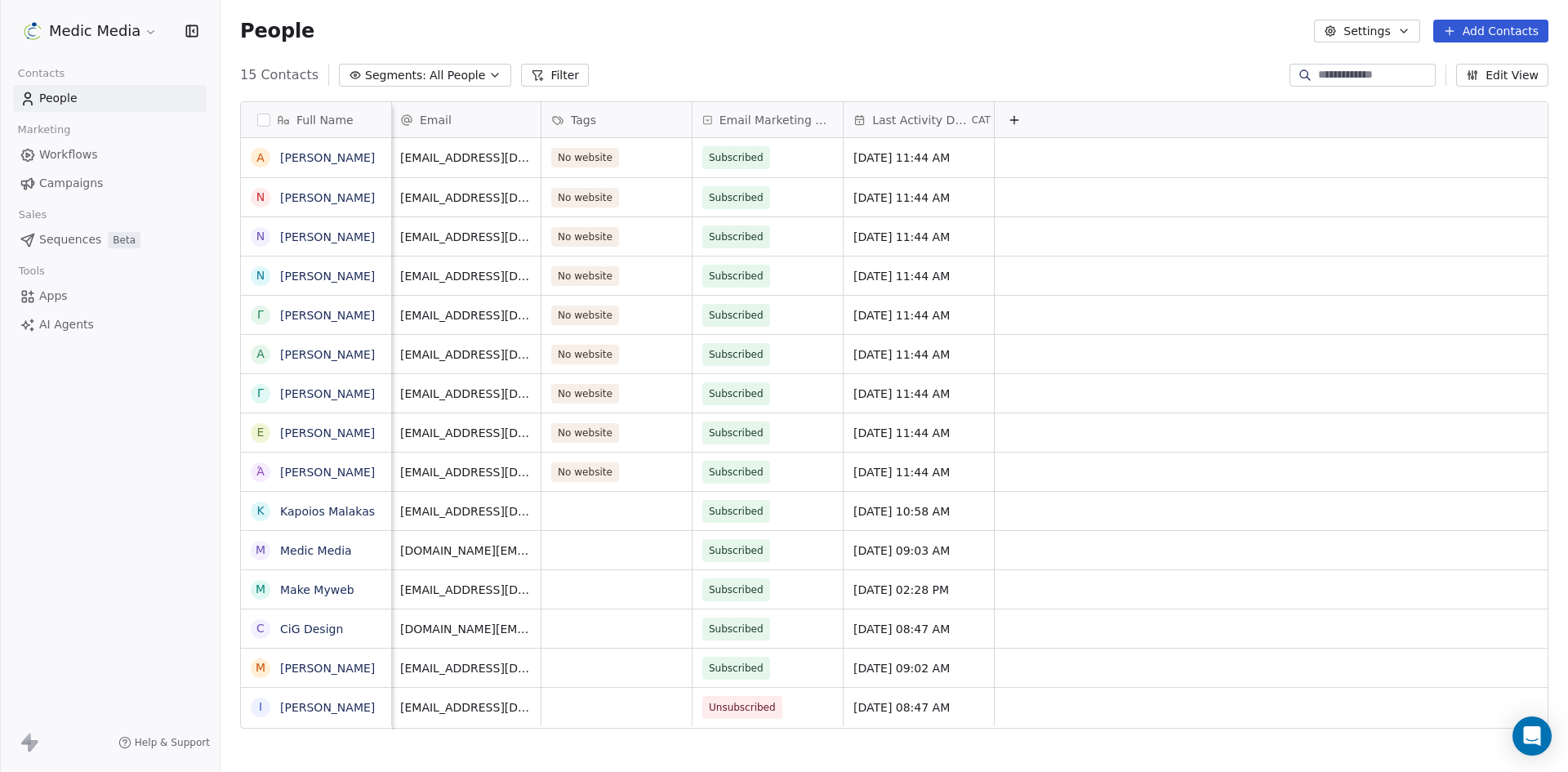
scroll to position [0, 14]
drag, startPoint x: 911, startPoint y: 110, endPoint x: 878, endPoint y: 116, distance: 33.5
click at [862, 84] on div "15 Contacts Segments: All People Filter Edit View" at bounding box center [894, 75] width 1348 height 26
click at [894, 124] on span "Last Activity Date" at bounding box center [920, 121] width 97 height 17
click at [887, 206] on div "Hide" at bounding box center [865, 207] width 65 height 26
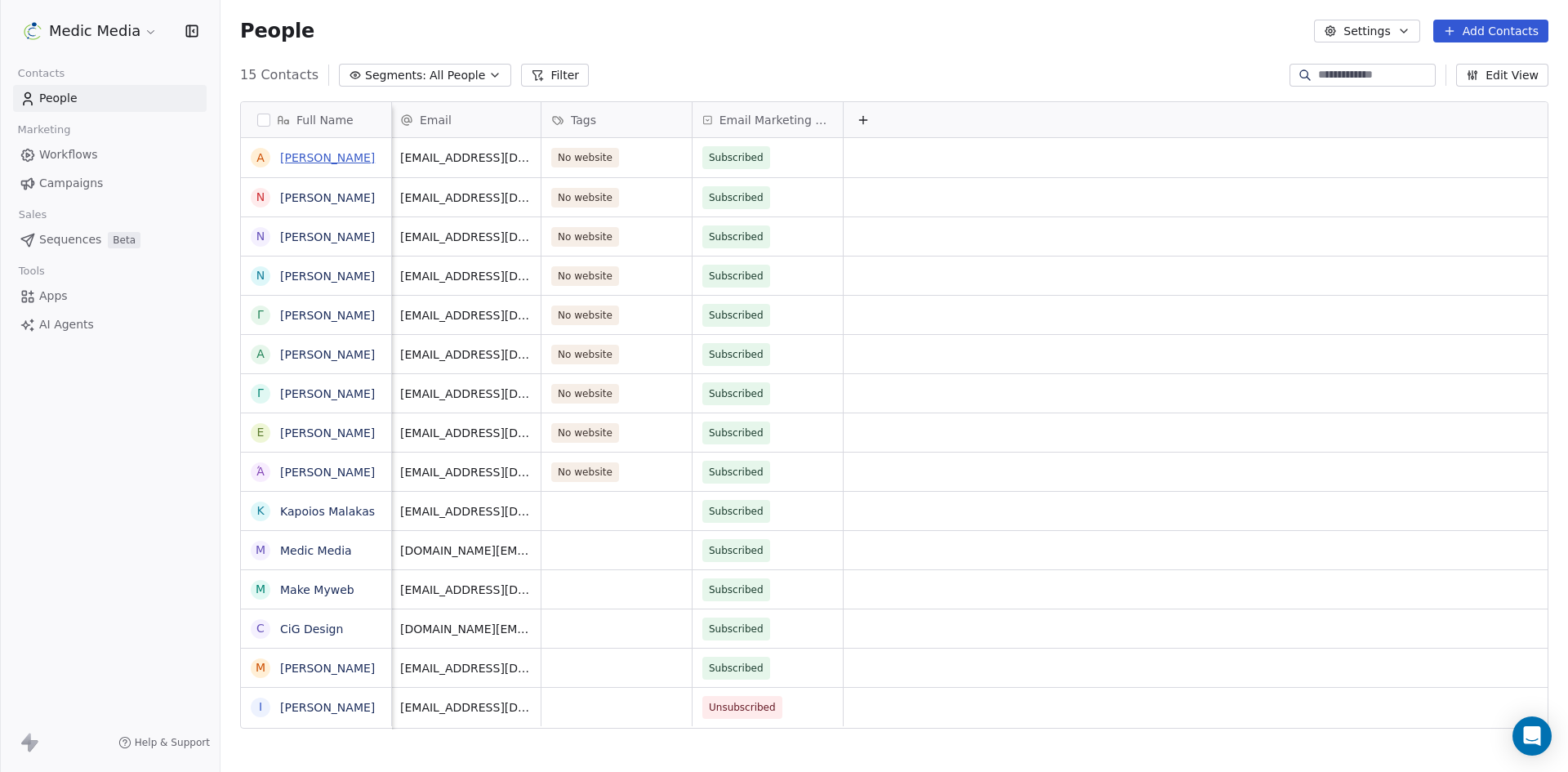
click at [342, 159] on link "Αικατερίνη Τσατάλη" at bounding box center [327, 158] width 95 height 13
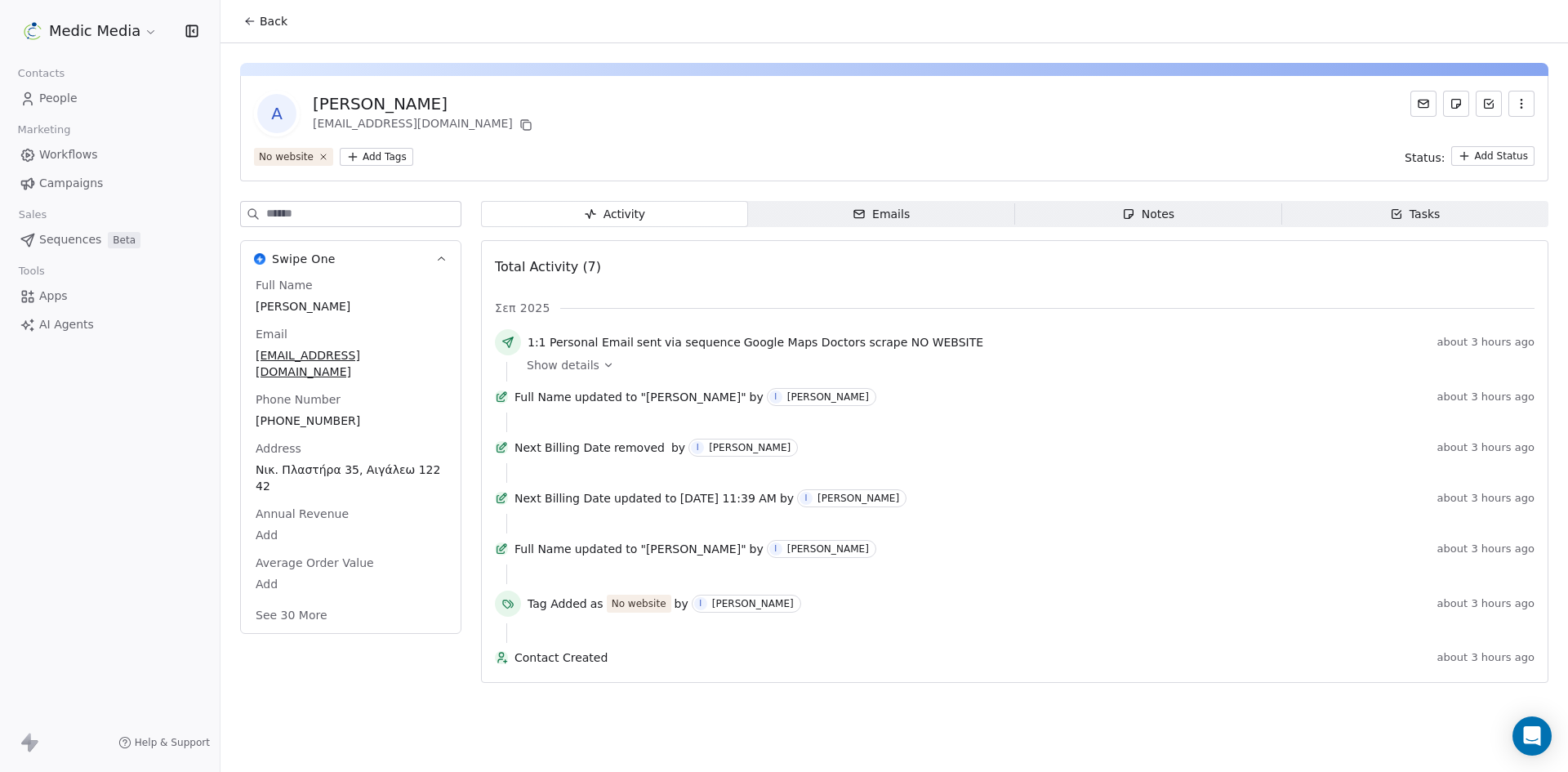
click at [604, 367] on icon at bounding box center [608, 365] width 12 height 12
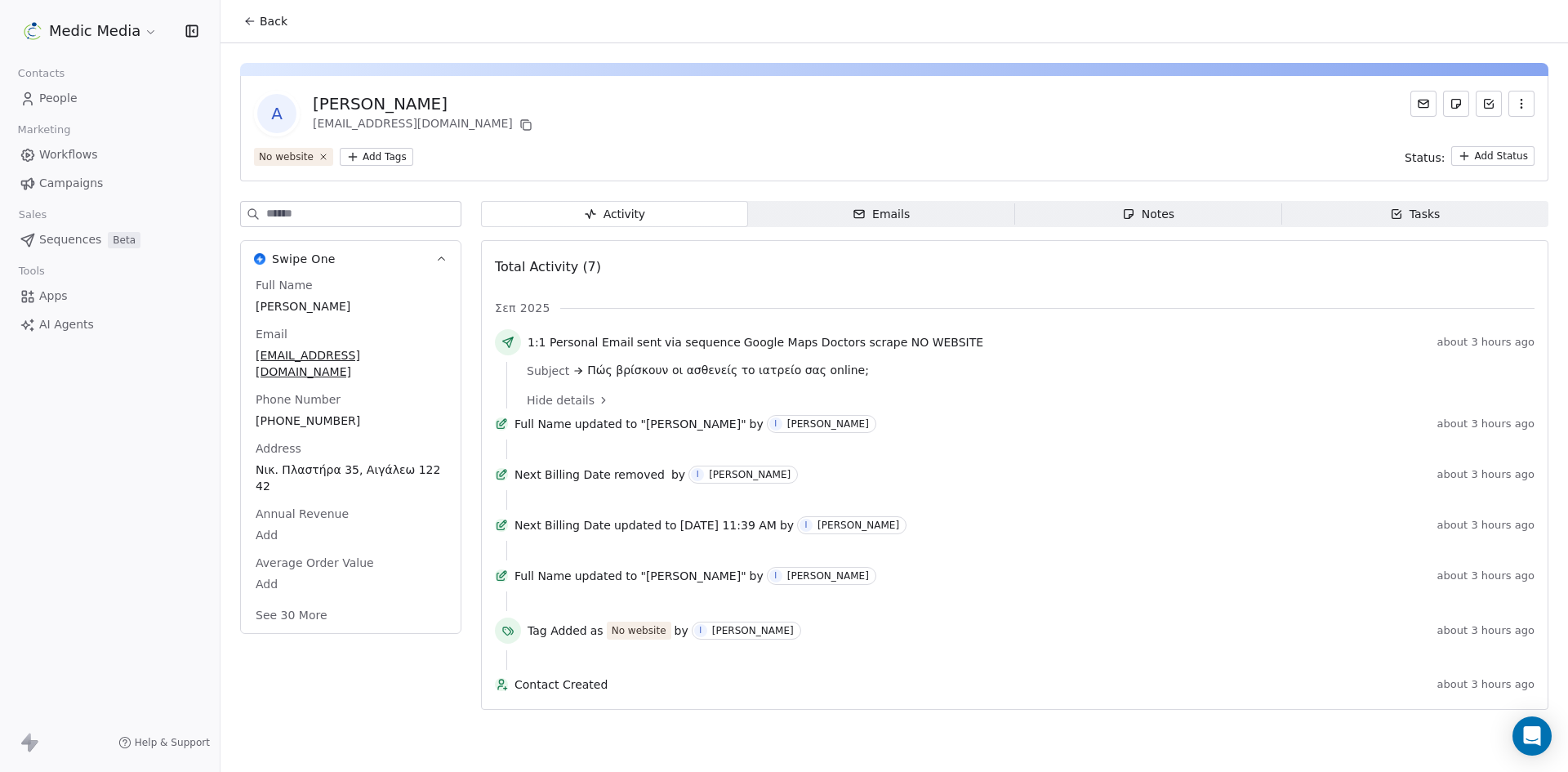
click at [898, 197] on div "Α Αικατερίνη Τσατάλη ktsatalh@yahoo.gr No website Add Tags Status: Add Status S…" at bounding box center [894, 381] width 1348 height 677
click at [890, 214] on div "Emails" at bounding box center [881, 214] width 57 height 17
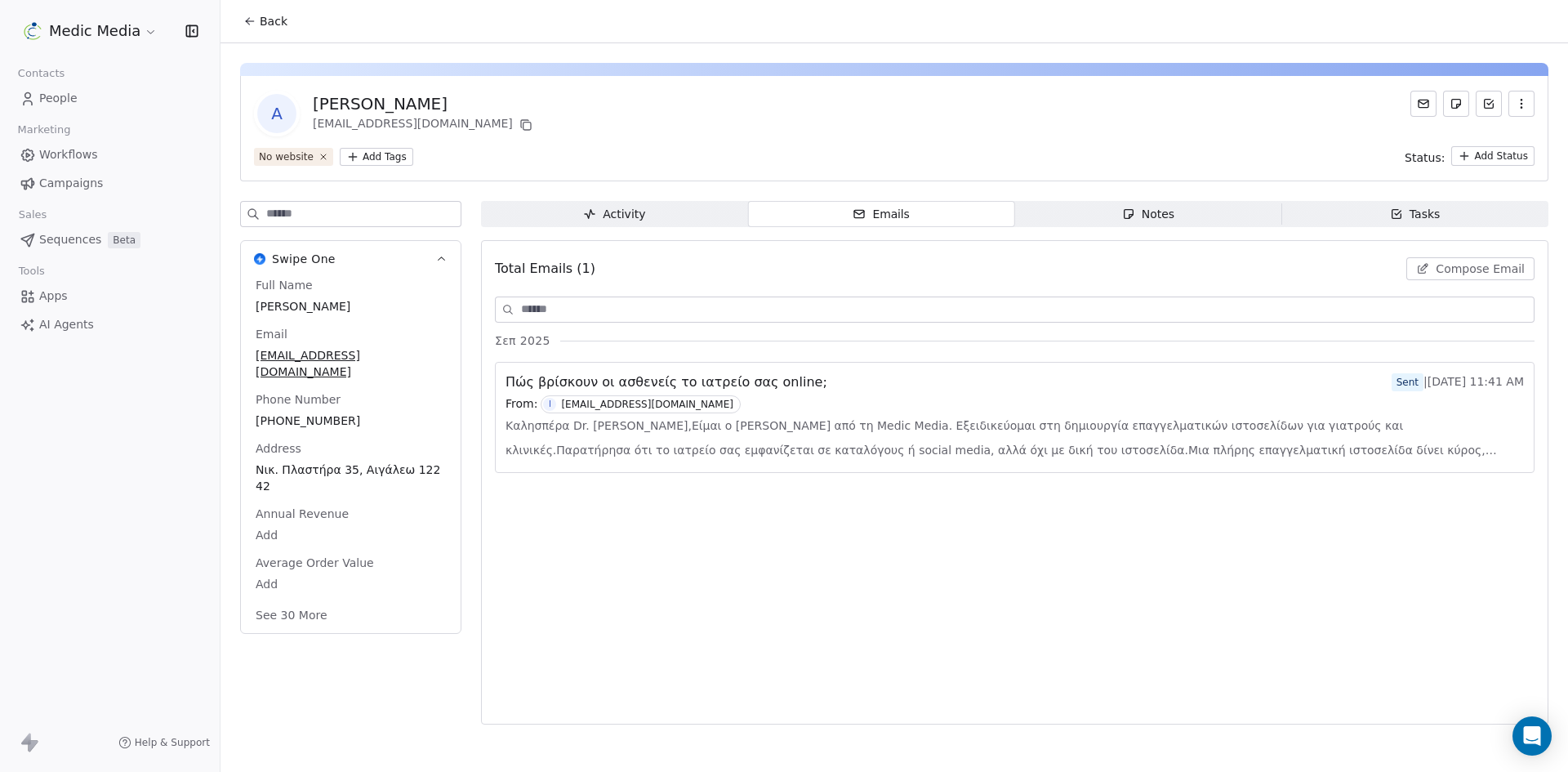
click at [597, 223] on span "Activity Activity" at bounding box center [615, 214] width 267 height 26
drag, startPoint x: 521, startPoint y: 126, endPoint x: 512, endPoint y: 116, distance: 13.5
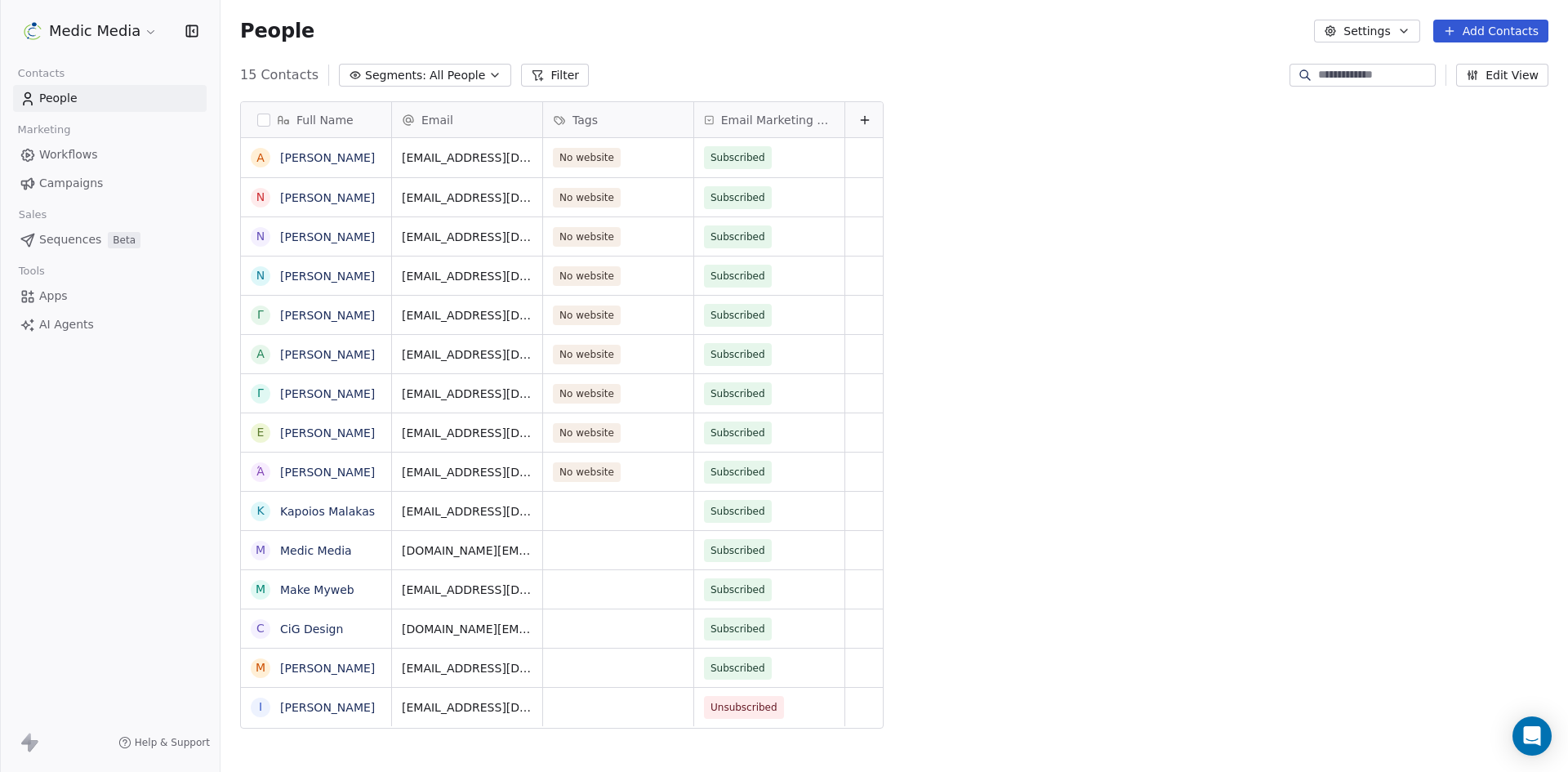
scroll to position [667, 1335]
click at [314, 204] on link "Νικόλαος Τσάκαλης" at bounding box center [327, 198] width 95 height 13
click at [308, 233] on link "Νίκη Ράδου" at bounding box center [327, 237] width 95 height 13
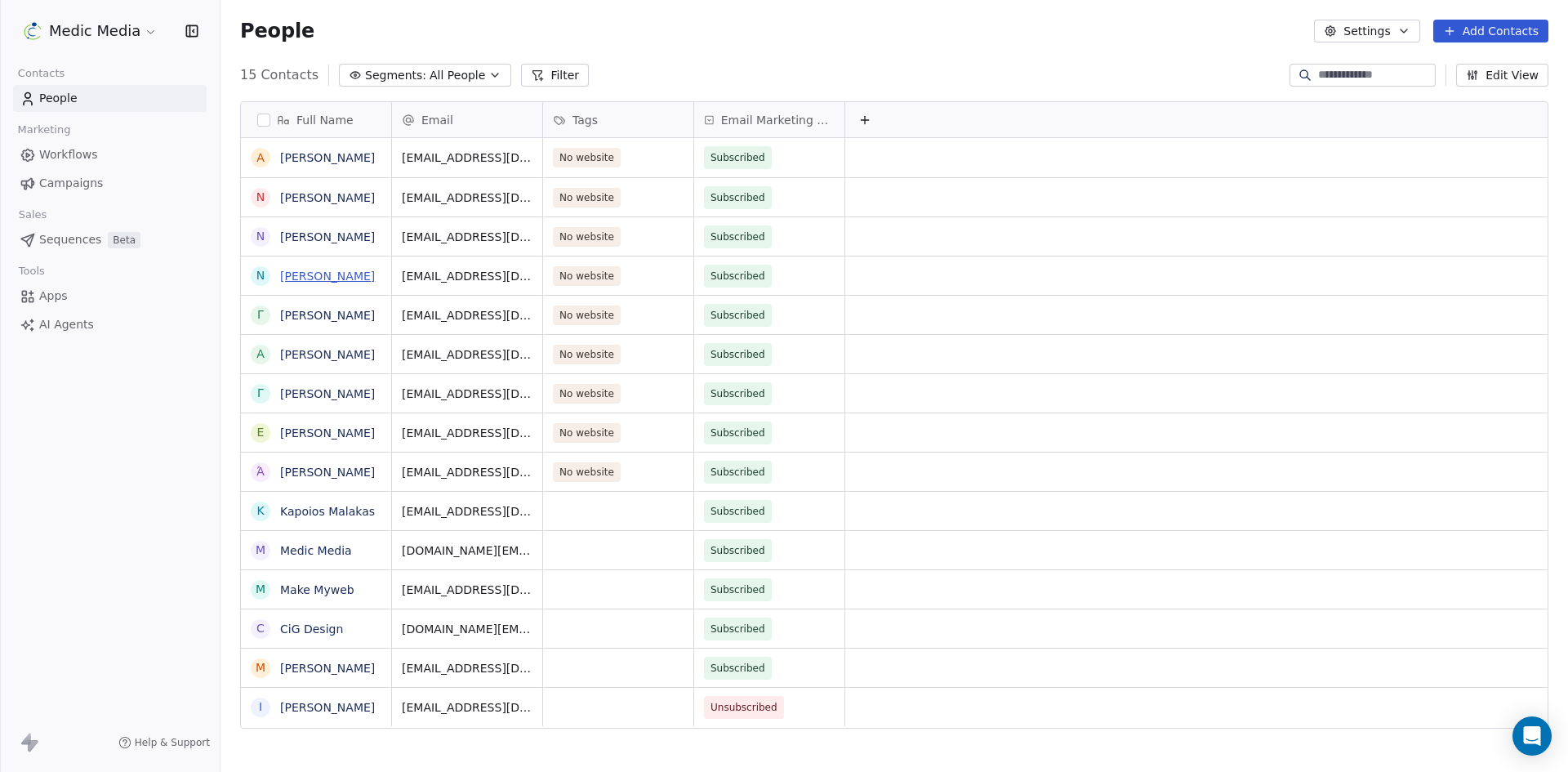
click at [303, 277] on link "Νεκτάριος Πανηγυράκης" at bounding box center [327, 277] width 95 height 13
